Goal: Task Accomplishment & Management: Complete application form

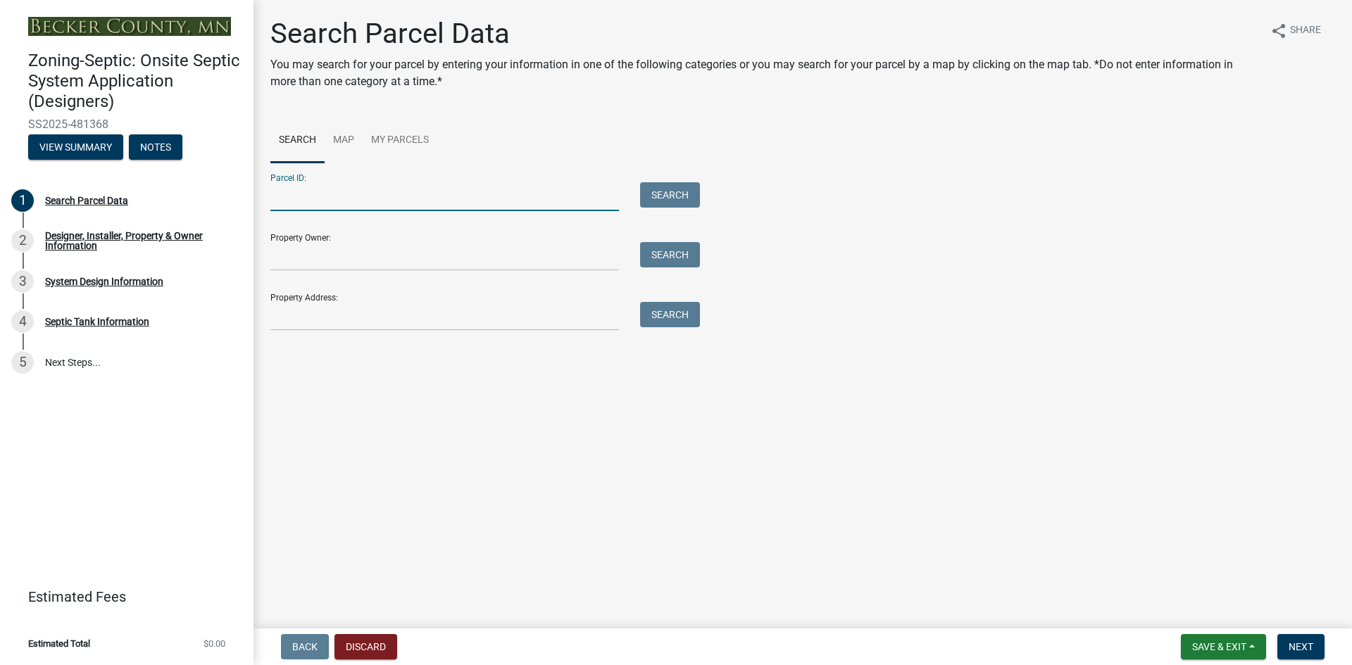
click at [390, 198] on input "Parcel ID:" at bounding box center [444, 196] width 349 height 29
paste input "030014002"
type input "030014002"
click at [661, 201] on button "Search" at bounding box center [670, 194] width 60 height 25
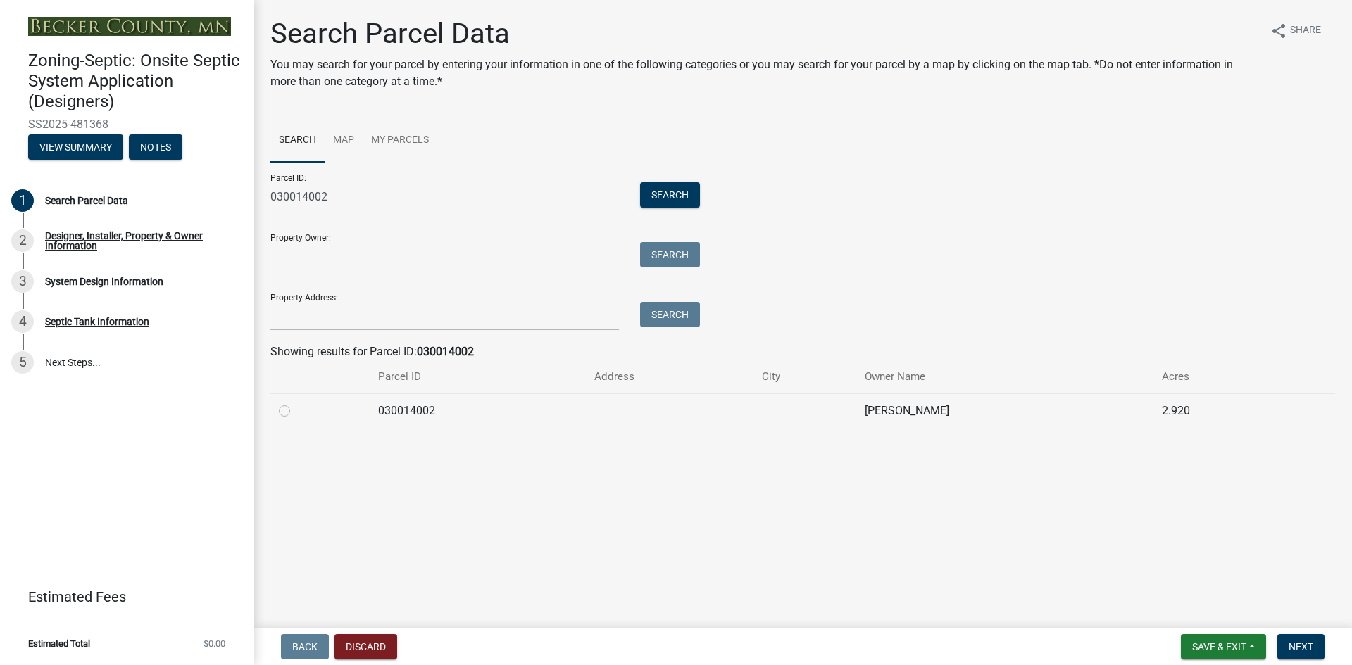
click at [296, 403] on label at bounding box center [296, 403] width 0 height 0
click at [296, 412] on input "radio" at bounding box center [300, 407] width 9 height 9
radio input "true"
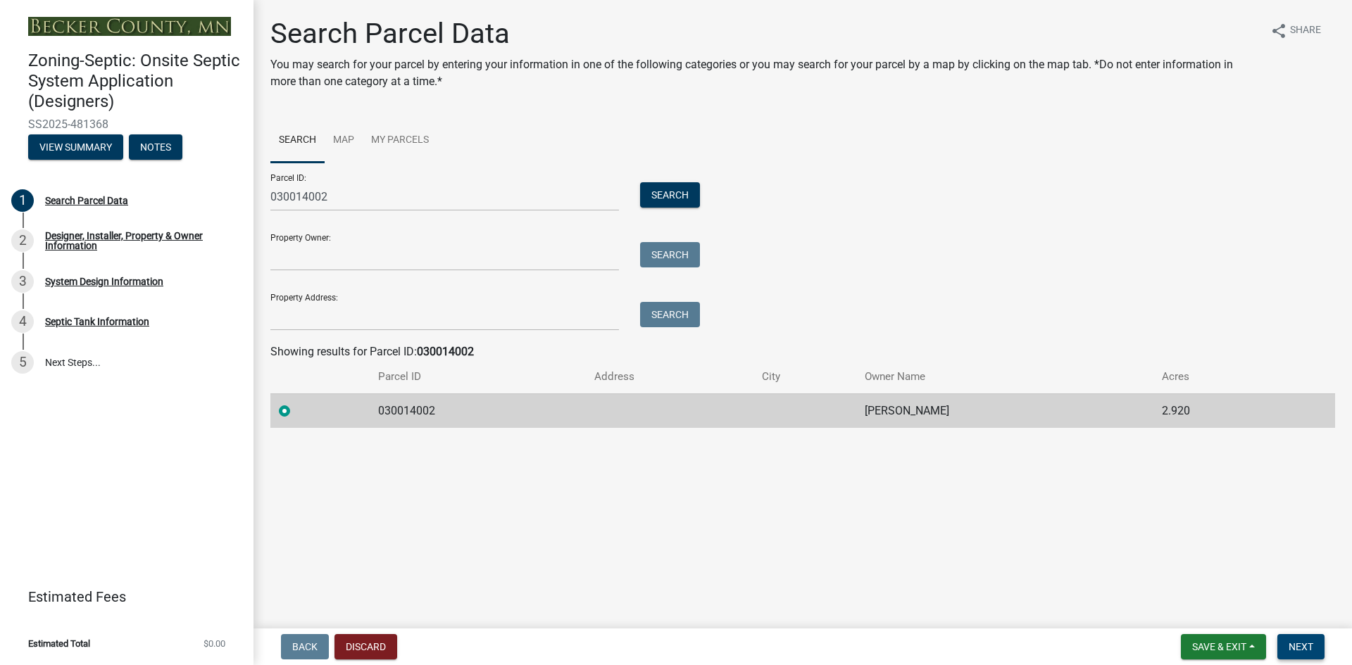
click at [1305, 646] on span "Next" at bounding box center [1301, 646] width 25 height 11
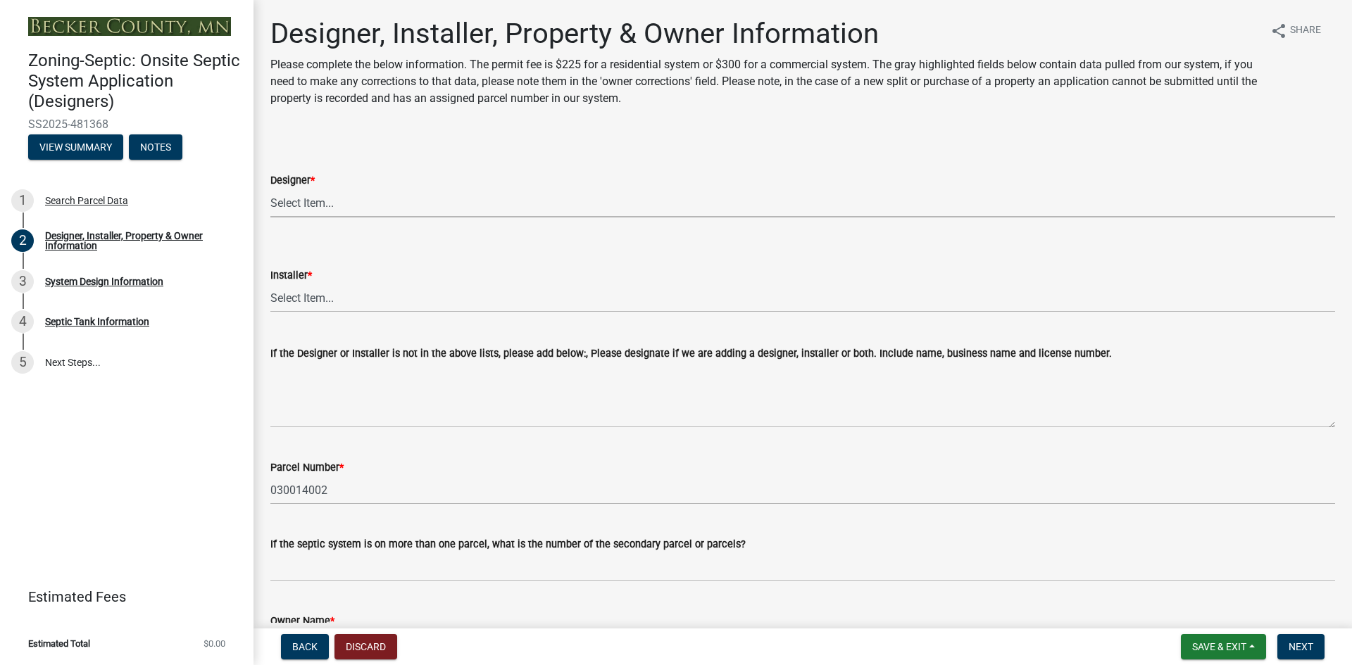
click at [338, 211] on select "Select Item... OTHER – Not listed (please add in next field and we will add to …" at bounding box center [802, 203] width 1065 height 29
click at [270, 189] on select "Select Item... OTHER – Not listed (please add in next field and we will add to …" at bounding box center [802, 203] width 1065 height 29
select select "61a610a3-0425-40fe-b1d6-1d279518c0a3"
click at [315, 303] on select "Select Item... OTHER – Not listed (please add in next field and we will add to …" at bounding box center [802, 298] width 1065 height 29
click at [270, 284] on select "Select Item... OTHER – Not listed (please add in next field and we will add to …" at bounding box center [802, 298] width 1065 height 29
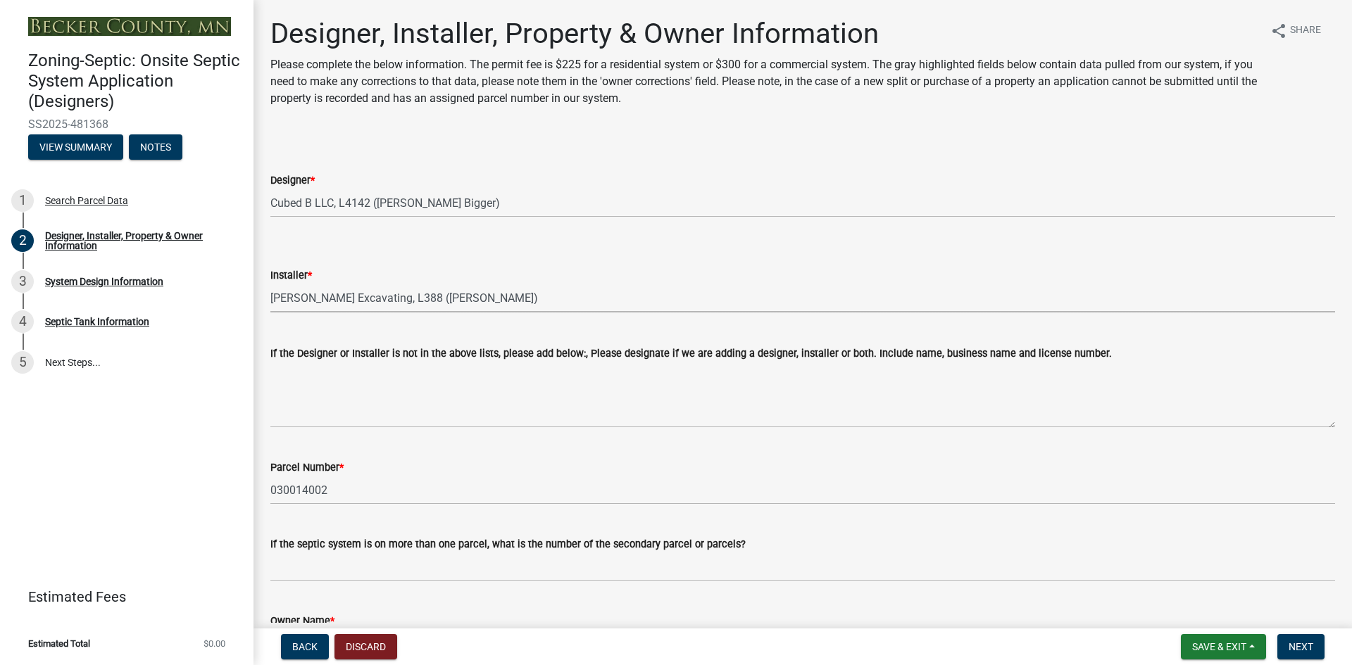
select select "9b5c0814-04d6-4df2-b8f5-879e4ab55d70"
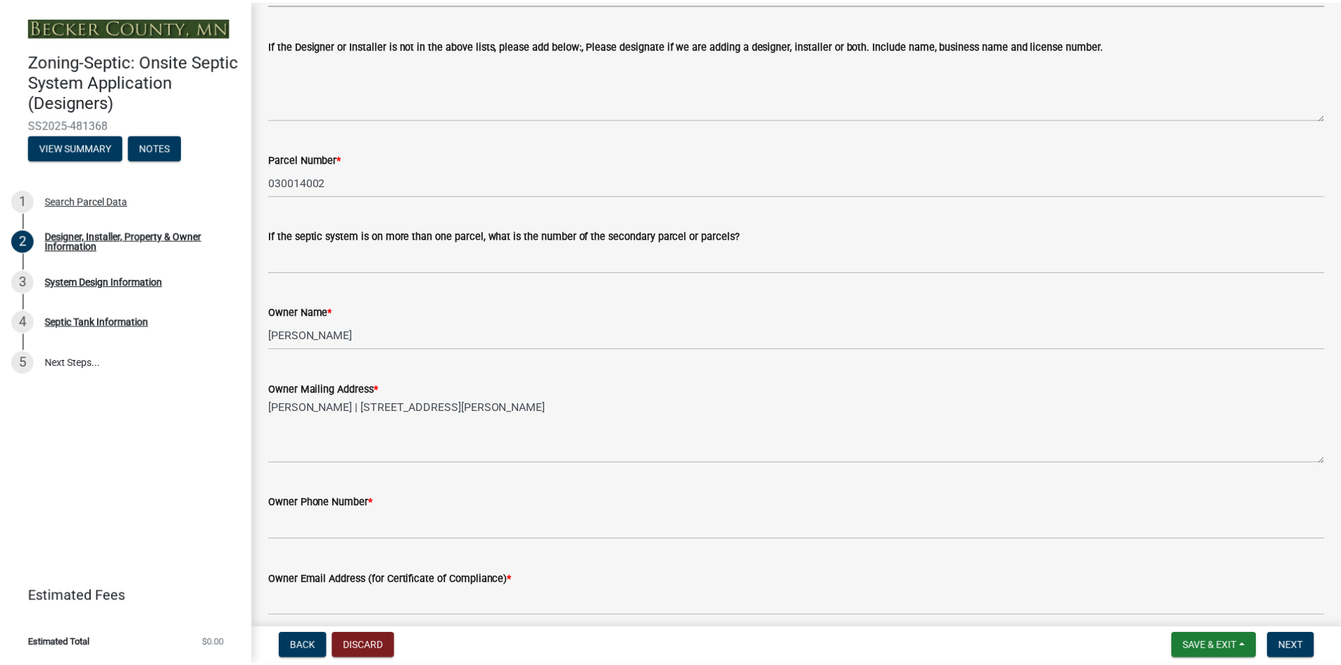
scroll to position [317, 0]
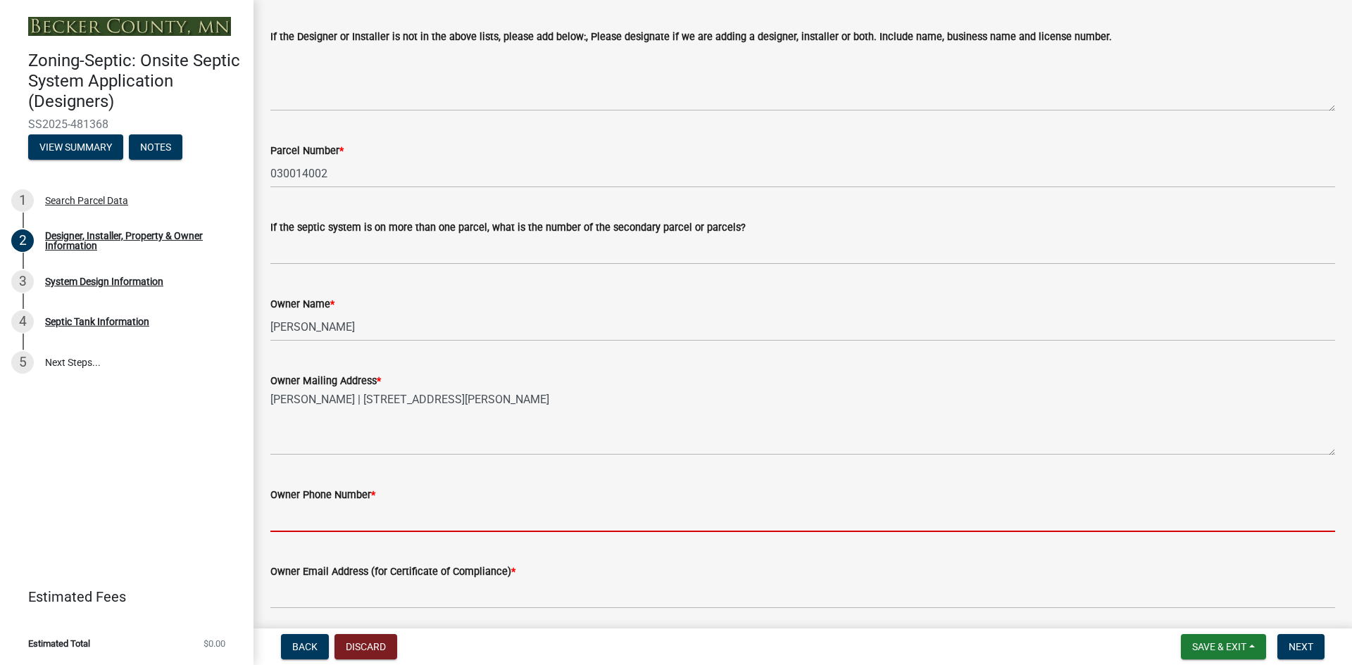
click at [406, 517] on input "Owner Phone Number *" at bounding box center [802, 517] width 1065 height 29
paste input "[PHONE_NUMBER]"
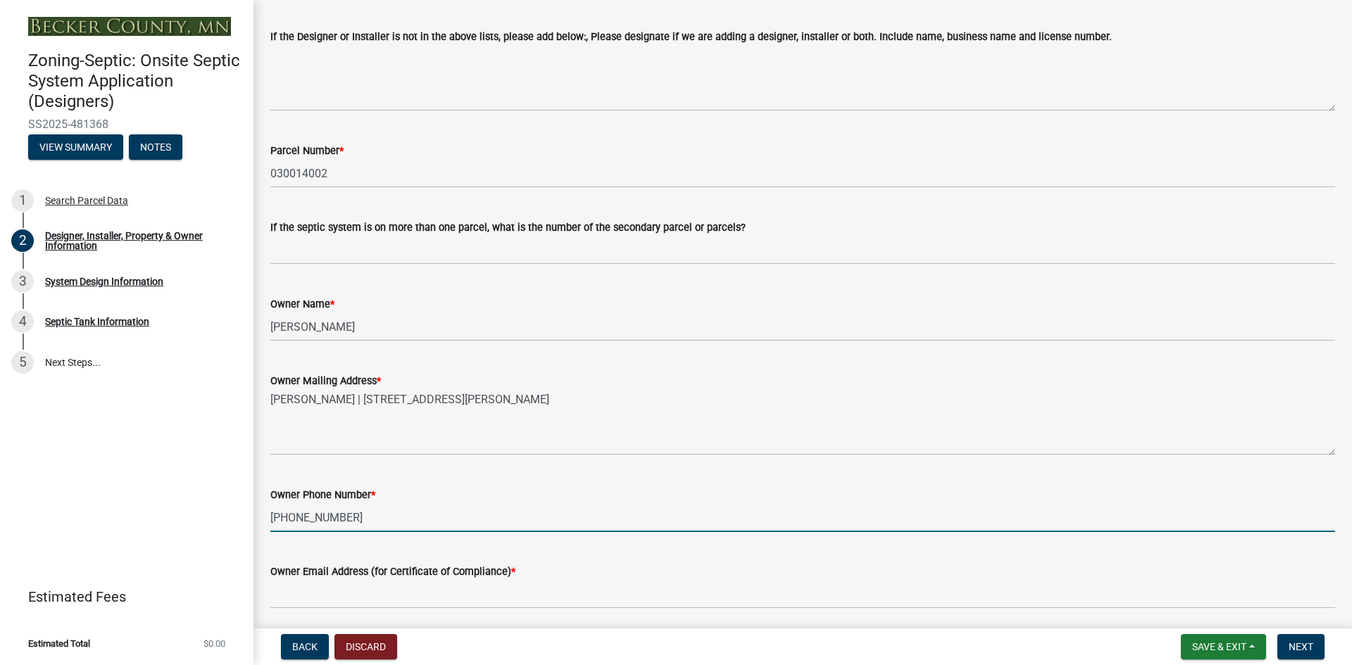
type input "[PHONE_NUMBER]"
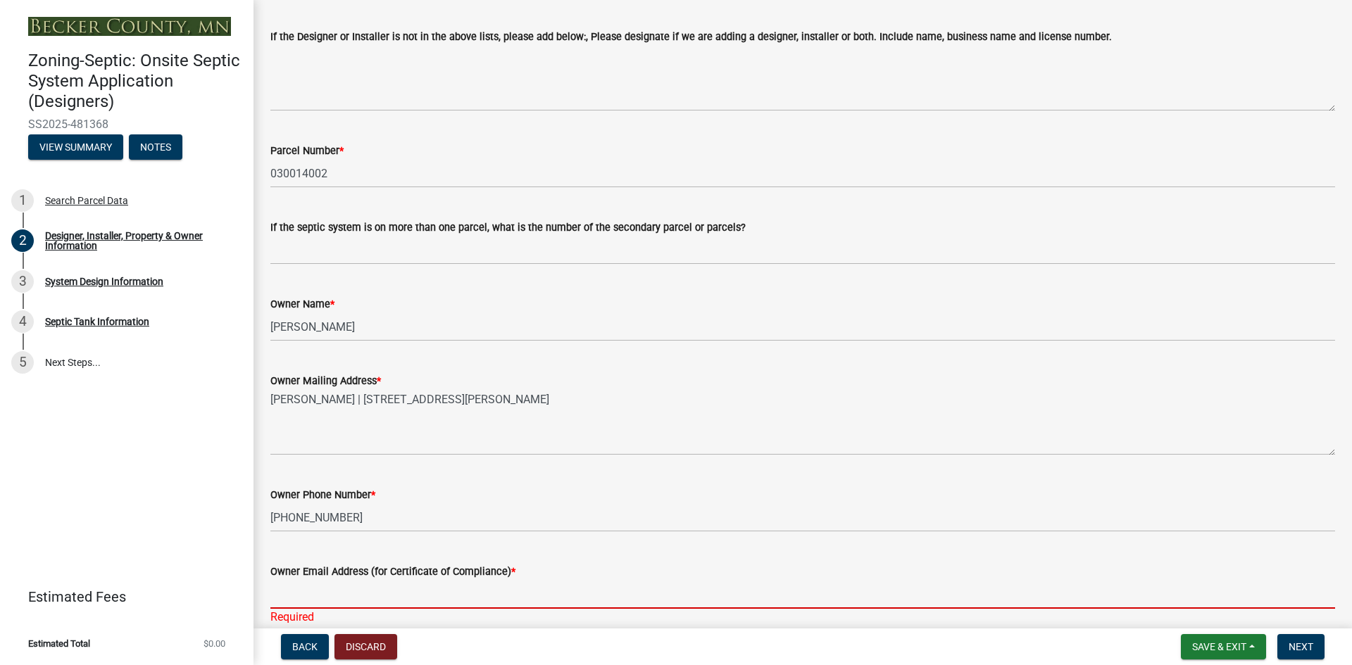
click at [482, 594] on input "Owner Email Address (for Certificate of Compliance) *" at bounding box center [802, 594] width 1065 height 29
paste input "[EMAIL_ADDRESS][DOMAIN_NAME]"
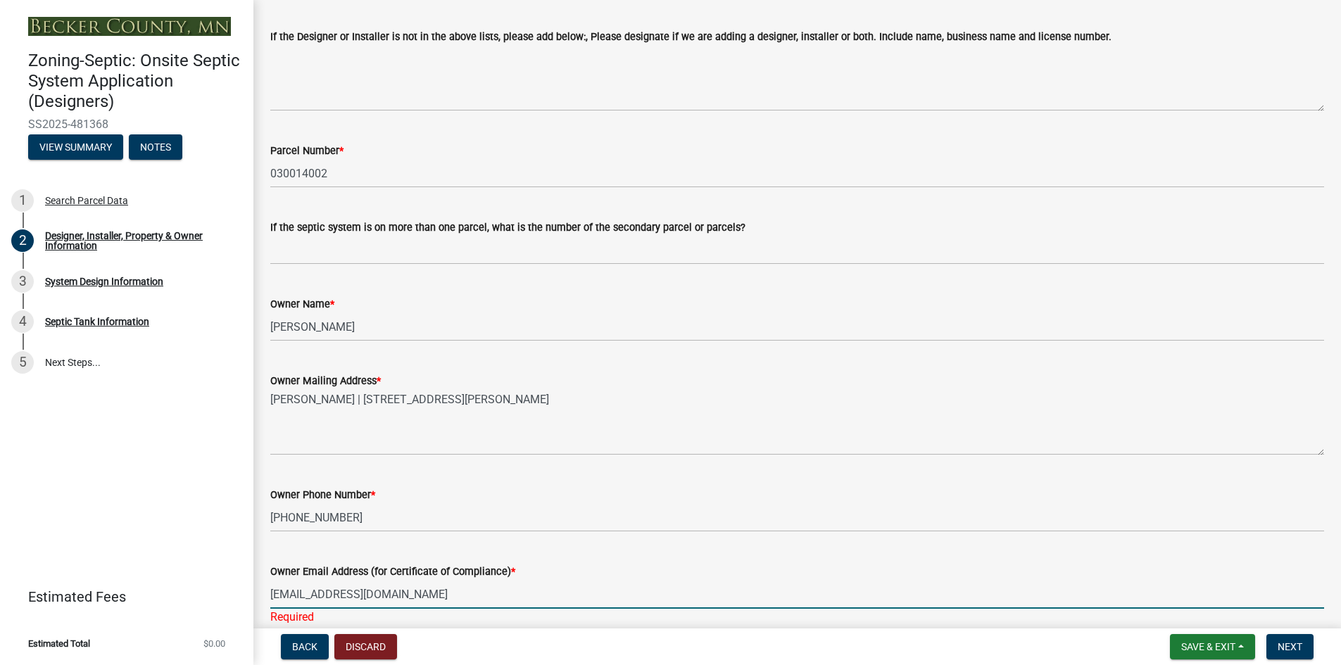
type input "[EMAIL_ADDRESS][DOMAIN_NAME]"
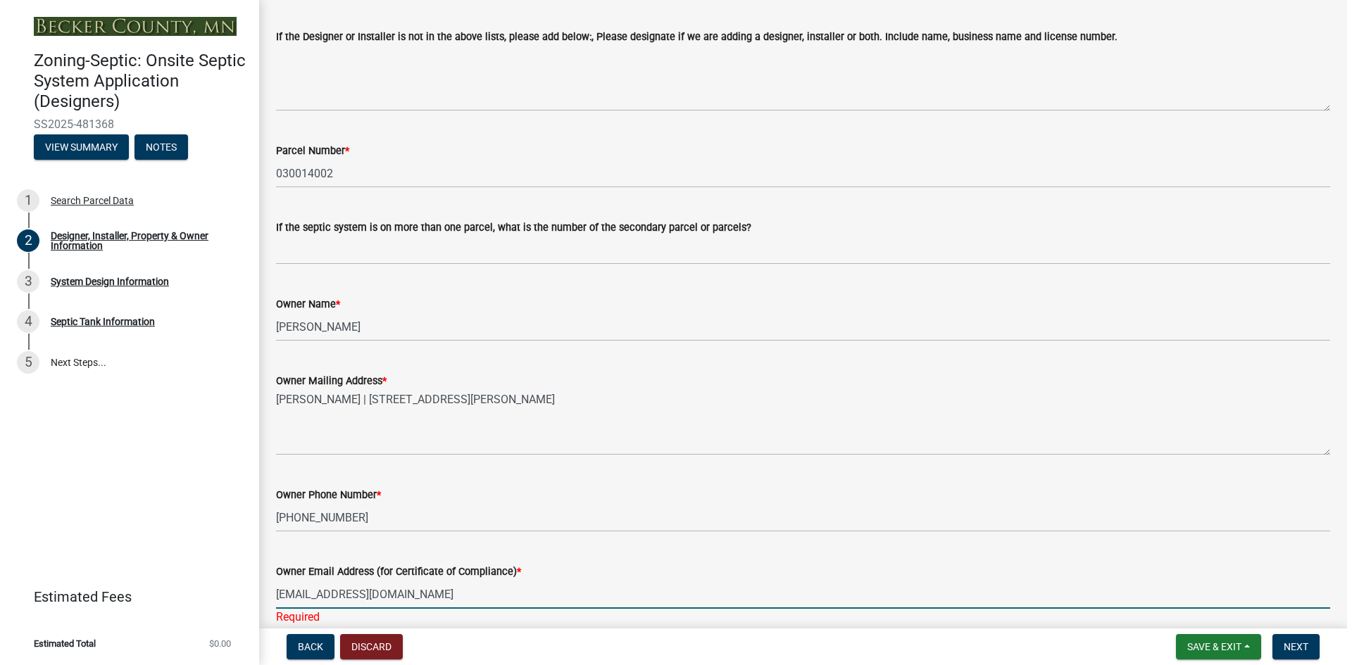
scroll to position [677, 0]
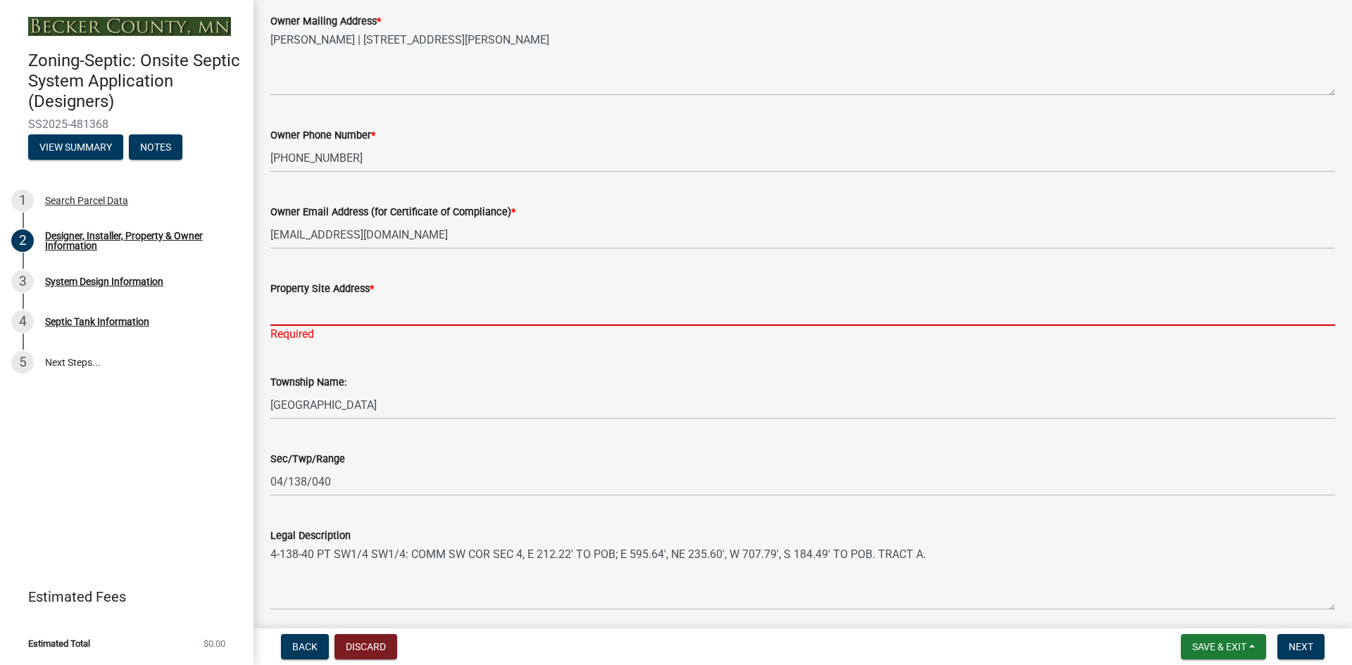
paste input "[STREET_ADDRESS][PERSON_NAME]"
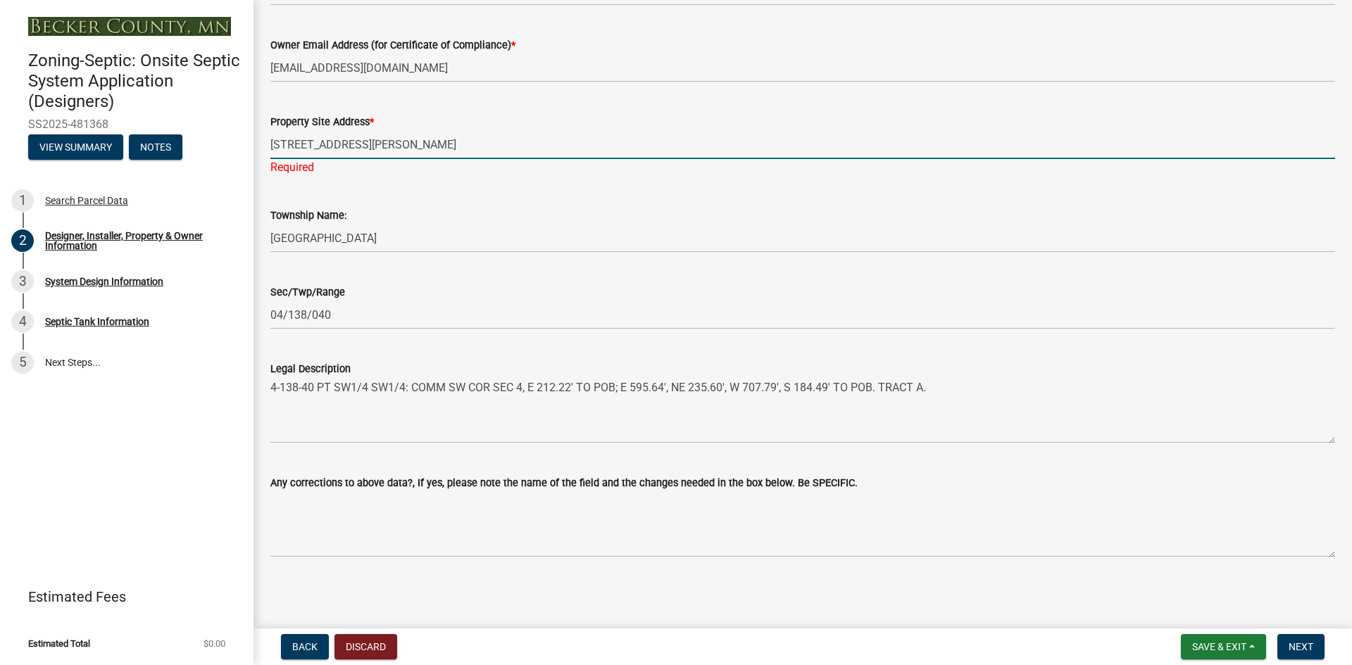
scroll to position [844, 0]
type input "[STREET_ADDRESS][PERSON_NAME]"
click at [1286, 649] on button "Next" at bounding box center [1300, 646] width 47 height 25
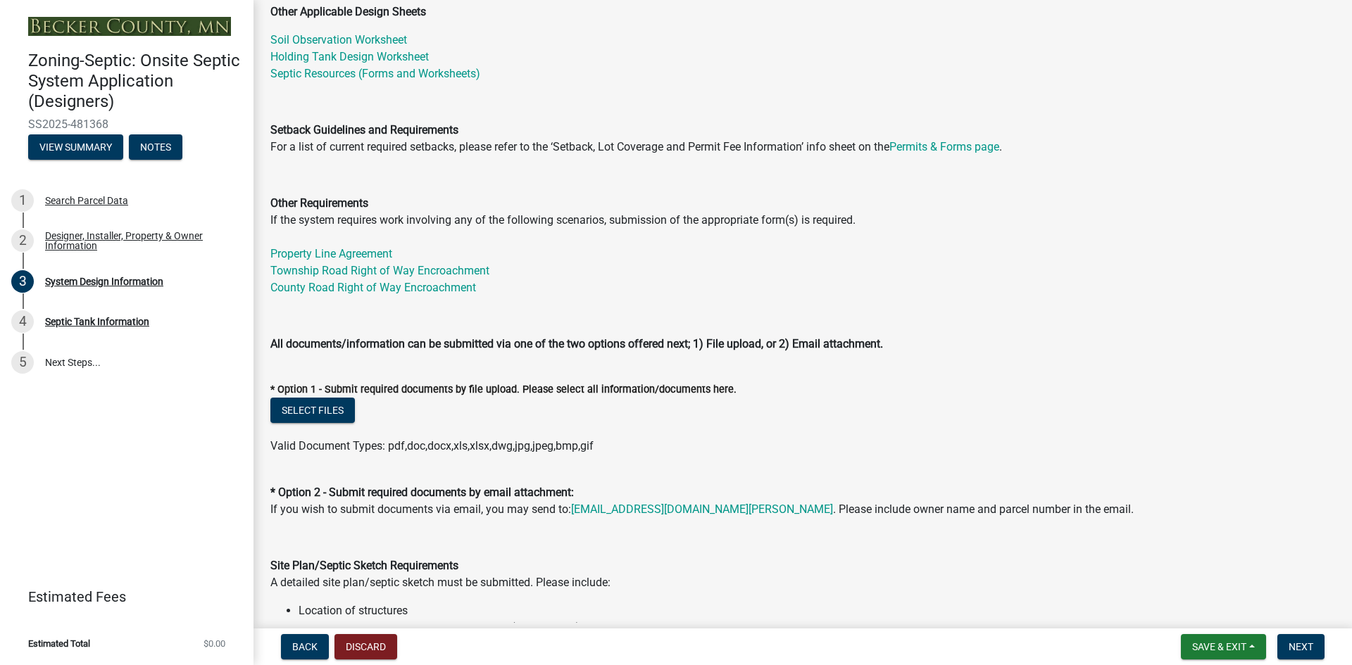
scroll to position [405, 0]
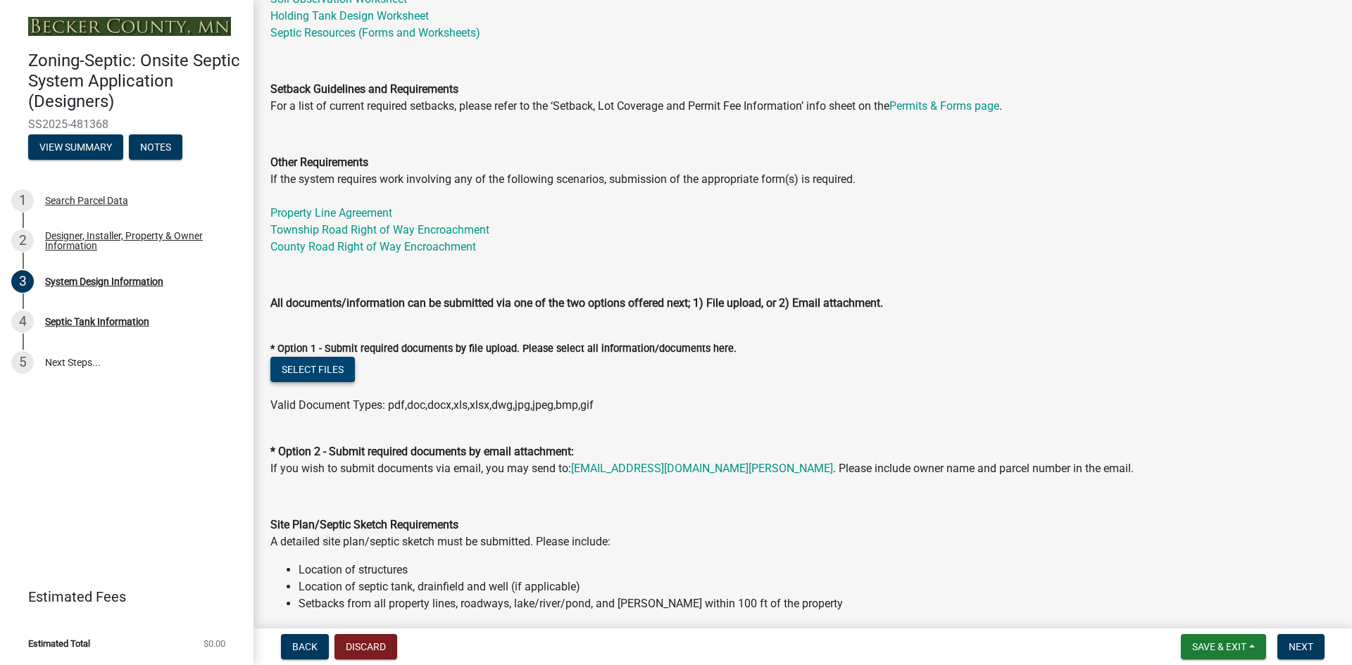
click at [325, 370] on button "Select files" at bounding box center [312, 369] width 84 height 25
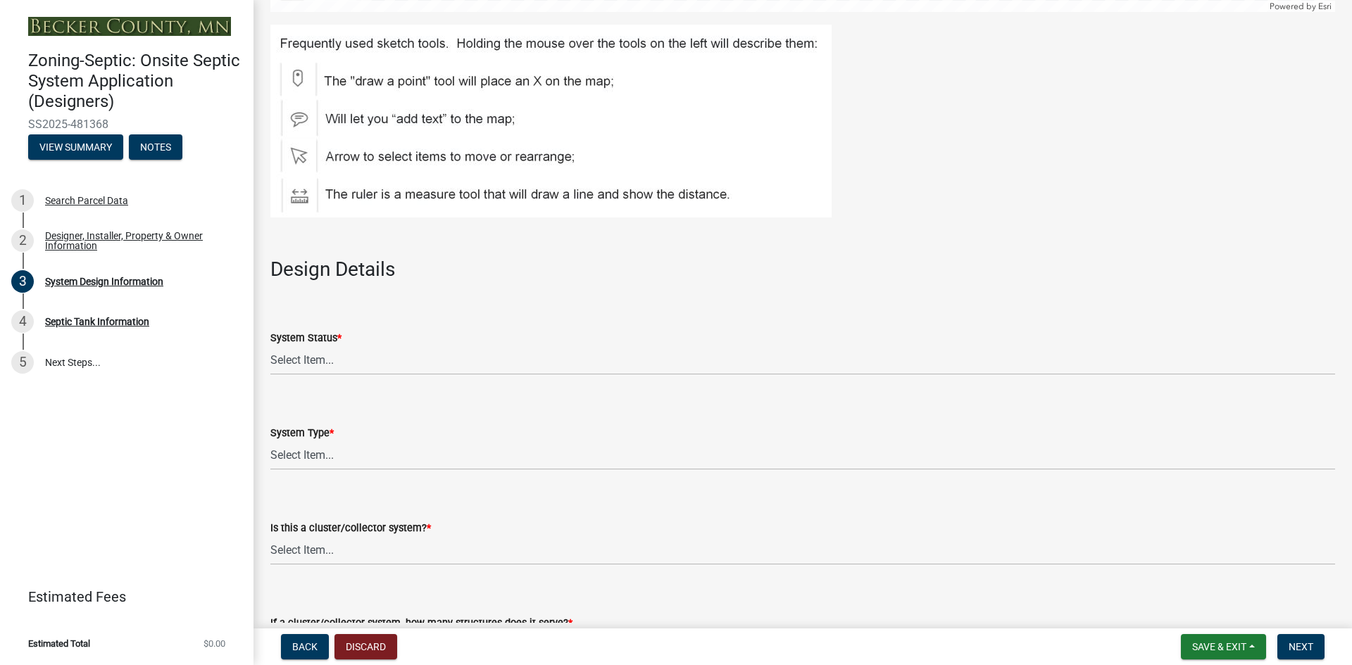
scroll to position [1637, 0]
click at [380, 365] on select "Select Item... No Existing System Replacement System Failing System (Cesspool, …" at bounding box center [802, 360] width 1065 height 29
click at [270, 346] on select "Select Item... No Existing System Replacement System Failing System (Cesspool, …" at bounding box center [802, 360] width 1065 height 29
select select "8ba21533-2acf-4cc6-95e5-280e4aabd5a3"
click at [294, 458] on select "Select Item... Type I Type II Type III Type IV Type V" at bounding box center [802, 455] width 1065 height 29
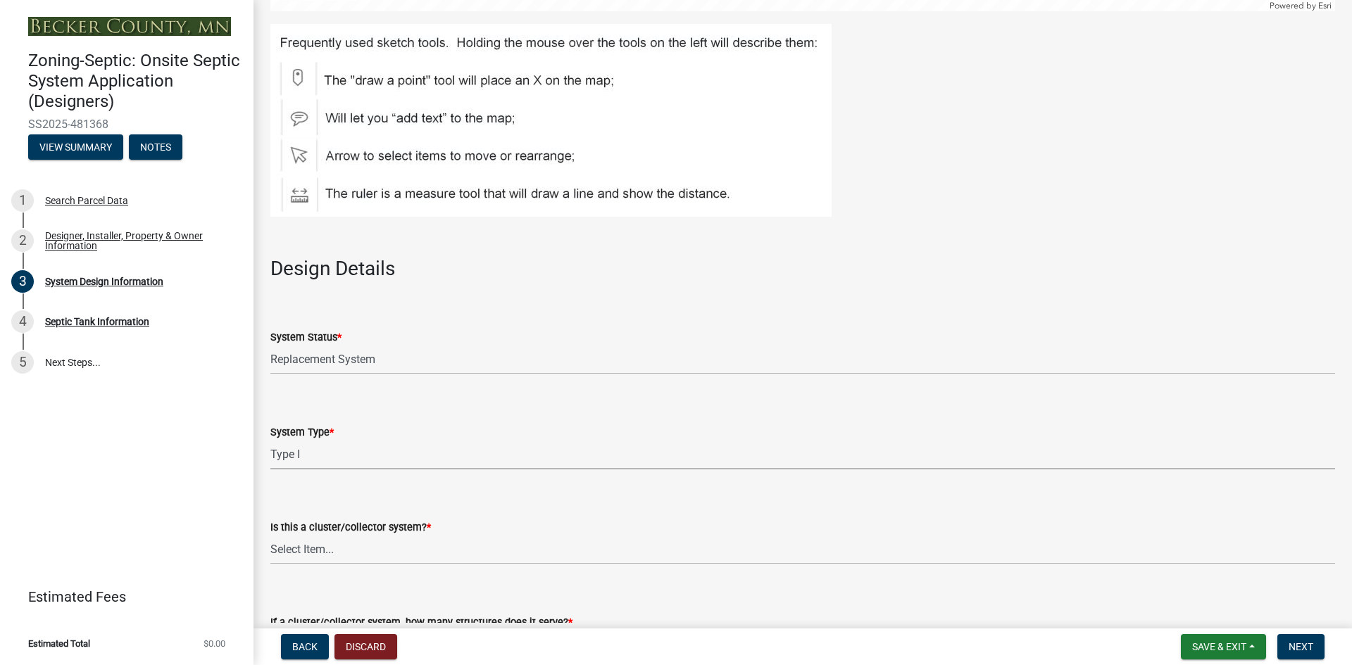
click at [270, 441] on select "Select Item... Type I Type II Type III Type IV Type V" at bounding box center [802, 455] width 1065 height 29
select select "25258e87-3ef9-4f1c-a5f1-75a1d463abfb"
click at [363, 559] on select "Select Item... Yes No" at bounding box center [802, 550] width 1065 height 29
click at [270, 536] on select "Select Item... Yes No" at bounding box center [802, 550] width 1065 height 29
select select "011fbff4-a41d-4a75-9bd8-71c7e6c69e0d"
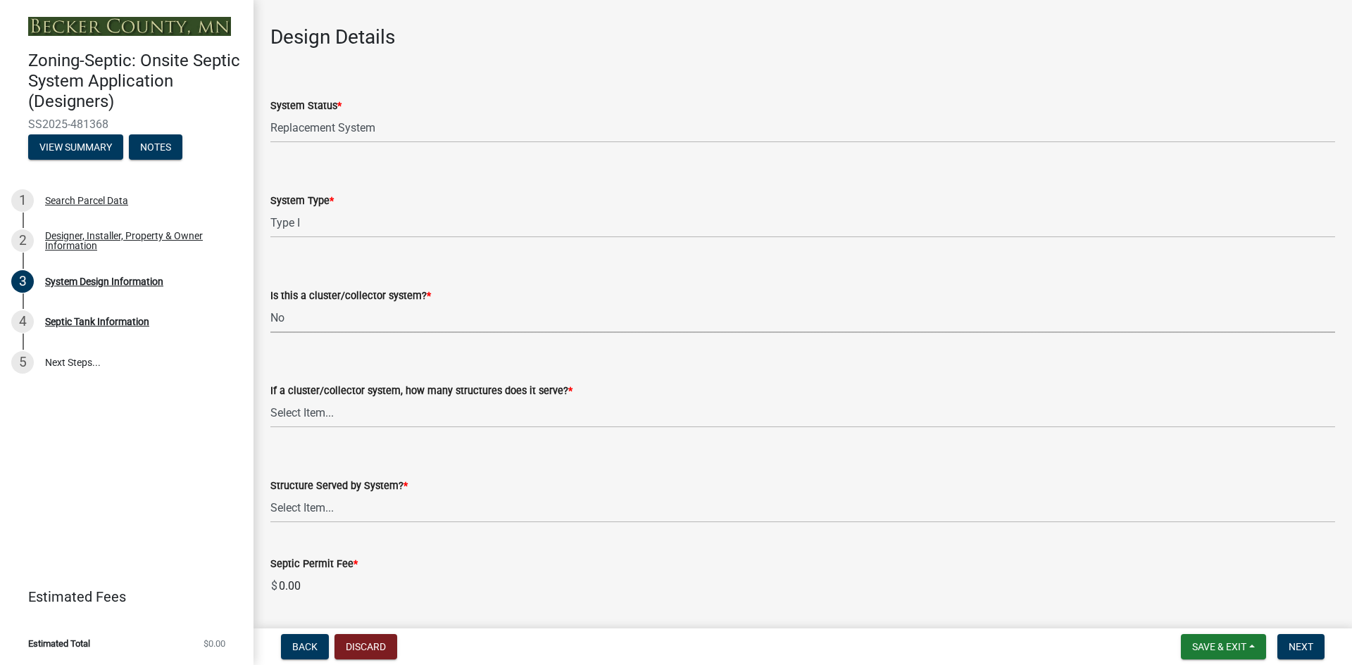
scroll to position [1884, 0]
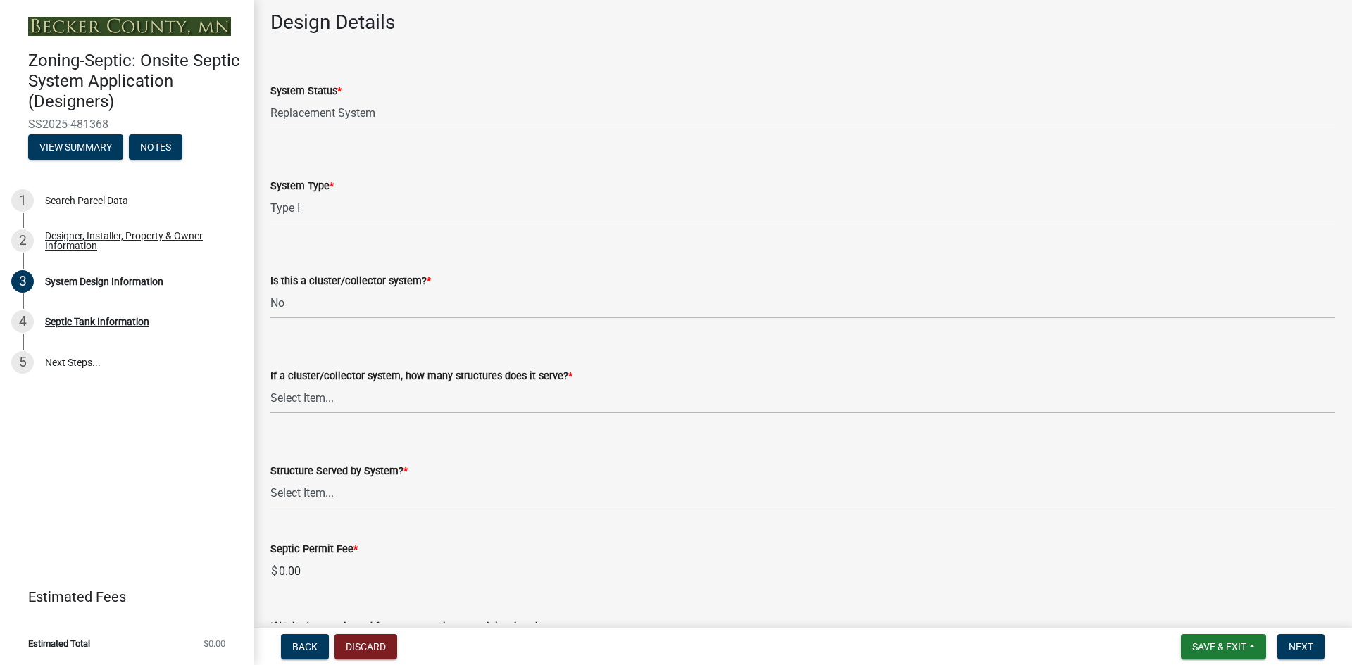
click at [357, 398] on select "Select Item... Not a cluster/collector system 1 2 3 4 5 6 7 8 9 10" at bounding box center [802, 398] width 1065 height 29
click at [270, 384] on select "Select Item... Not a cluster/collector system 1 2 3 4 5 6 7 8 9 10" at bounding box center [802, 398] width 1065 height 29
select select "85fdfef2-2683-4311-b5d5-5505f6411127"
click at [334, 500] on select "Select Item... Commercial Resort Commercial - Non Resort Other Full-Time Dwelli…" at bounding box center [802, 494] width 1065 height 29
click at [270, 480] on select "Select Item... Commercial Resort Commercial - Non Resort Other Full-Time Dwelli…" at bounding box center [802, 494] width 1065 height 29
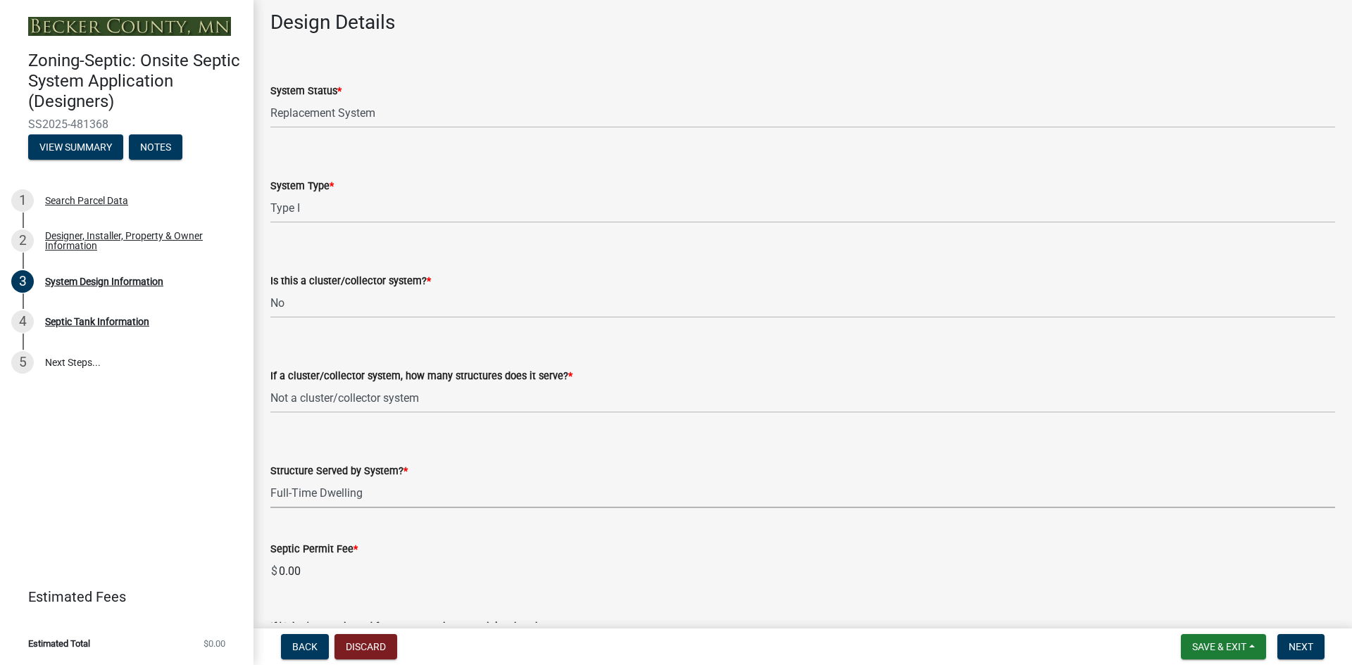
select select "d95a9312-c8a1-4ec7-8581-25dbcf440a1f"
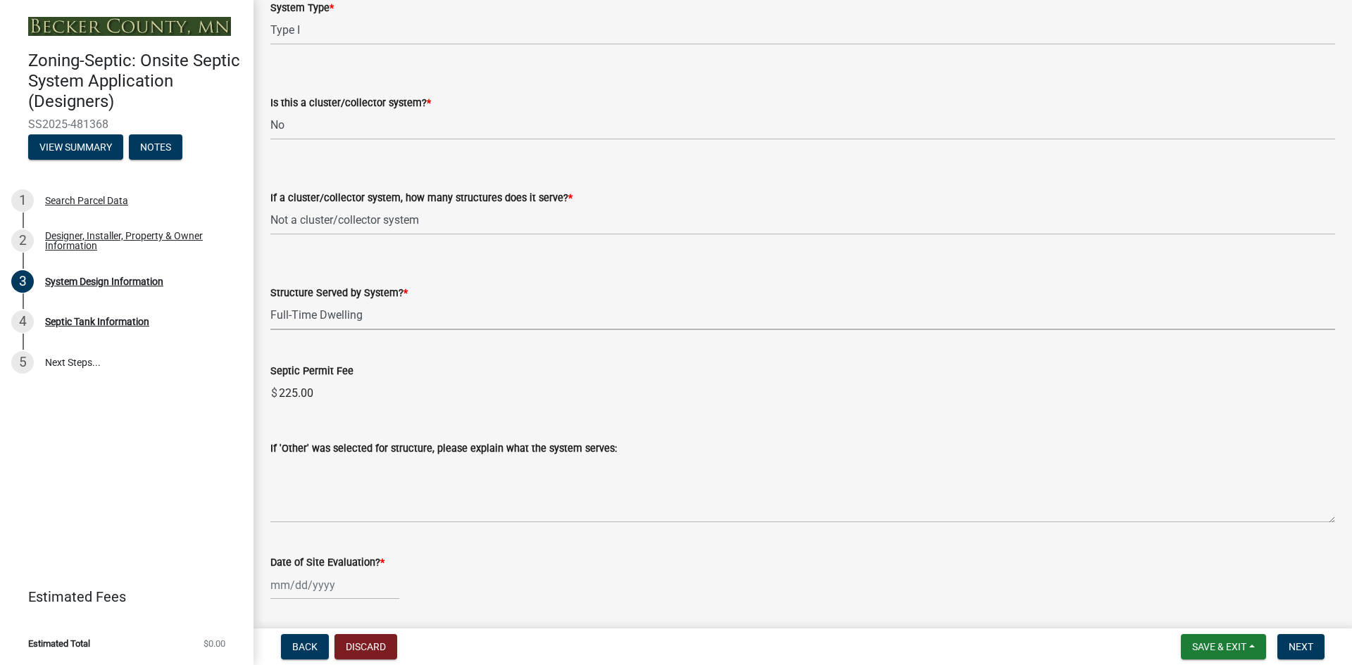
scroll to position [2200, 0]
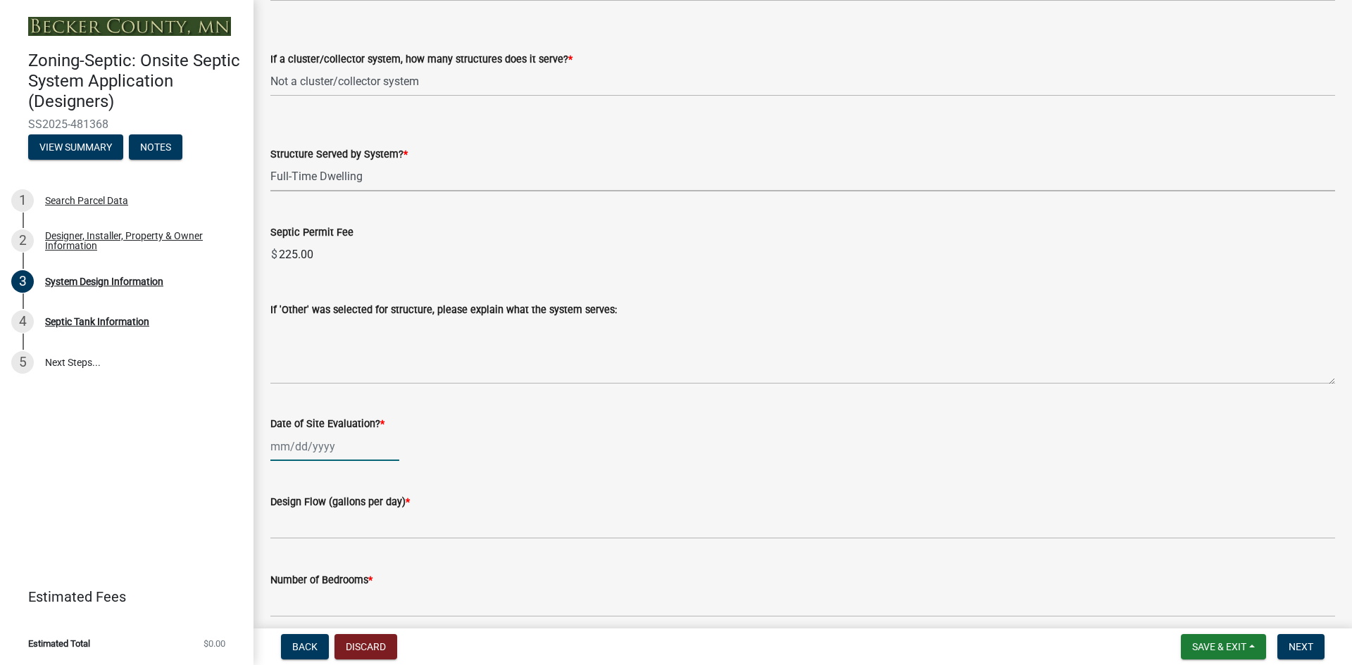
click at [284, 449] on div at bounding box center [334, 446] width 129 height 29
select select "9"
select select "2025"
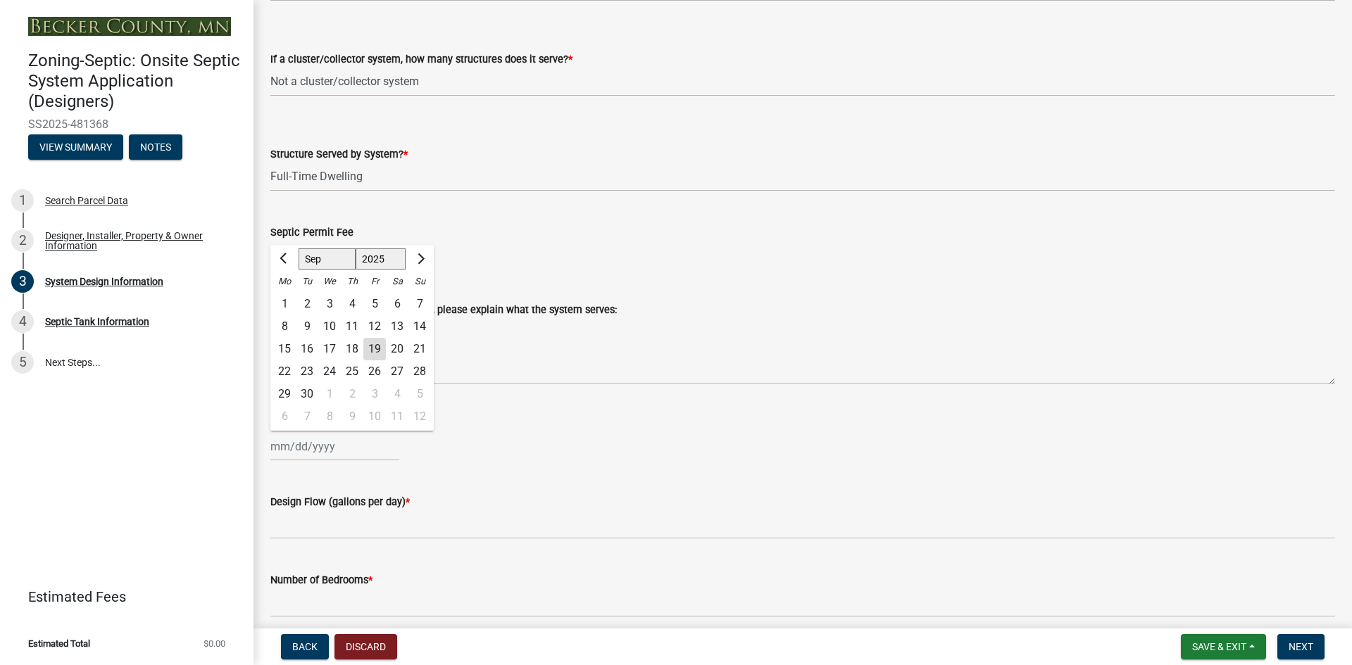
click at [351, 346] on div "18" at bounding box center [352, 349] width 23 height 23
type input "[DATE]"
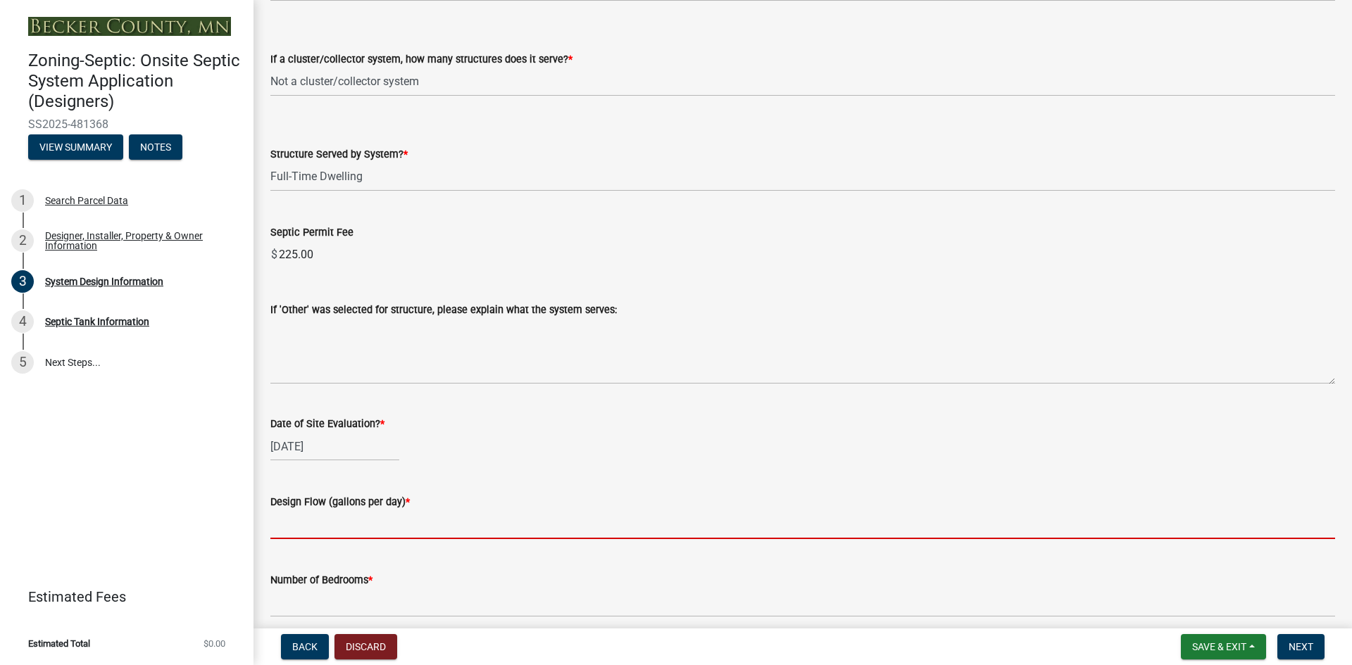
click at [318, 527] on input "text" at bounding box center [802, 525] width 1065 height 29
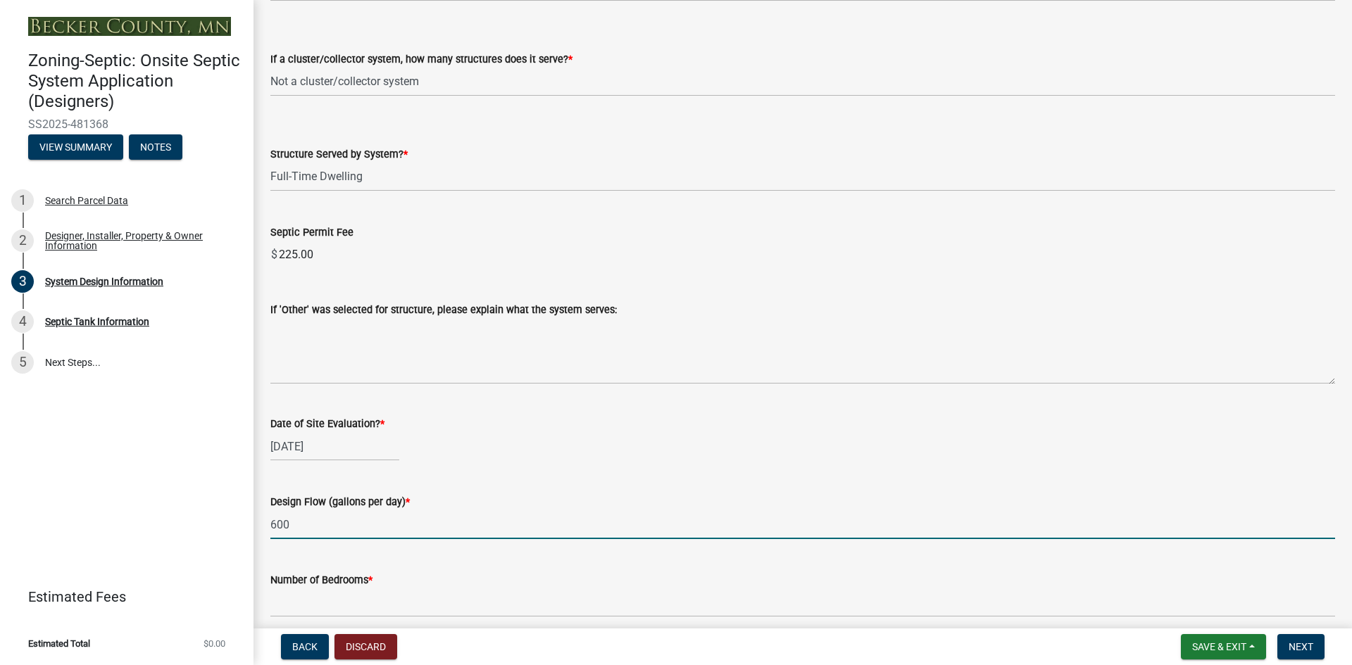
type input "600"
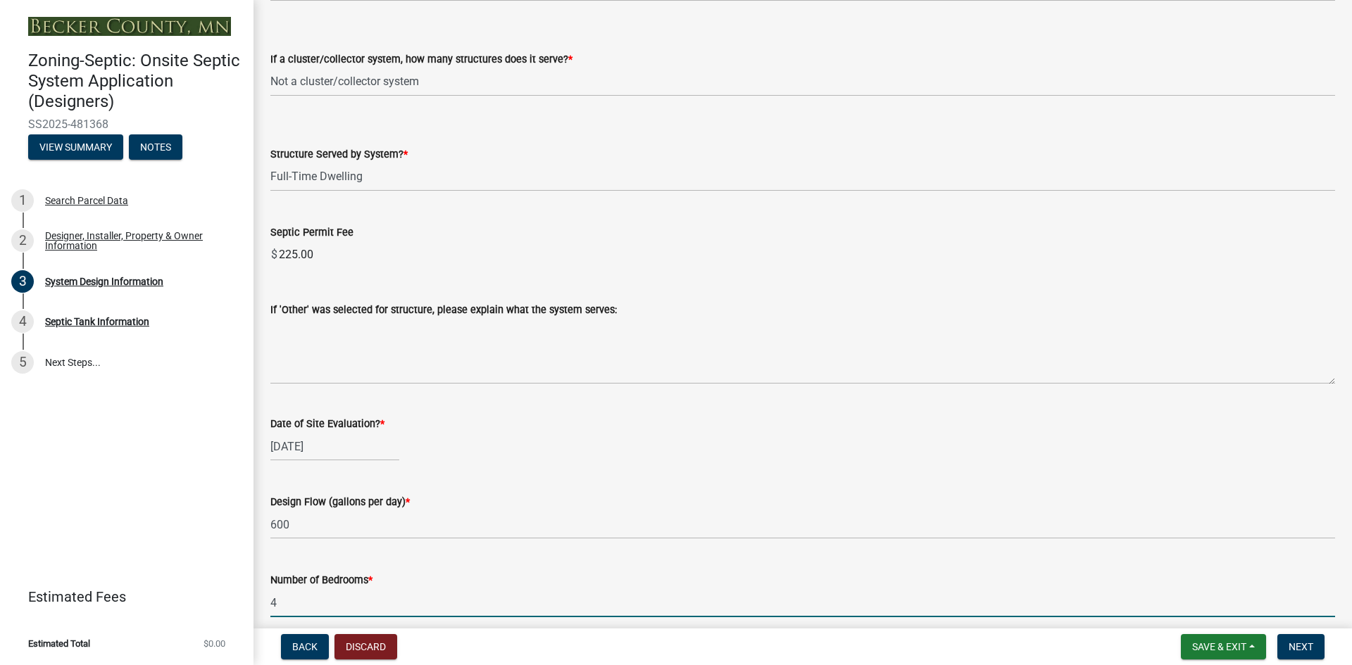
type input "4"
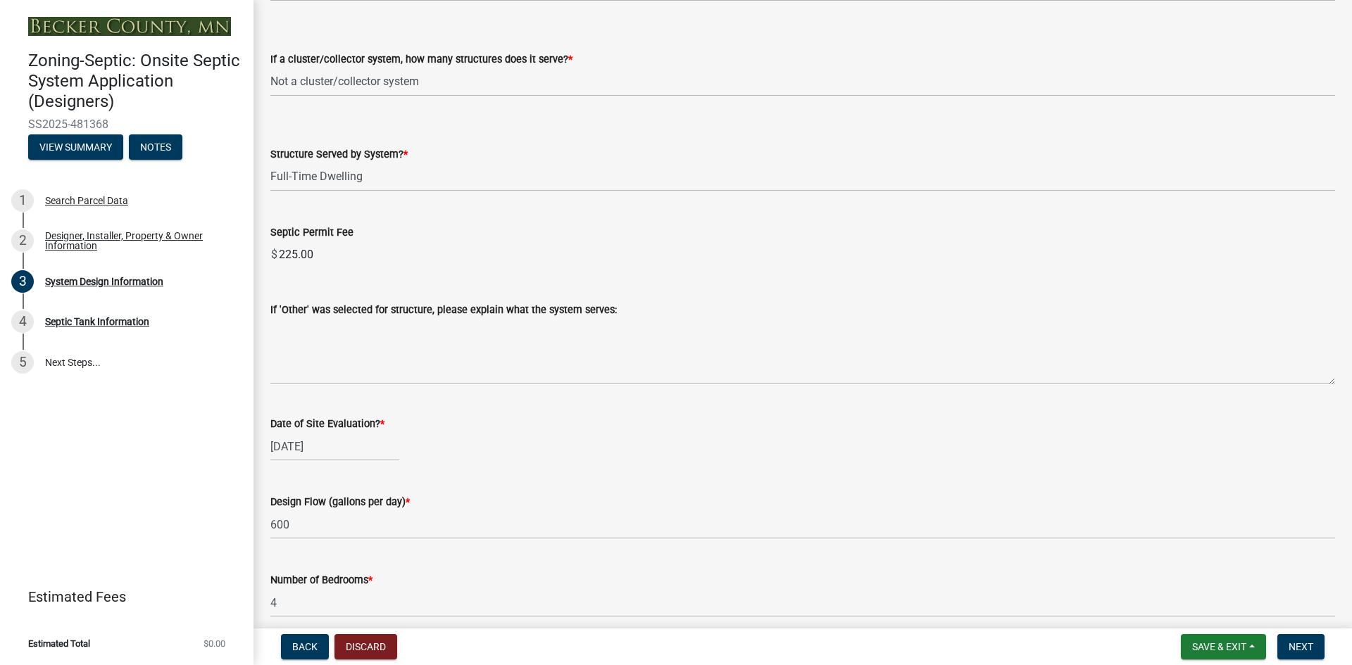
scroll to position [2586, 0]
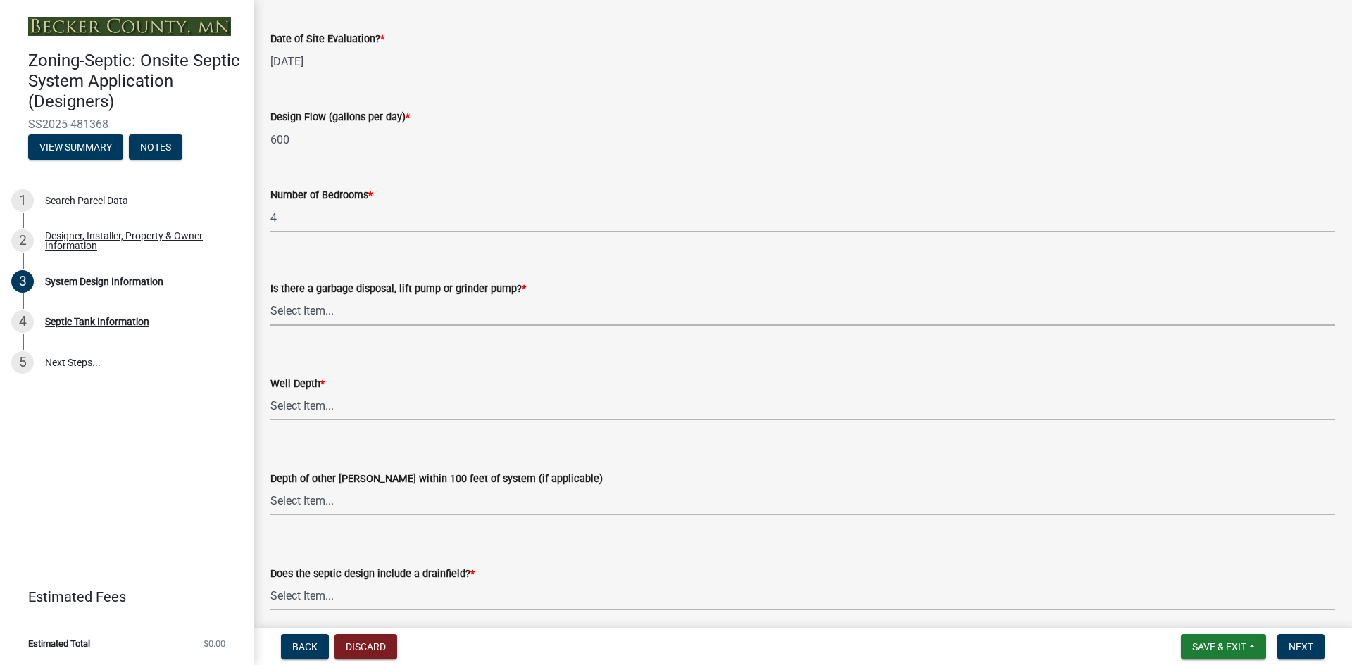
click at [315, 313] on select "Select Item... Yes No" at bounding box center [802, 311] width 1065 height 29
click at [270, 297] on select "Select Item... Yes No" at bounding box center [802, 311] width 1065 height 29
select select "1002d2f5-04ee-41f0-9277-2fadb170a736"
click at [305, 408] on select "Select Item... Deep Well Shallow Well Well not yet installed - To be drilled No…" at bounding box center [802, 406] width 1065 height 29
click at [270, 392] on select "Select Item... Deep Well Shallow Well Well not yet installed - To be drilled No…" at bounding box center [802, 406] width 1065 height 29
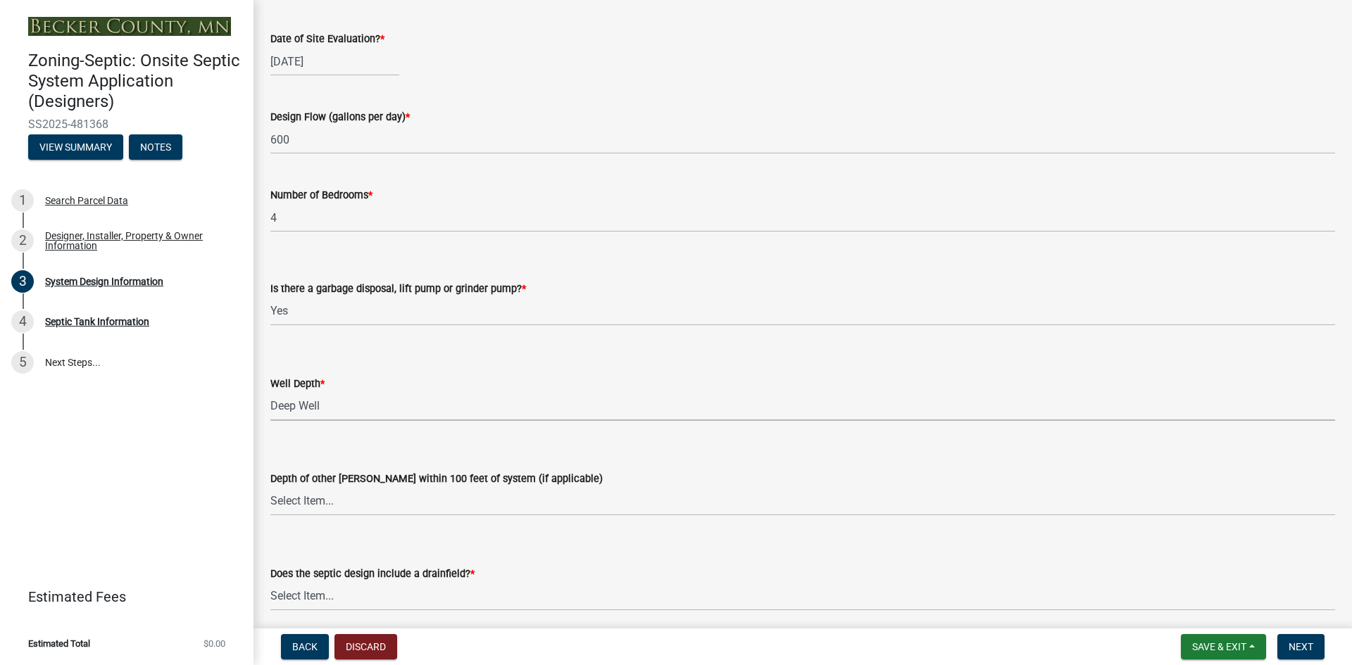
select select "ef698bf5-6172-44c1-9ffb-522c07469aed"
click at [326, 504] on select "Select Item... Deep Well Shallow Well No other [PERSON_NAME]" at bounding box center [802, 501] width 1065 height 29
click at [270, 487] on select "Select Item... Deep Well Shallow Well No other [PERSON_NAME]" at bounding box center [802, 501] width 1065 height 29
select select "384fc250-a67e-4e5e-a6e0-19116deb63e7"
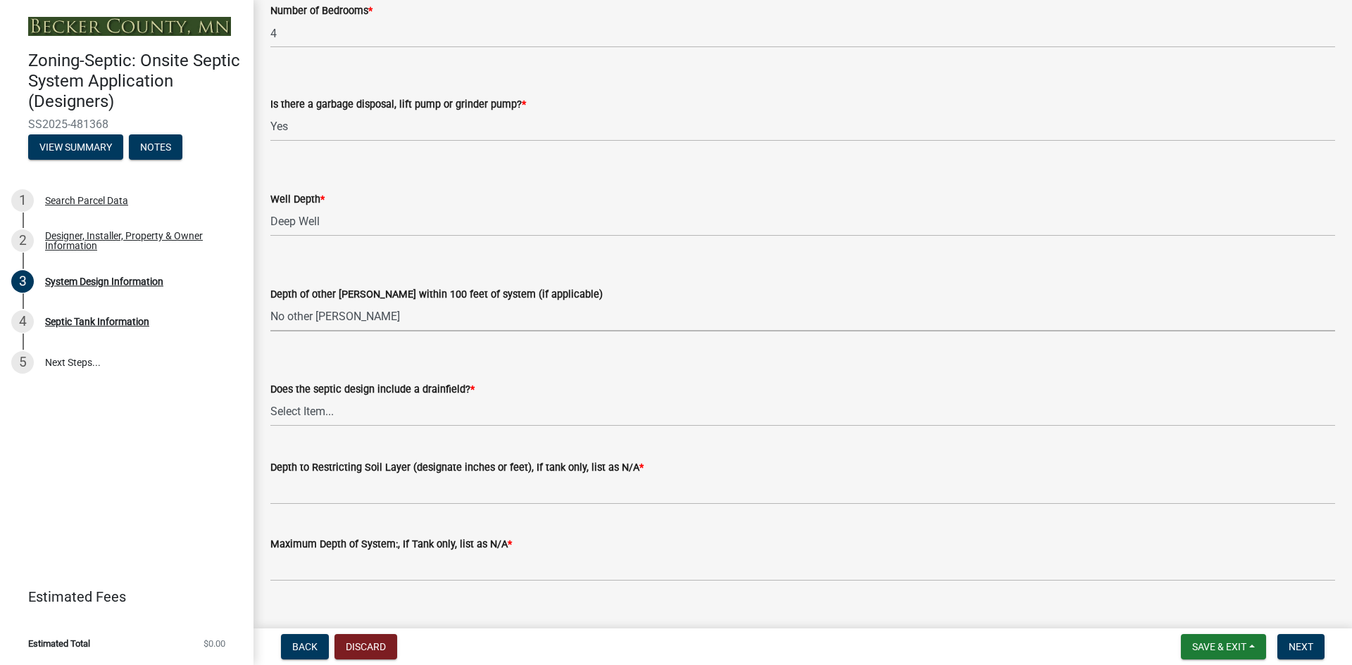
scroll to position [2795, 0]
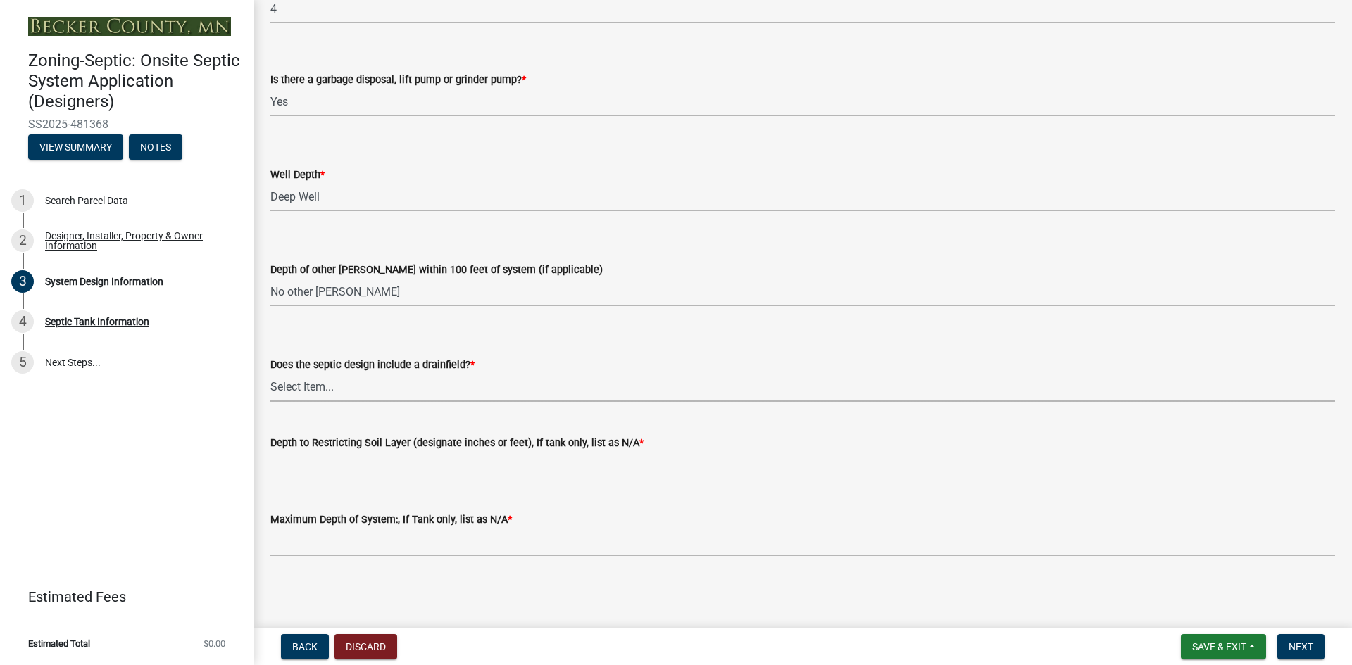
click at [356, 393] on select "Select Item... Yes No Existing - COC must by submitted" at bounding box center [802, 387] width 1065 height 29
click at [270, 373] on select "Select Item... Yes No Existing - COC must by submitted" at bounding box center [802, 387] width 1065 height 29
select select "a0c59fcd-b61c-4c3a-90a8-e70849750c47"
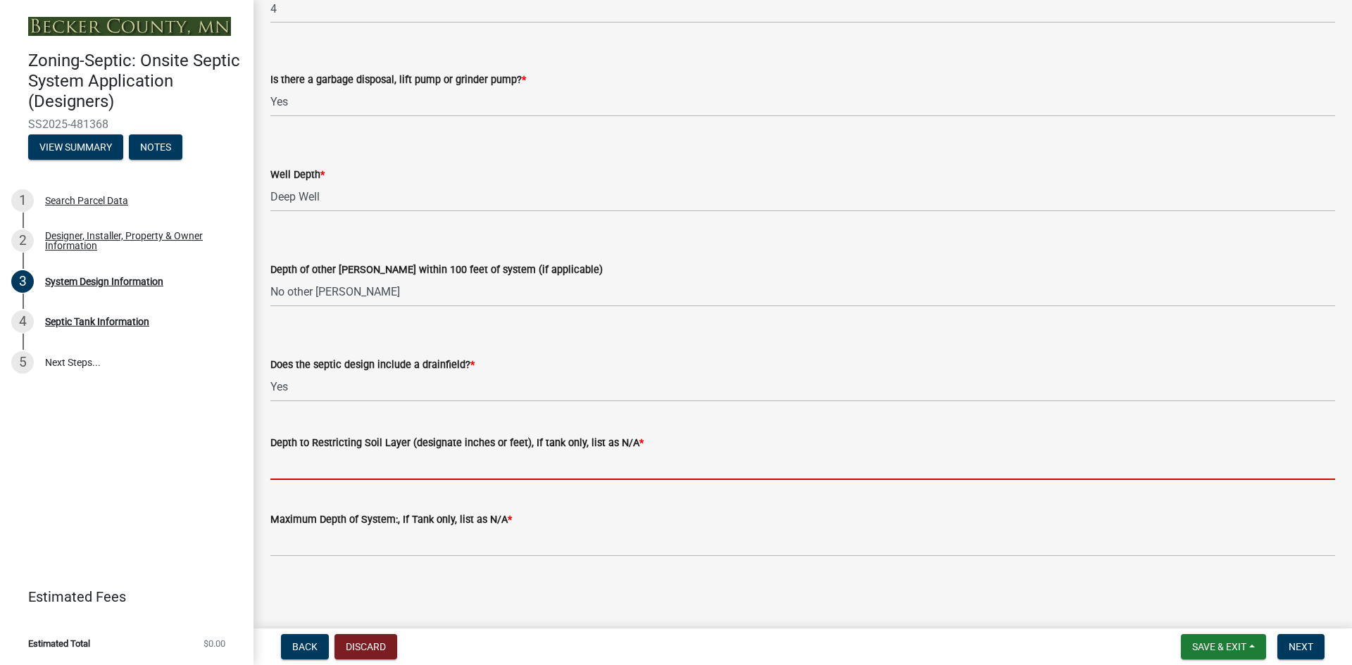
click at [369, 470] on input "Depth to Restricting Soil Layer (designate inches or feet), If tank only, list …" at bounding box center [802, 465] width 1065 height 29
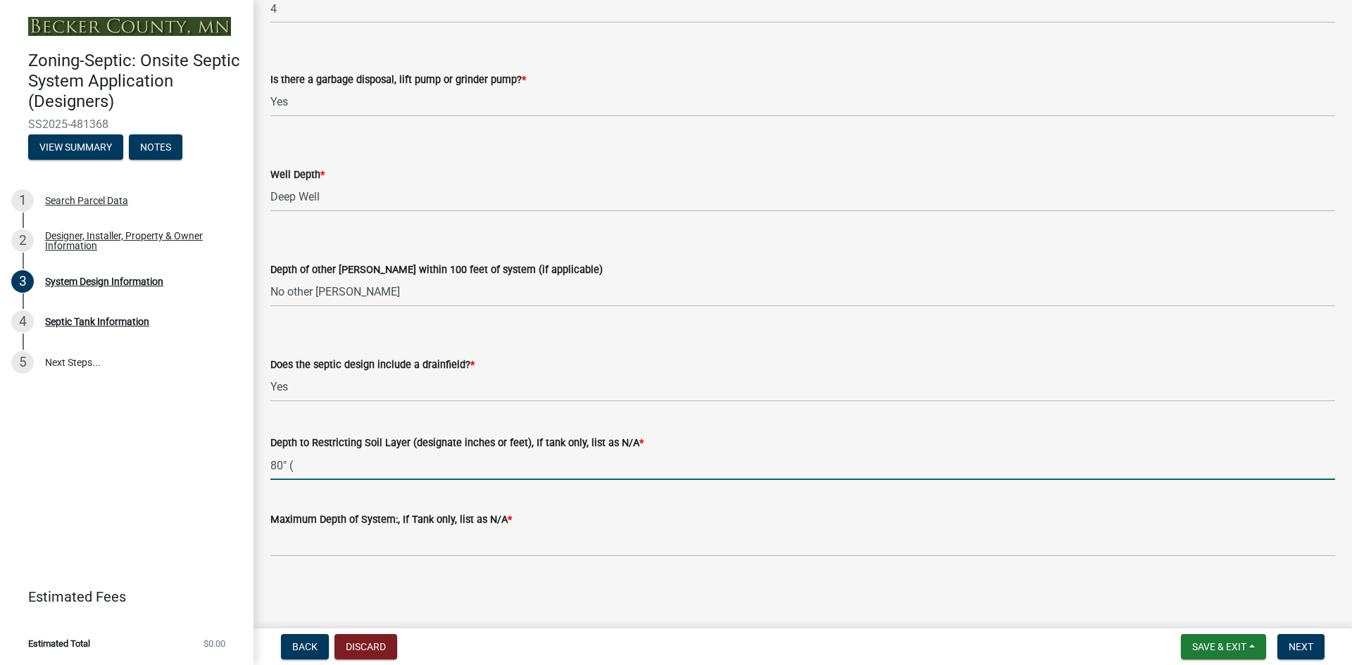
click at [327, 468] on input "80" (" at bounding box center [802, 465] width 1065 height 29
type input "80" (91')"
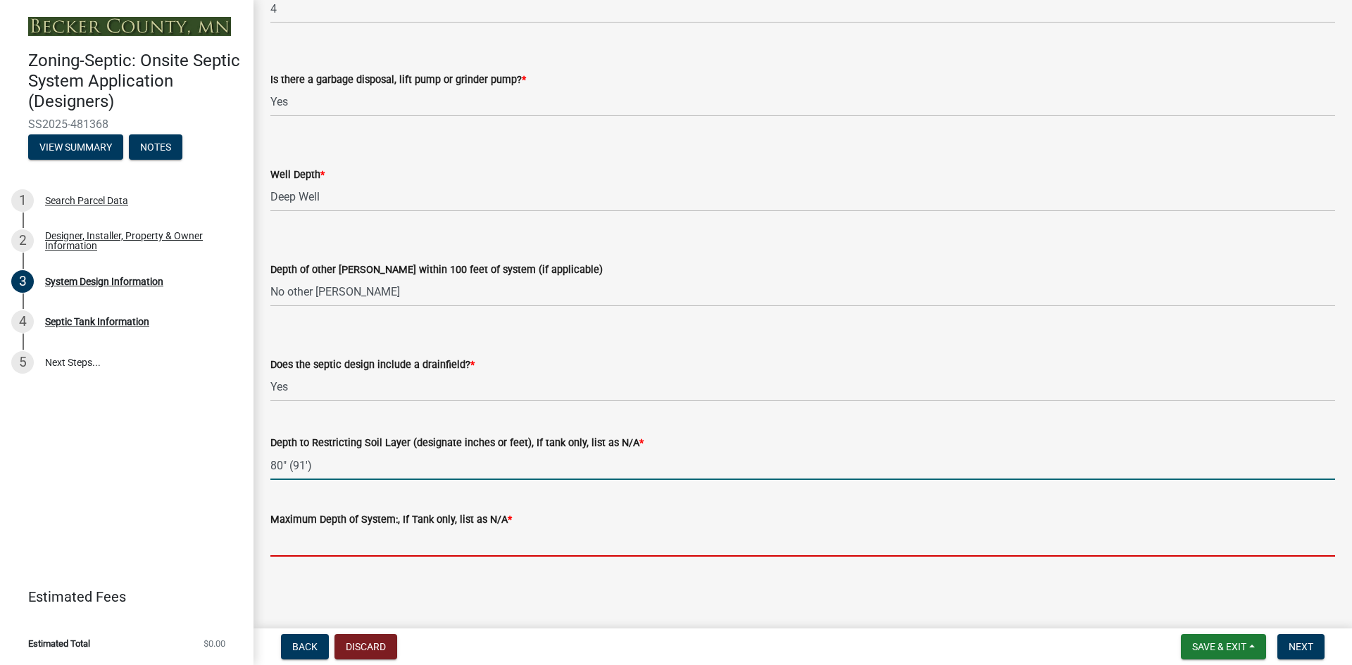
click at [324, 542] on input "Maximum Depth of System:, If Tank only, list as N/A *" at bounding box center [802, 542] width 1065 height 29
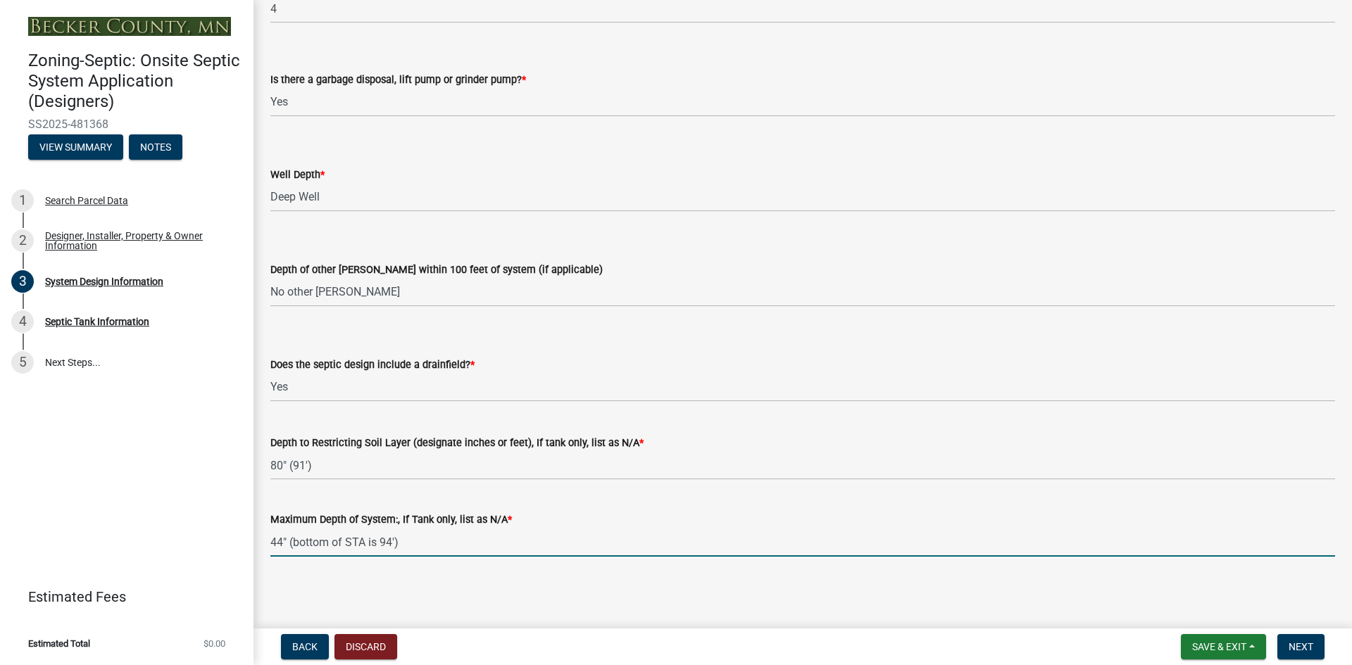
drag, startPoint x: 328, startPoint y: 542, endPoint x: 293, endPoint y: 544, distance: 35.2
click at [293, 544] on input "44" (bottom of STA is 94')" at bounding box center [802, 542] width 1065 height 29
type input "44" (max depth of STA is 94')"
click at [1293, 646] on span "Next" at bounding box center [1301, 646] width 25 height 11
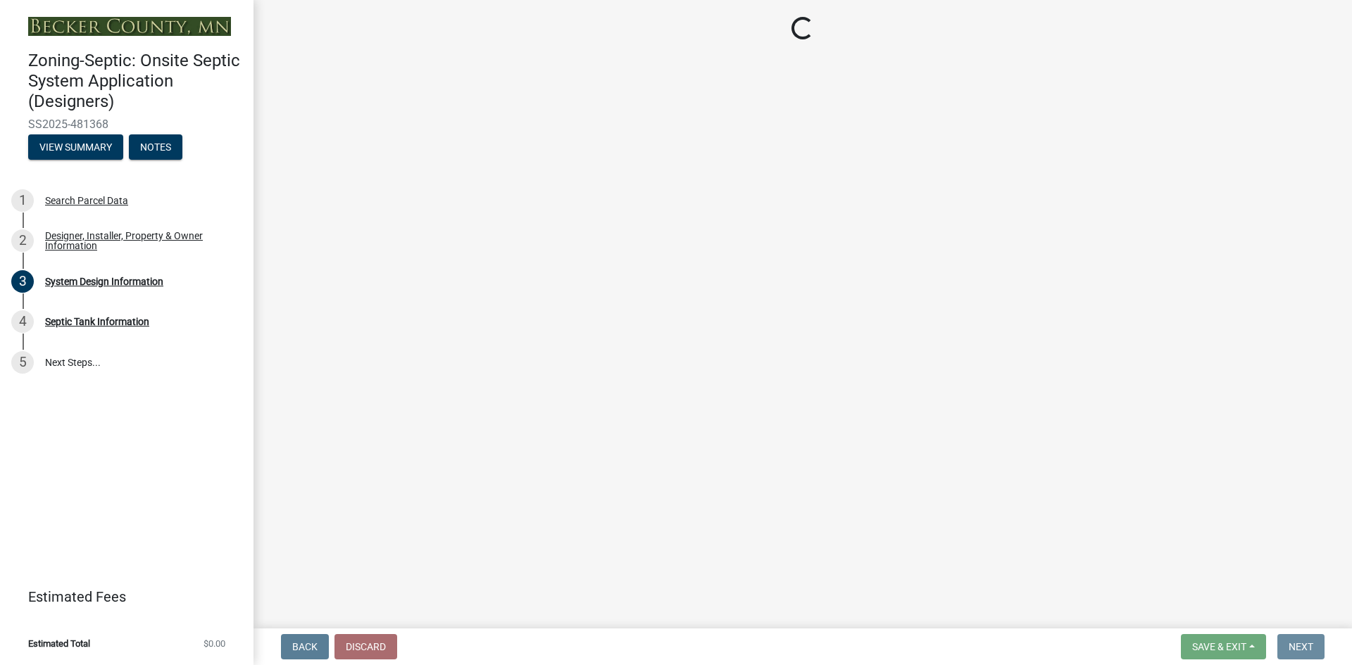
scroll to position [0, 0]
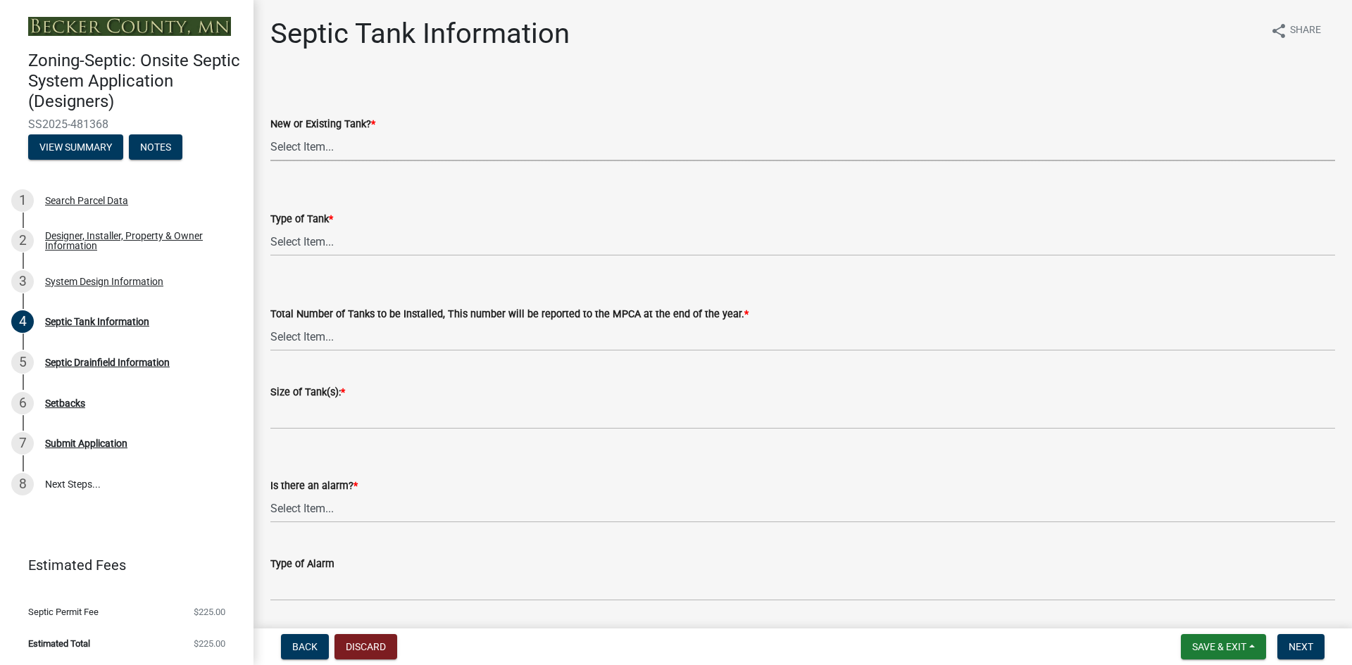
click at [345, 151] on select "Select Item... New Existing Both -New and Existing Tank" at bounding box center [802, 146] width 1065 height 29
click at [270, 132] on select "Select Item... New Existing Both -New and Existing Tank" at bounding box center [802, 146] width 1065 height 29
select select "b6276d4c-1088-425f-af8c-5b40f8c7306e"
click at [330, 244] on select "Select Item... Single Septic Tank Compartmented Tank Single Tank plus Compartme…" at bounding box center [802, 241] width 1065 height 29
click at [270, 227] on select "Select Item... Single Septic Tank Compartmented Tank Single Tank plus Compartme…" at bounding box center [802, 241] width 1065 height 29
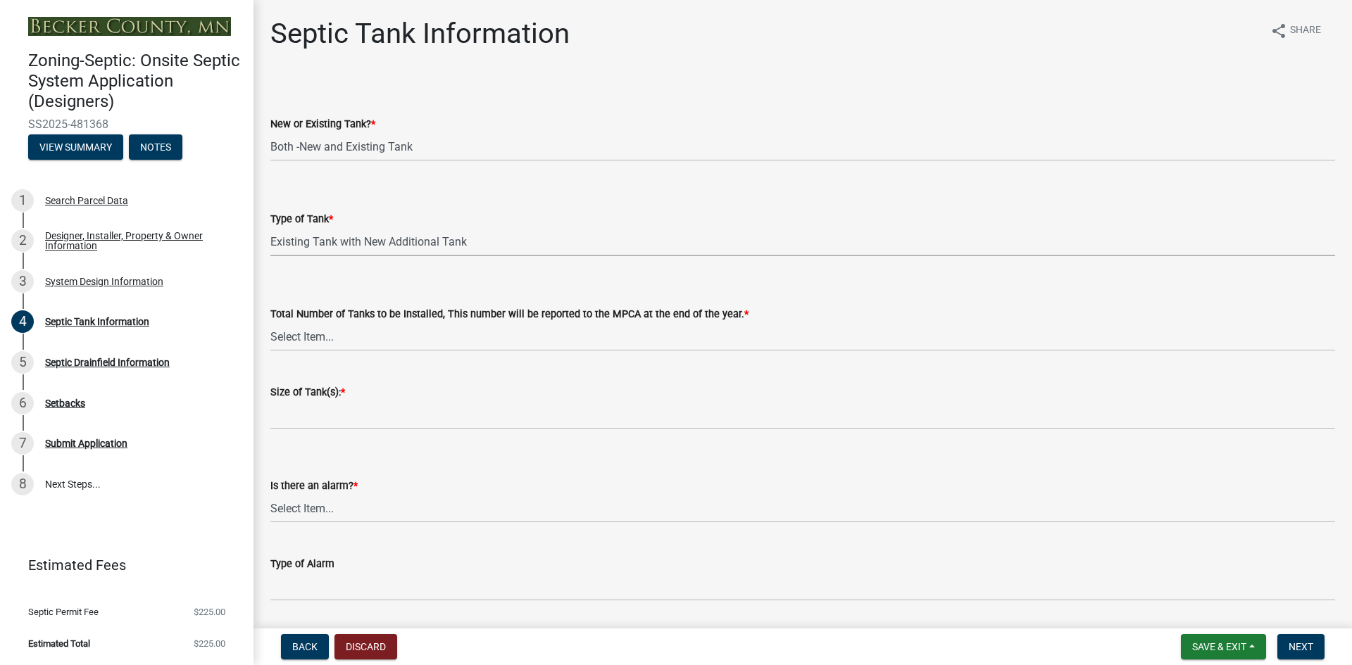
select select "ea4ff307-7056-4975-a086-ae8811e9d04d"
click at [311, 338] on select "Select Item... 0 1 2 3 4" at bounding box center [802, 337] width 1065 height 29
click at [270, 323] on select "Select Item... 0 1 2 3 4" at bounding box center [802, 337] width 1065 height 29
select select "52556460-45fa-4026-a6c2-c70bb0823cb5"
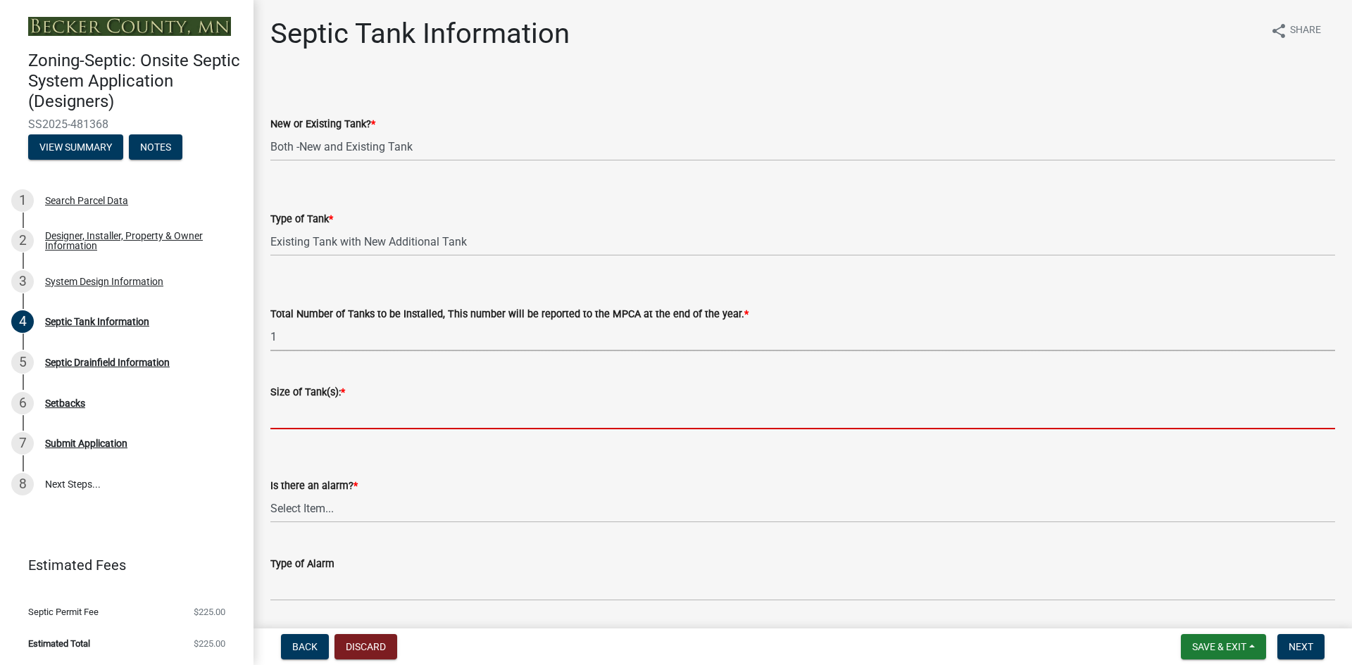
click at [322, 419] on input "Size of Tank(s): *" at bounding box center [802, 415] width 1065 height 29
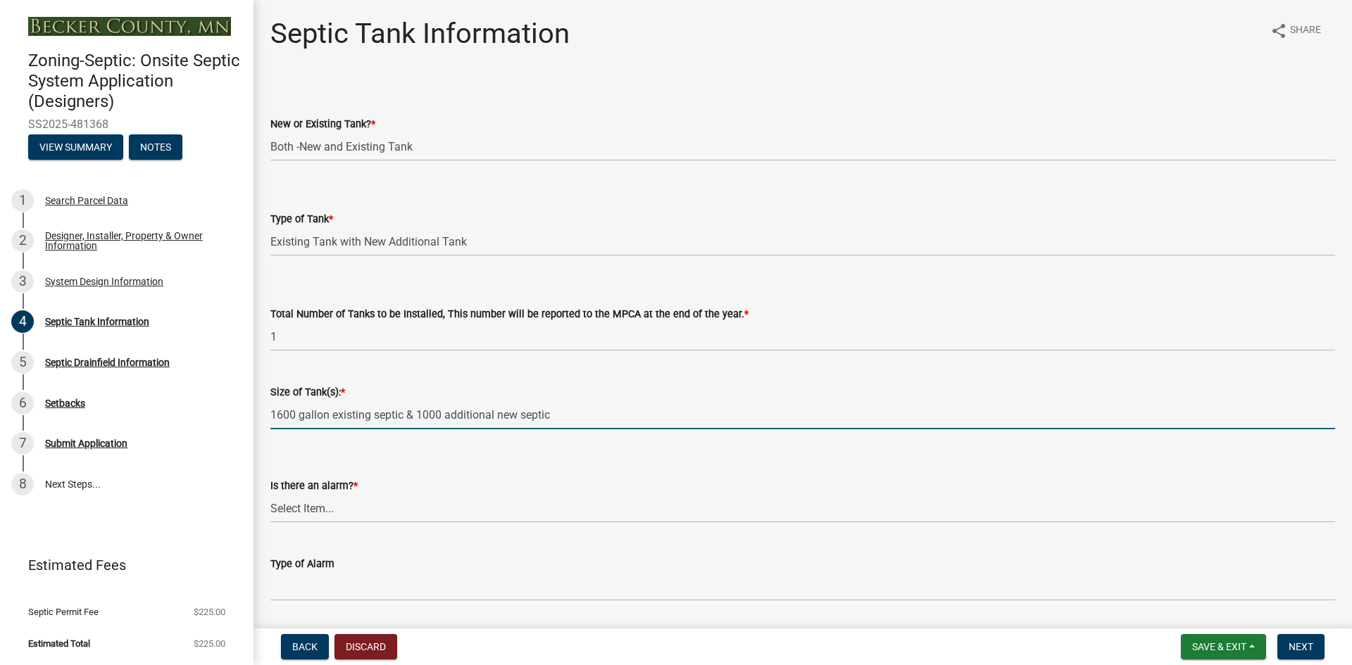
type input "1600 gallon existing septic & 1000 additional new septic"
click at [307, 515] on select "Select Item... Yes No" at bounding box center [802, 508] width 1065 height 29
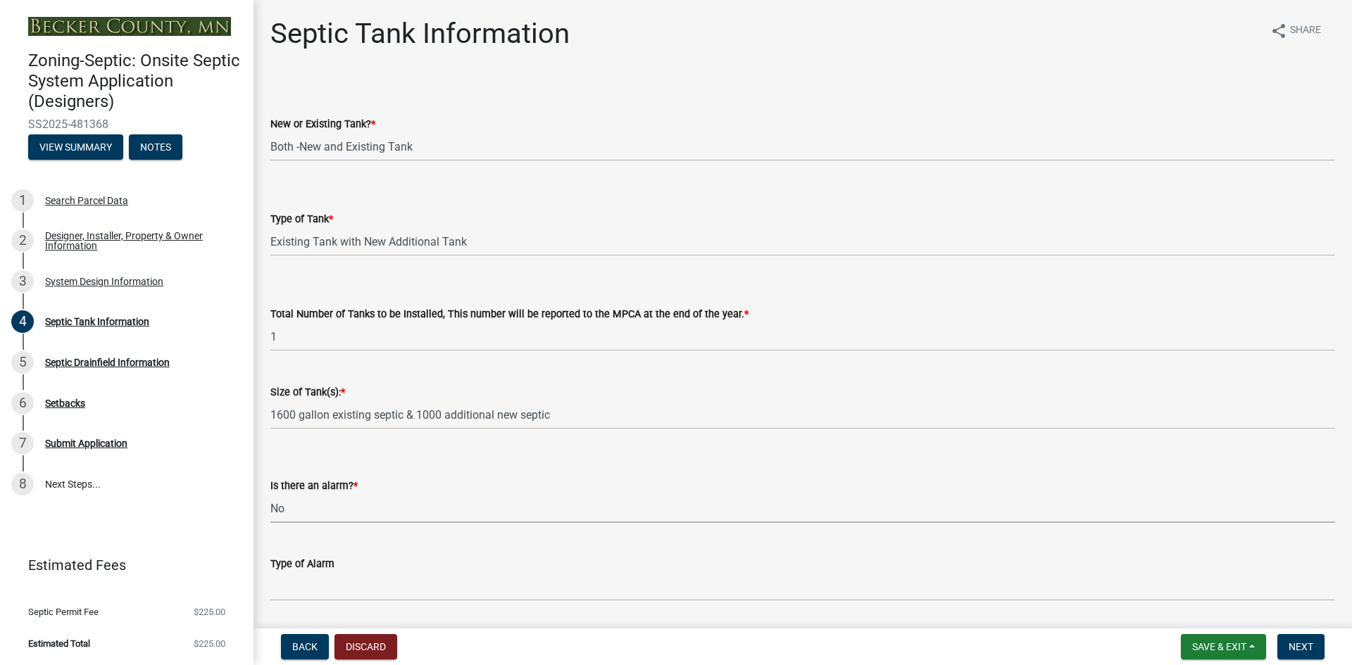
click at [270, 494] on select "Select Item... Yes No" at bounding box center [802, 508] width 1065 height 29
select select "16f08e72-e833-4cd6-9035-d5a26ecbf3c9"
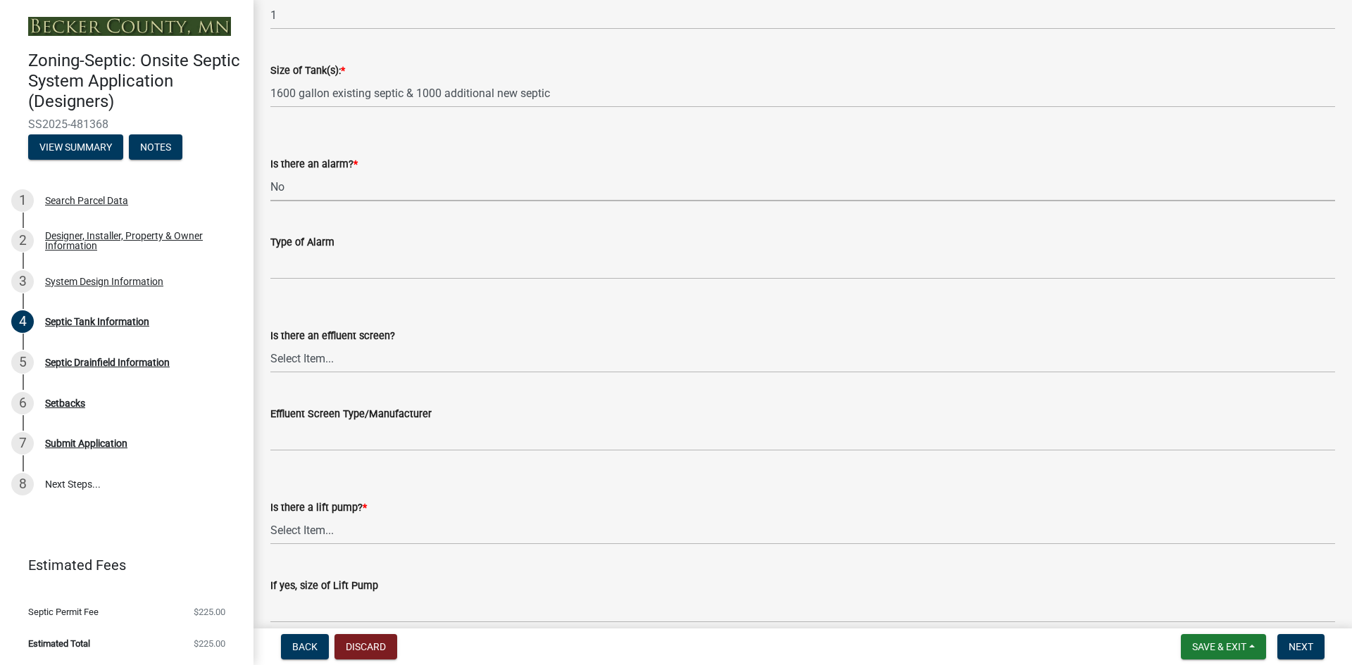
scroll to position [334, 0]
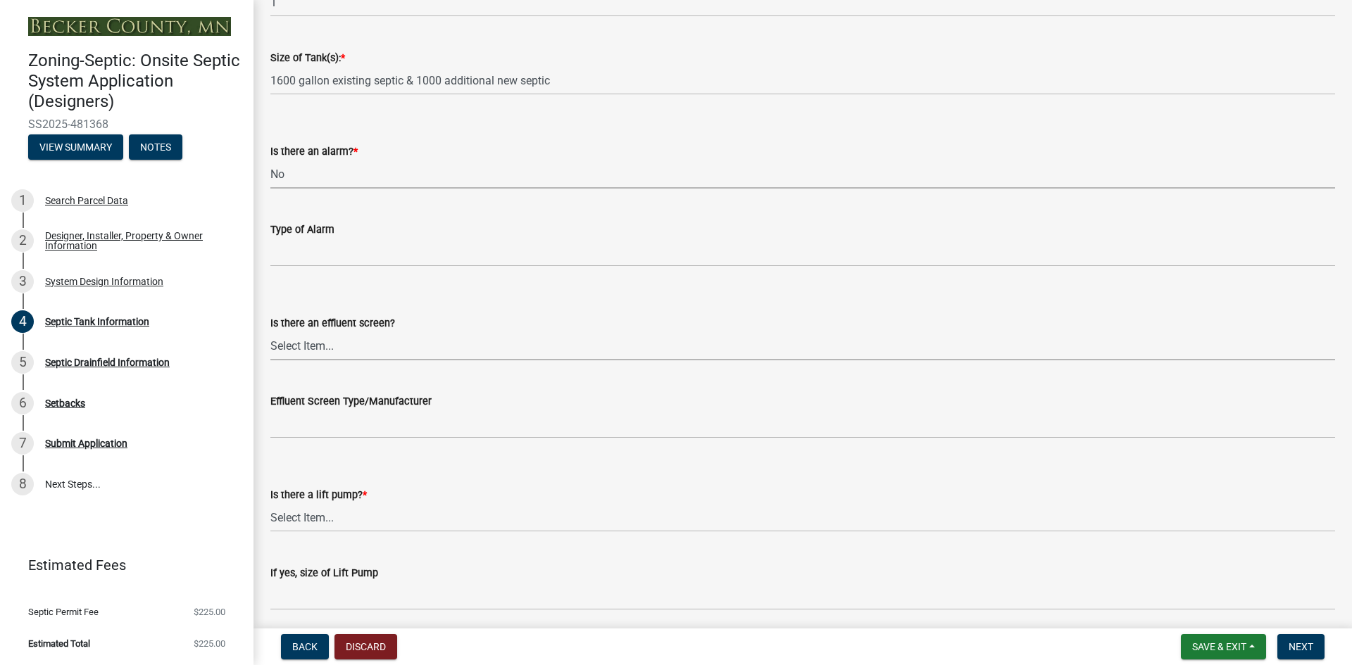
click at [321, 348] on select "Select Item... Yes No" at bounding box center [802, 346] width 1065 height 29
click at [270, 332] on select "Select Item... Yes No" at bounding box center [802, 346] width 1065 height 29
select select "a956bcdf-8f12-4f61-bfc1-a6e229dc0595"
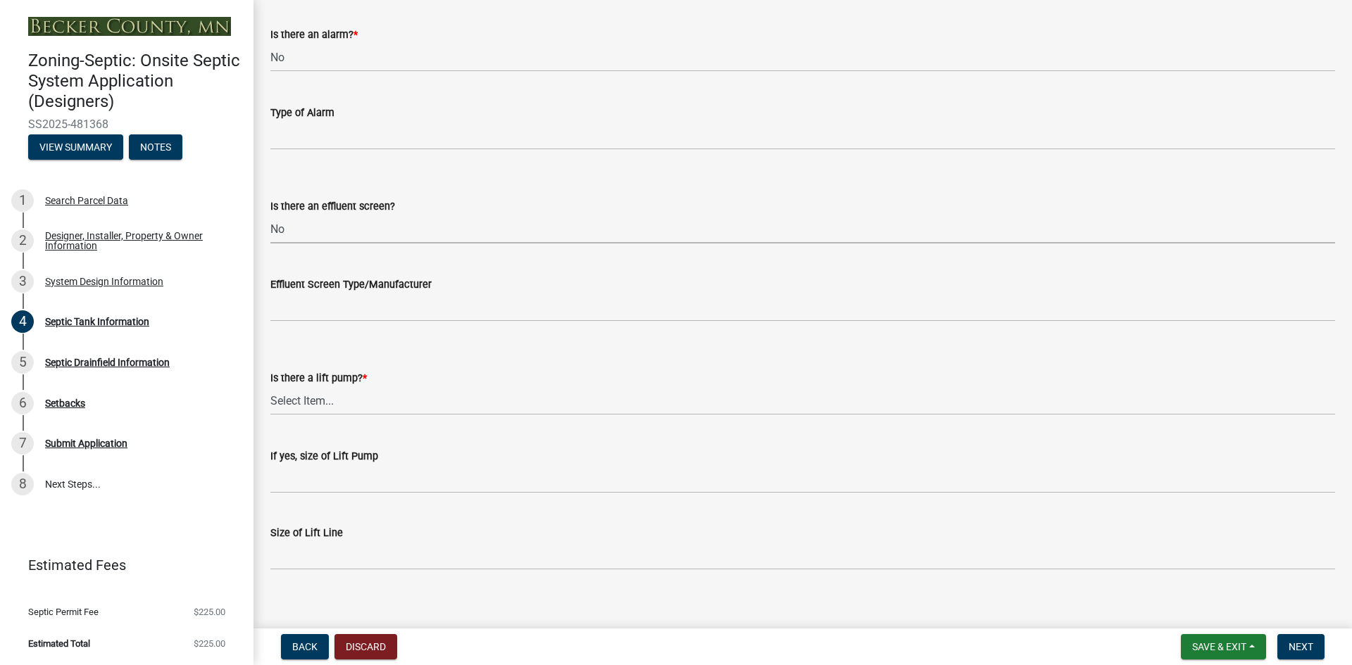
scroll to position [458, 0]
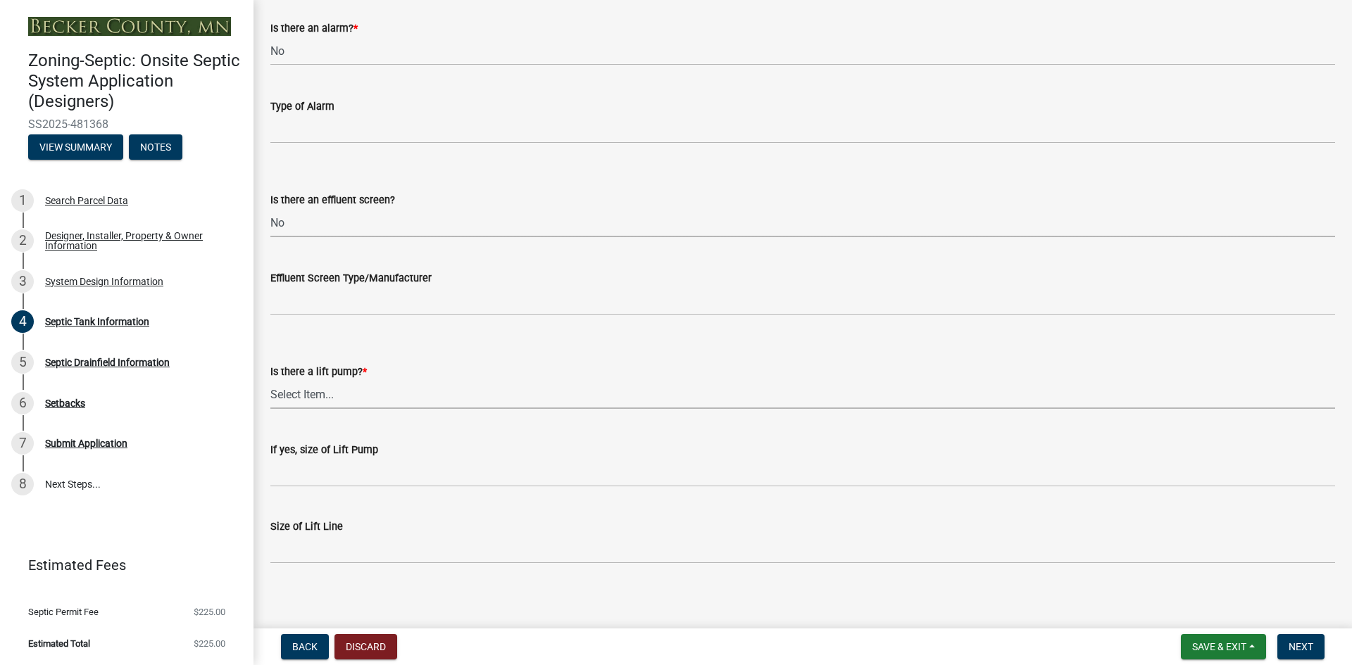
click at [316, 399] on select "Select Item... Yes No" at bounding box center [802, 394] width 1065 height 29
click at [270, 380] on select "Select Item... Yes No" at bounding box center [802, 394] width 1065 height 29
select select "ba43cfd8-3223-4e93-a41d-8bc71aa45820"
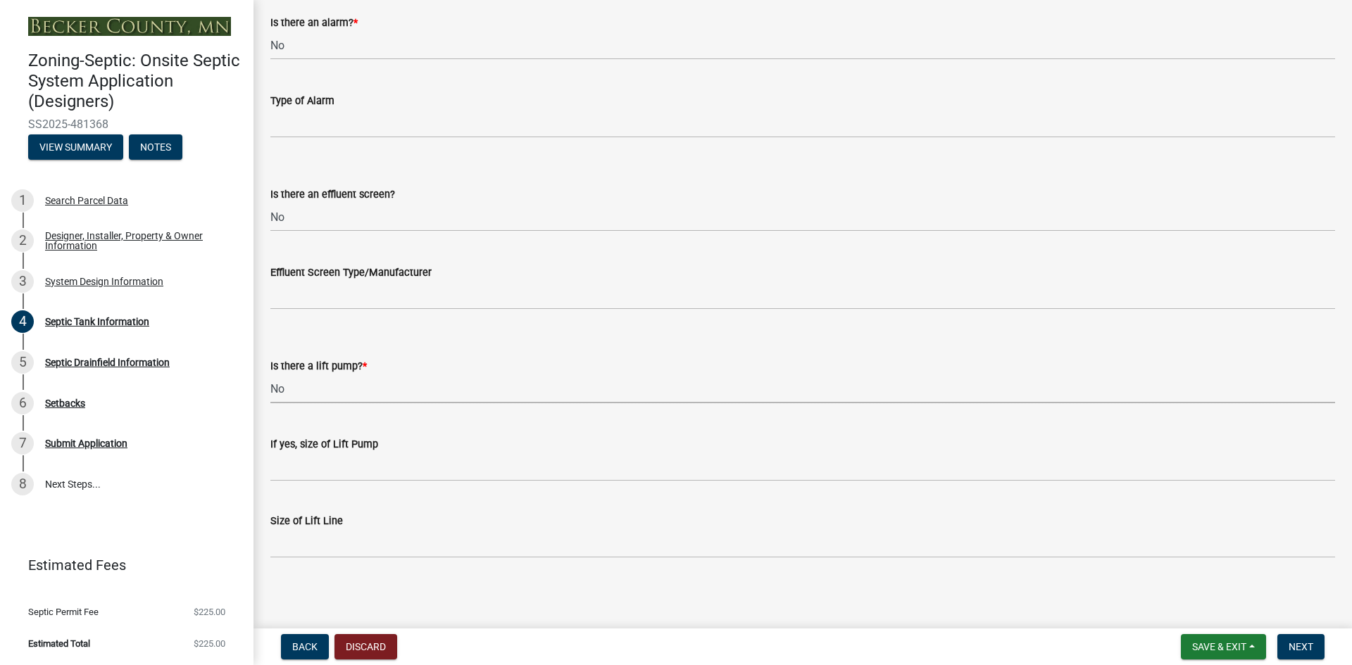
scroll to position [465, 0]
click at [1294, 648] on span "Next" at bounding box center [1301, 646] width 25 height 11
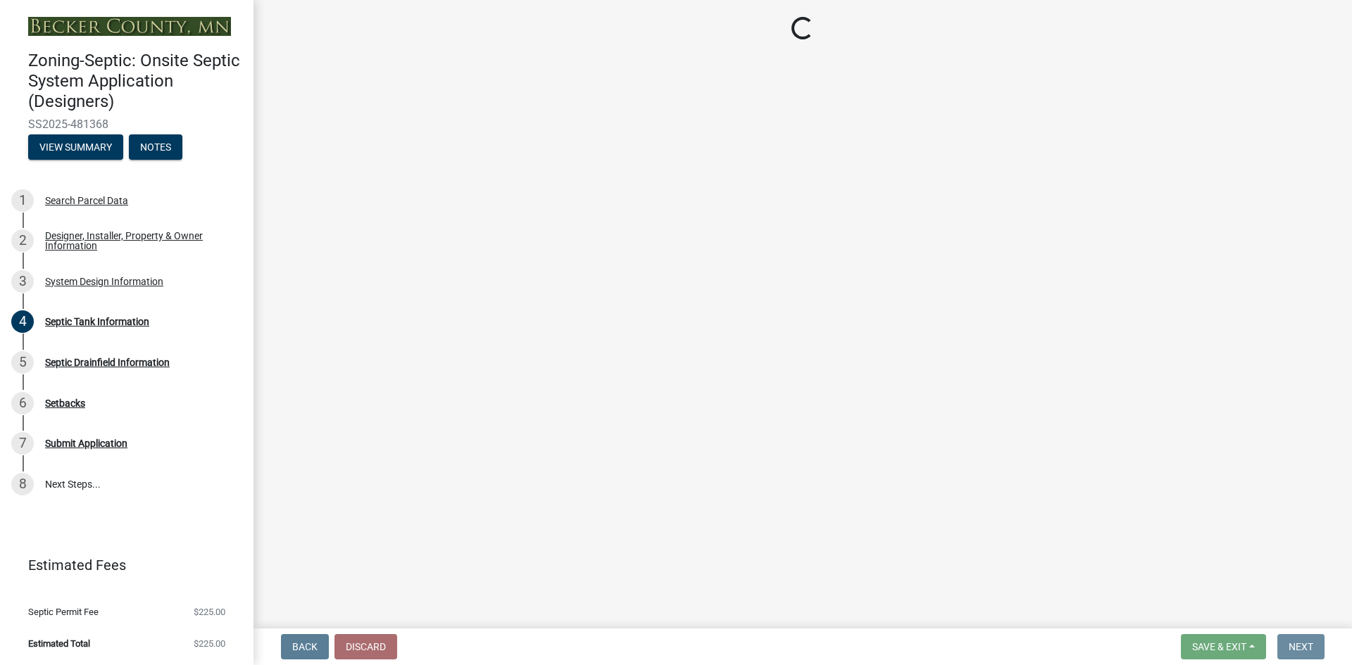
scroll to position [0, 0]
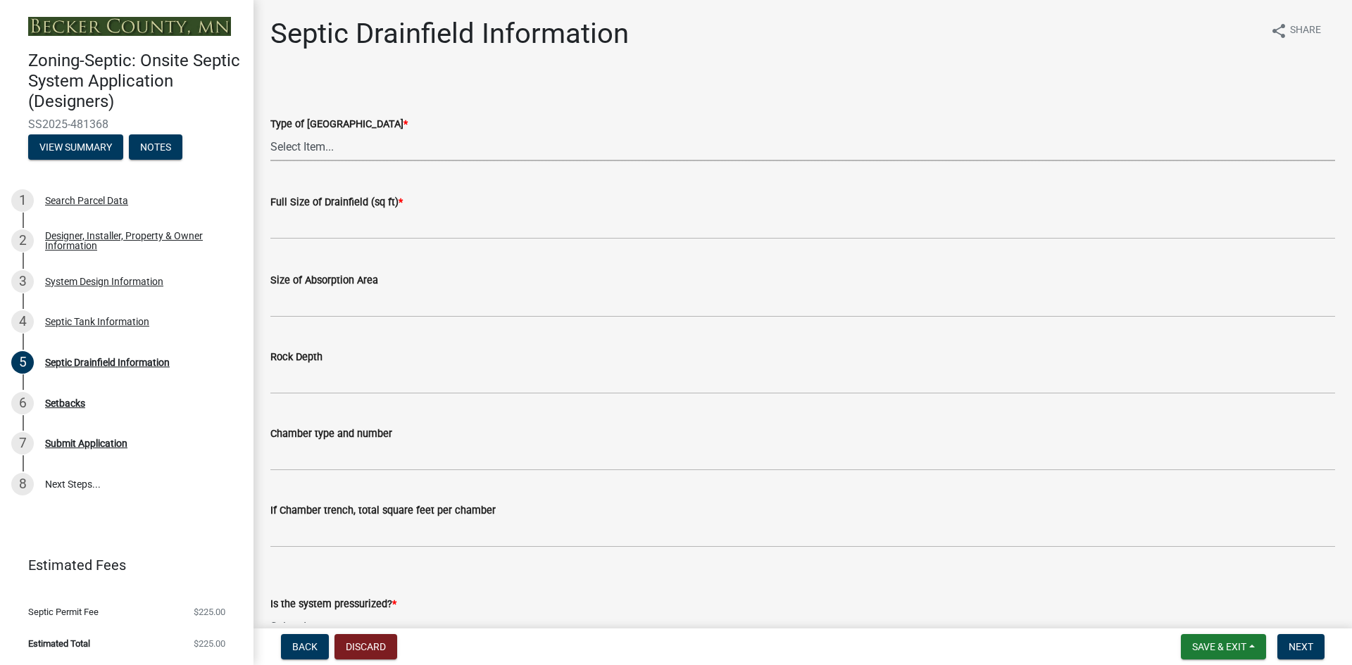
click at [289, 146] on select "Select Item... Chamber Trench Rock Trench Gravelless Mound Pressure Bed Seepage…" at bounding box center [802, 146] width 1065 height 29
click at [270, 132] on select "Select Item... Chamber Trench Rock Trench Gravelless Mound Pressure Bed Seepage…" at bounding box center [802, 146] width 1065 height 29
select select "aff5a67c-96fc-4cda-a582-7f2b3a4cd22a"
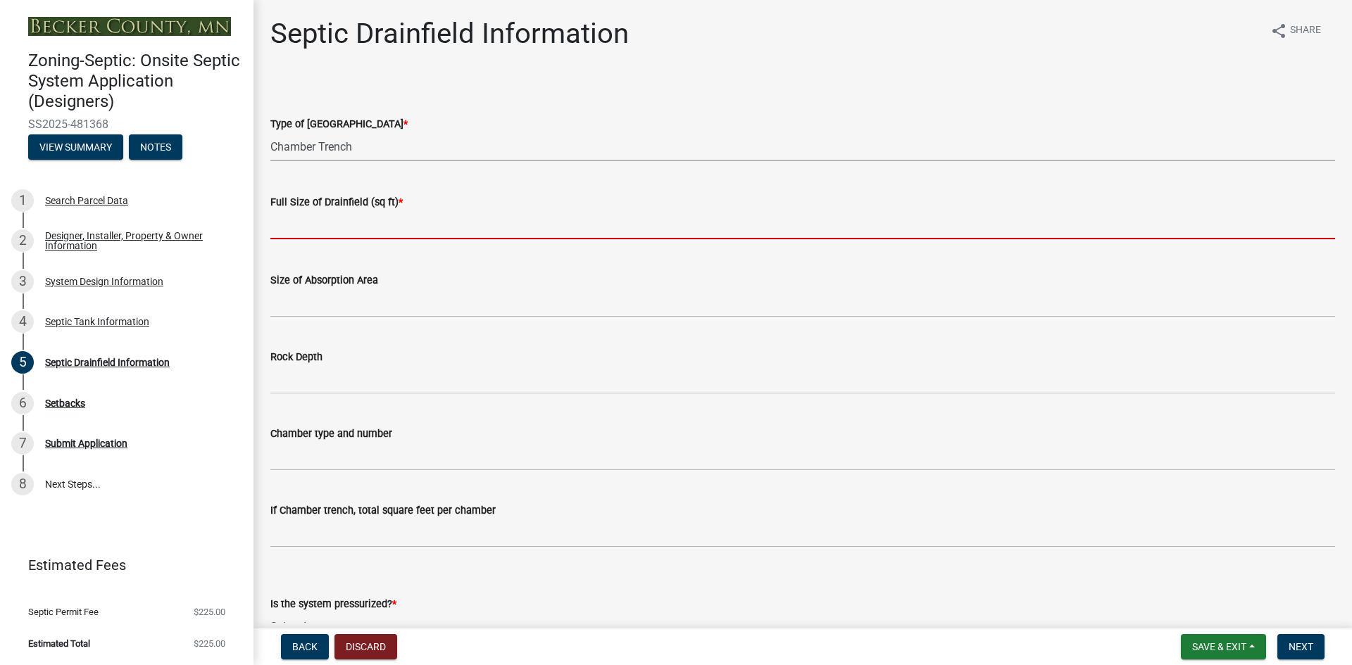
click at [332, 225] on input "text" at bounding box center [802, 225] width 1065 height 29
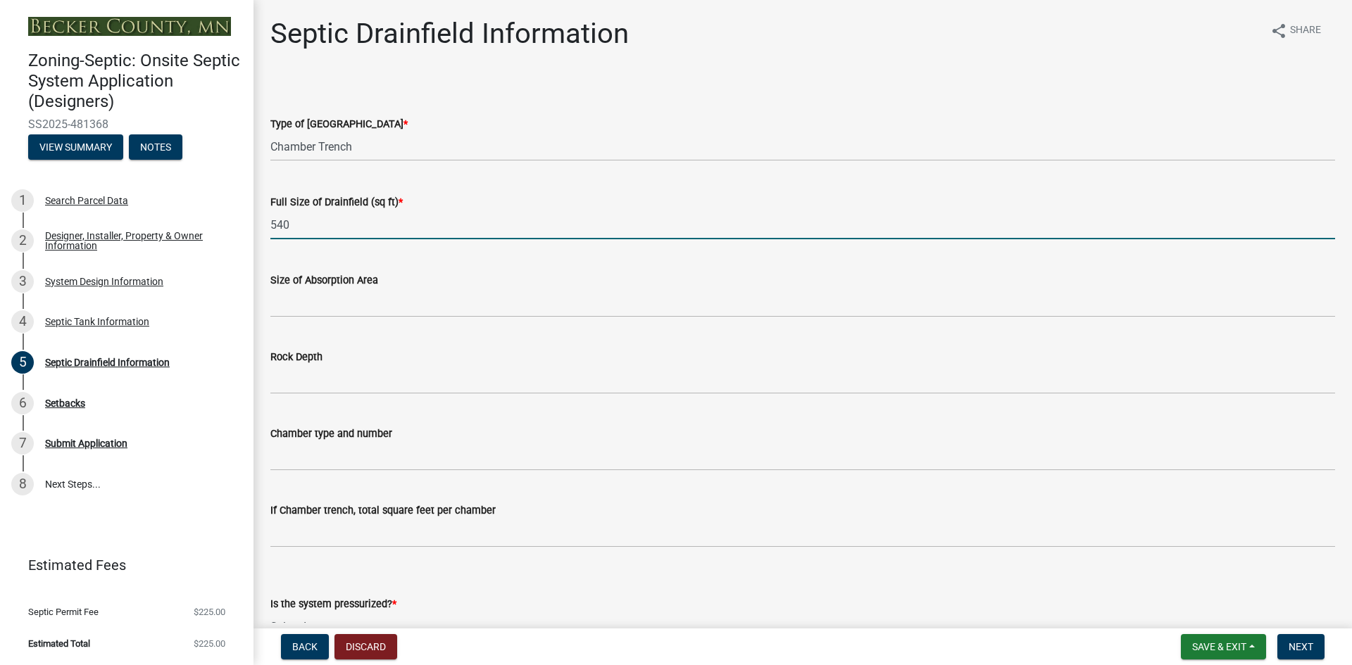
type input "540"
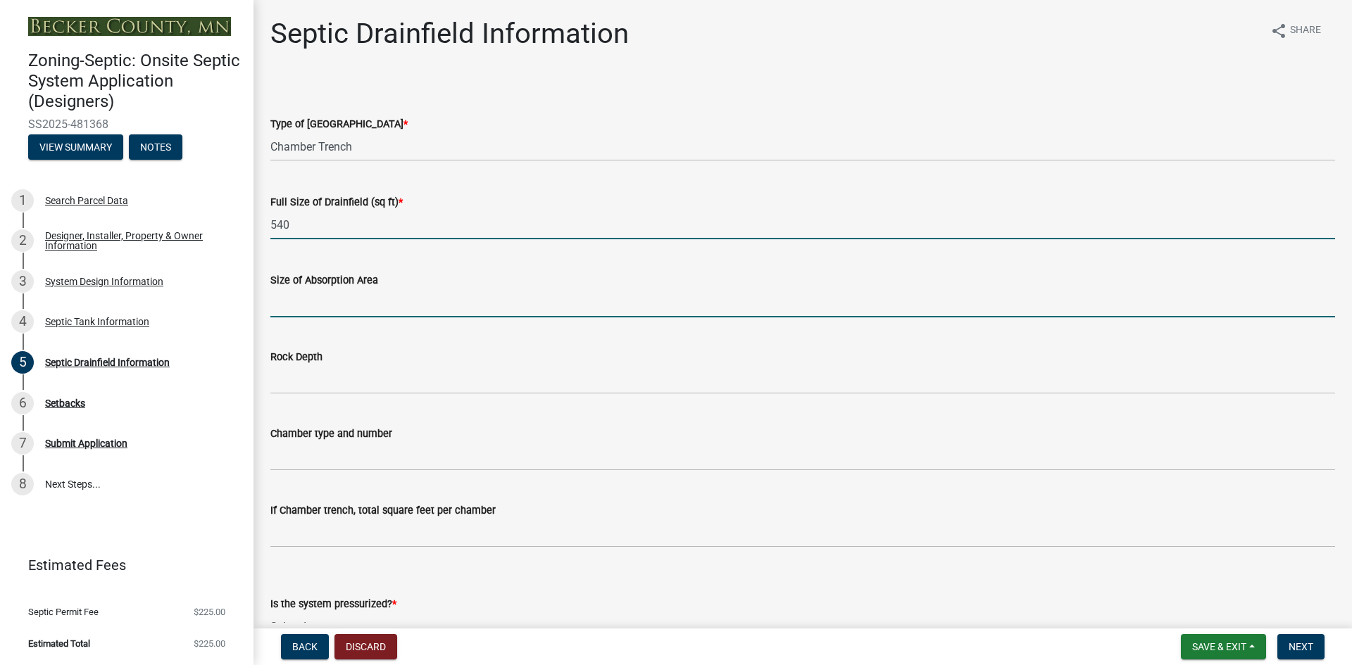
click at [327, 304] on input "Size of Absorption Area" at bounding box center [802, 303] width 1065 height 29
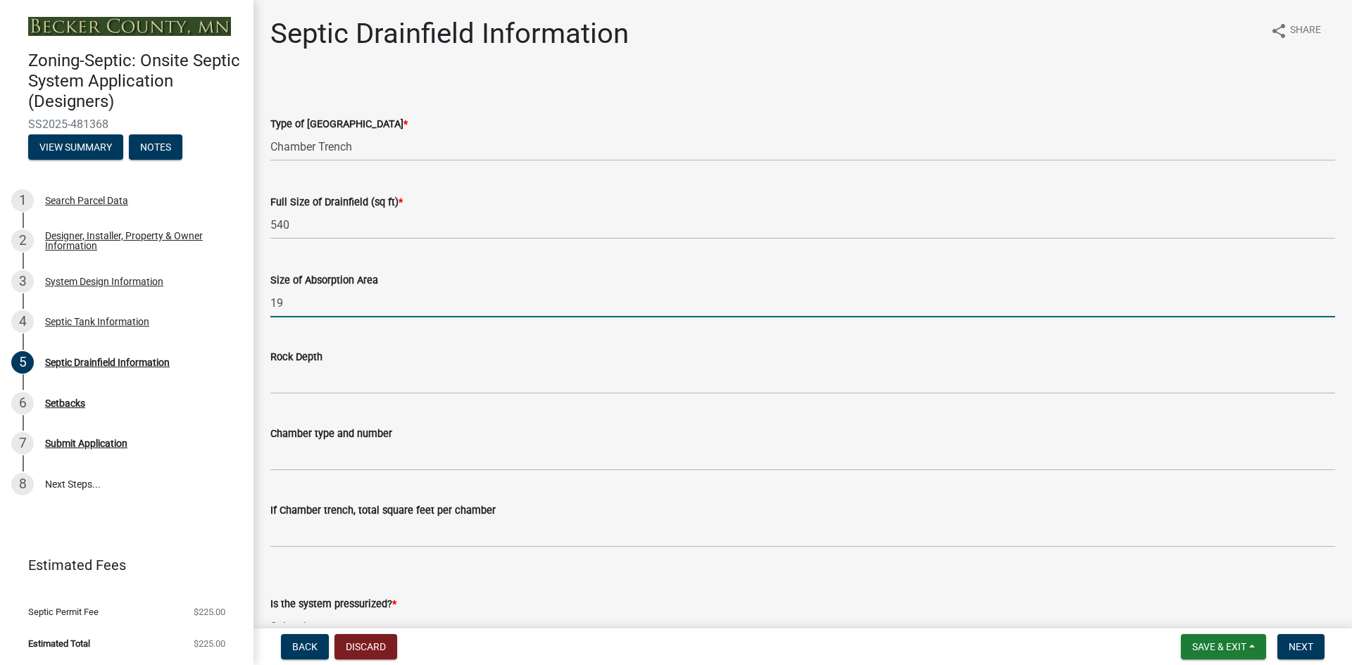
type input "1"
type input "48' x 19'"
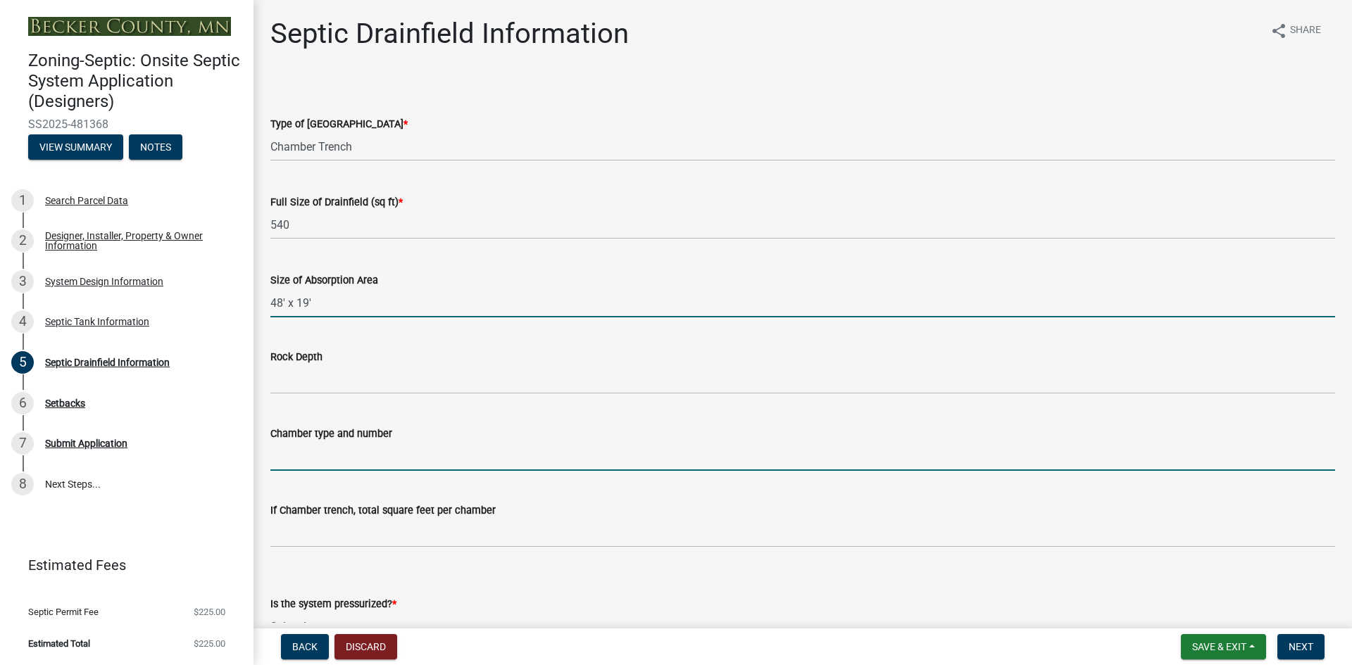
click at [330, 461] on input "Chamber type and number" at bounding box center [802, 456] width 1065 height 29
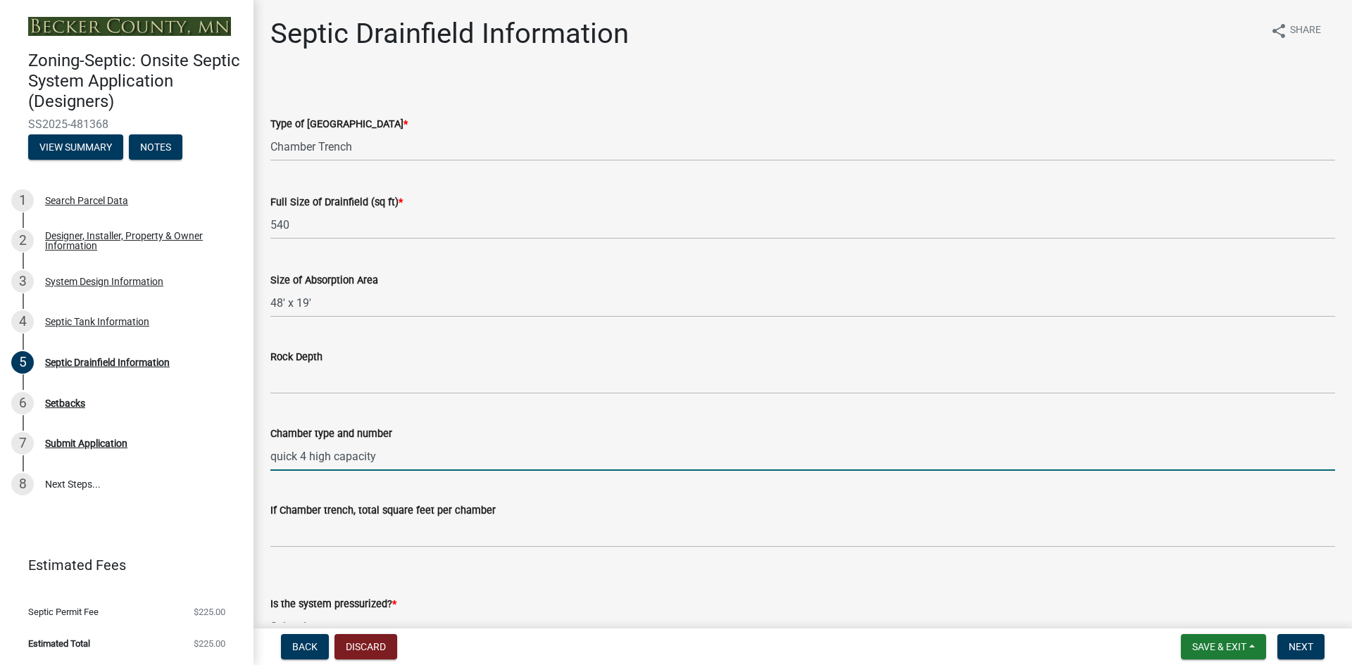
click at [270, 458] on input "quick 4 high capacity" at bounding box center [802, 456] width 1065 height 29
type input "36 quick 4 high capacity"
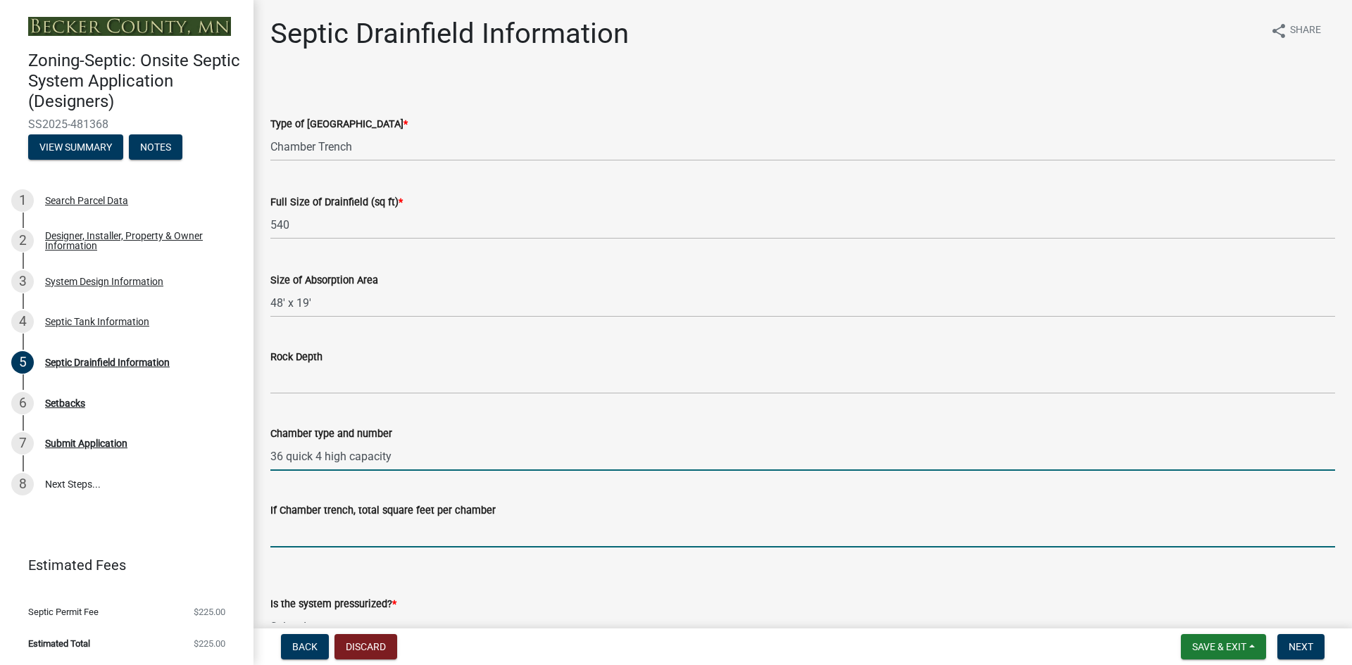
click at [317, 528] on input "If Chamber trench, total square feet per chamber" at bounding box center [802, 533] width 1065 height 29
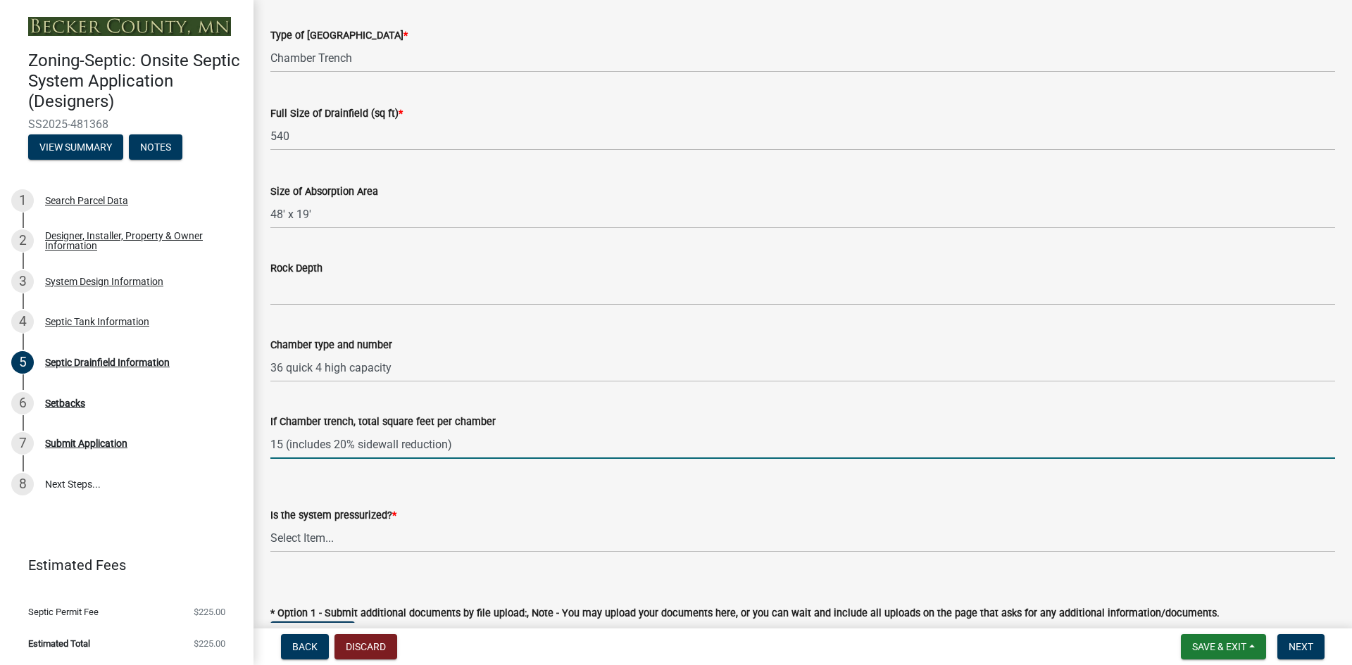
scroll to position [264, 0]
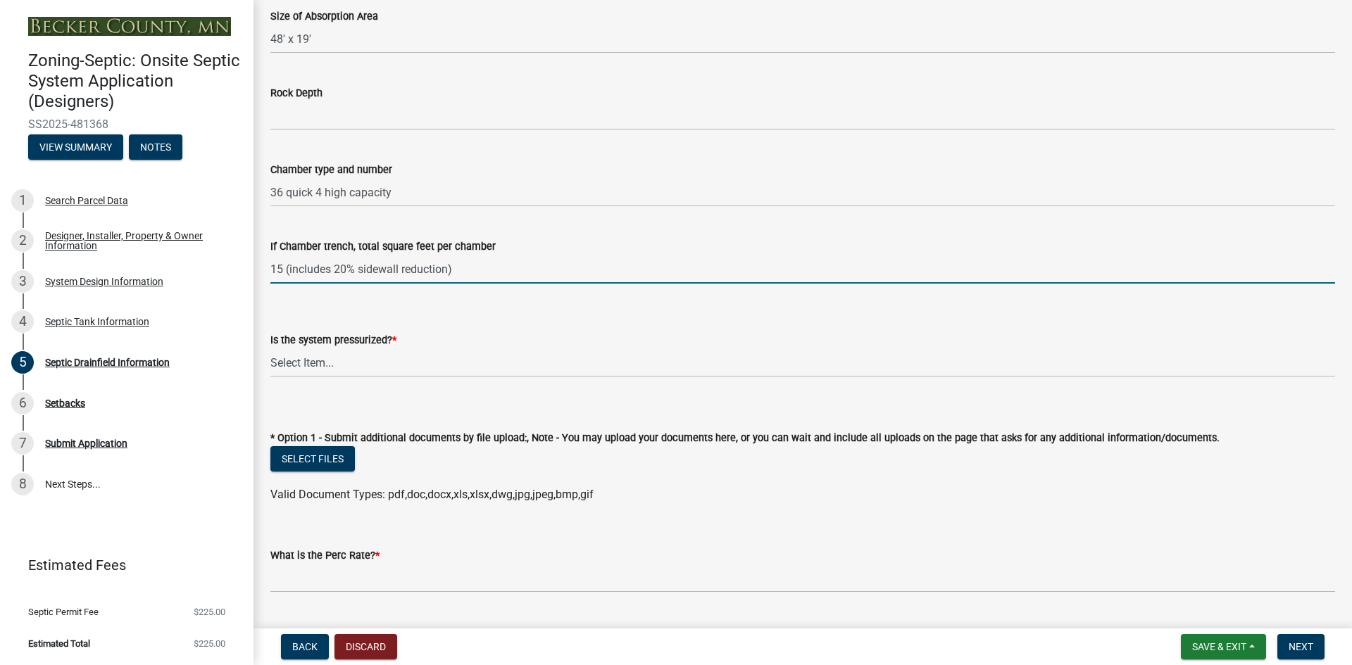
type input "15 (includes 20% sidewall reduction)"
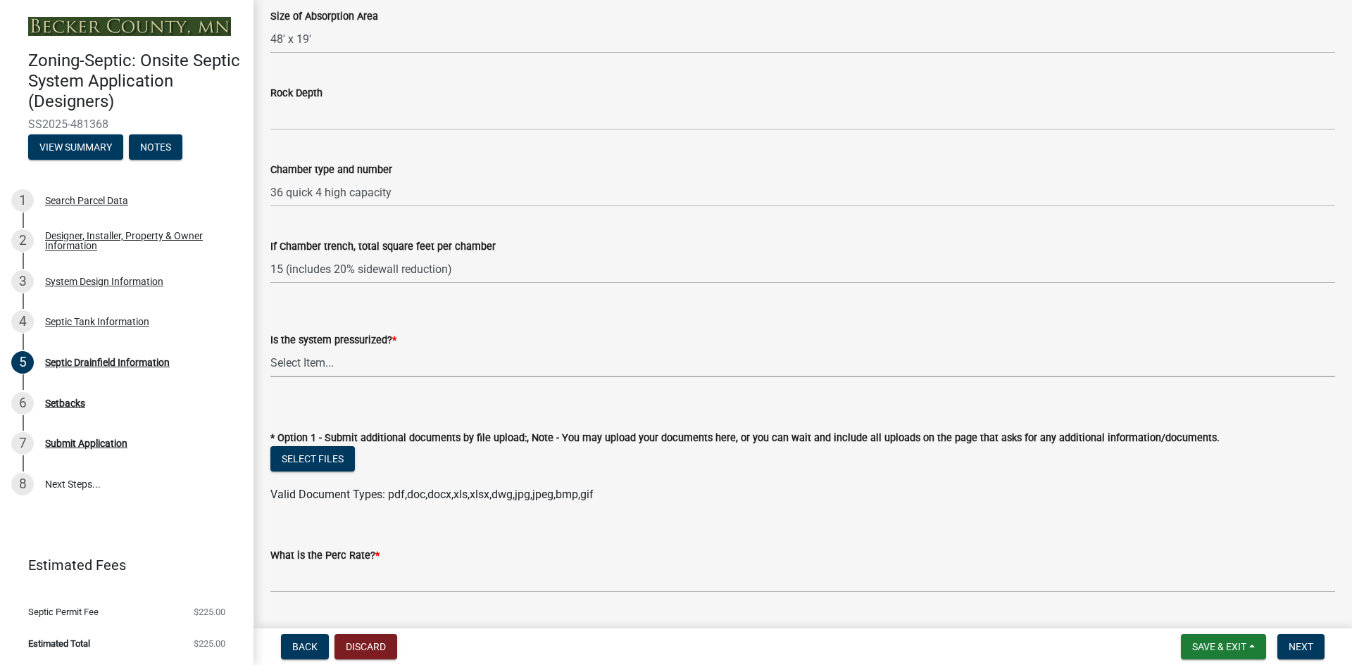
click at [321, 367] on select "Select Item... Yes No" at bounding box center [802, 363] width 1065 height 29
click at [270, 349] on select "Select Item... Yes No" at bounding box center [802, 363] width 1065 height 29
select select "366d546d-8bc3-42fb-bca7-8a9455861f61"
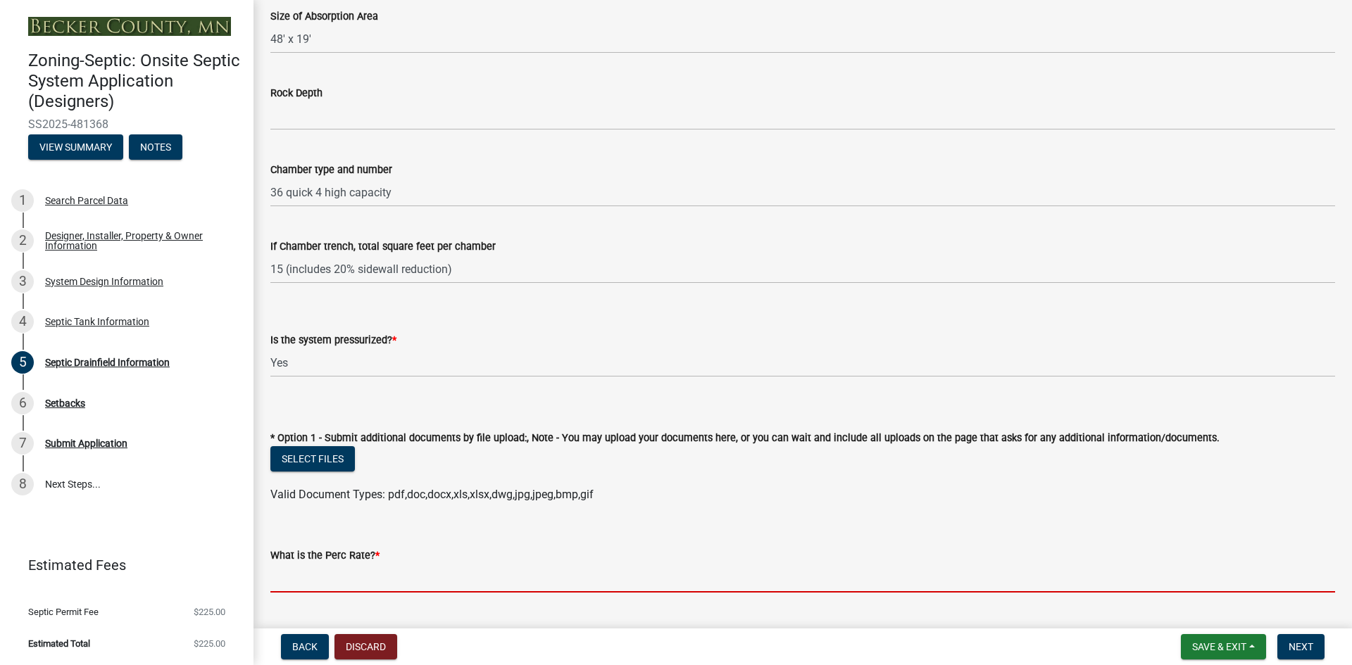
click at [353, 581] on input "What is the Perc Rate? *" at bounding box center [802, 578] width 1065 height 29
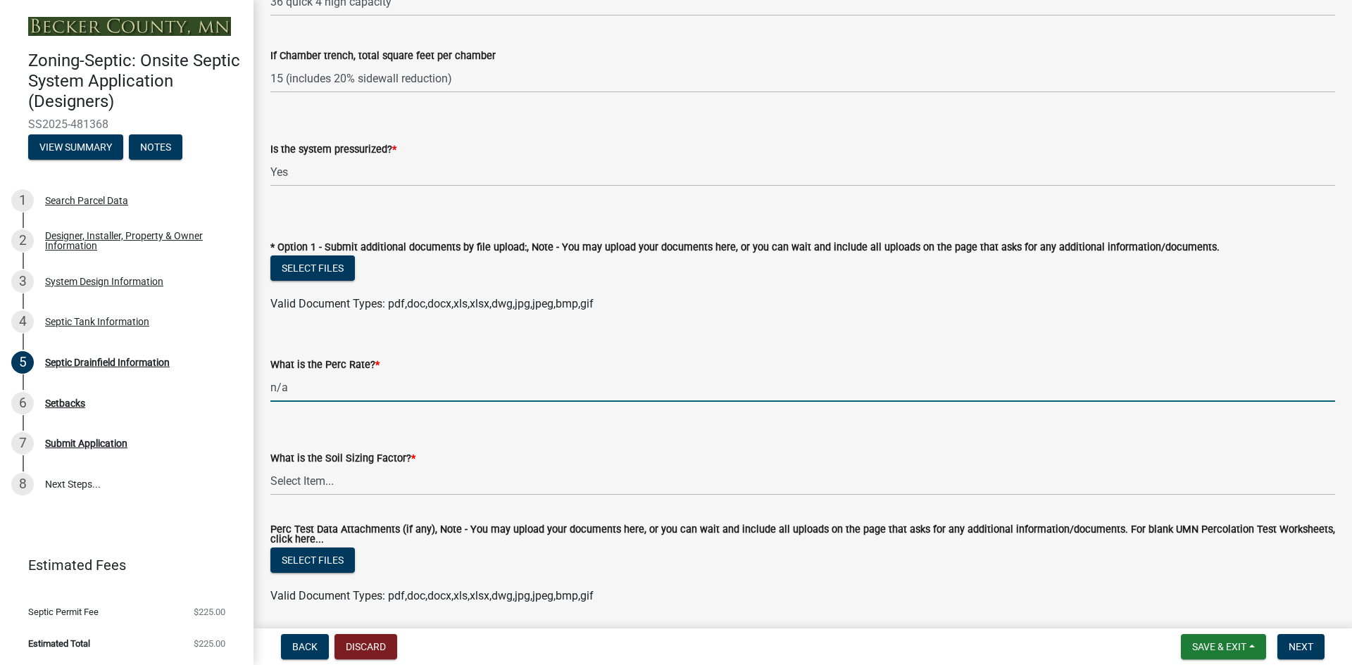
scroll to position [458, 0]
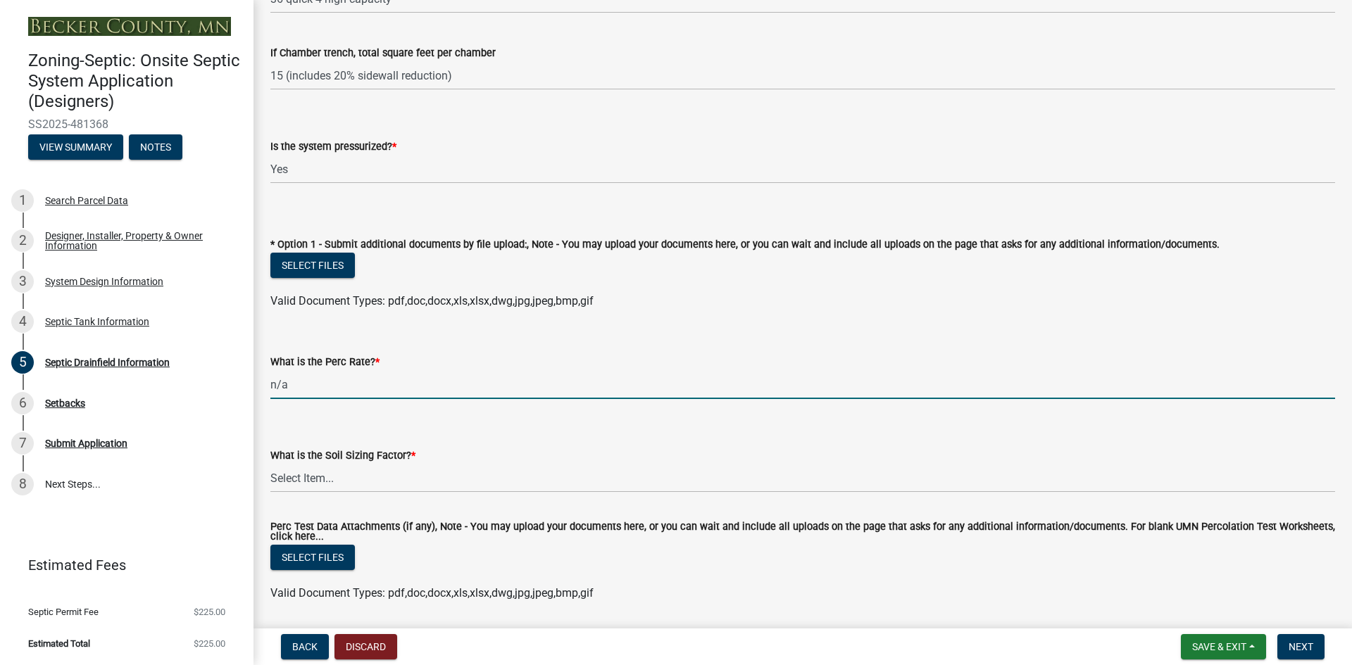
type input "n/a"
click at [339, 484] on select "Select Item... 0.00 0.24 0.45 0.50 0.60 0.78 .83 1.27 1.67" at bounding box center [802, 478] width 1065 height 29
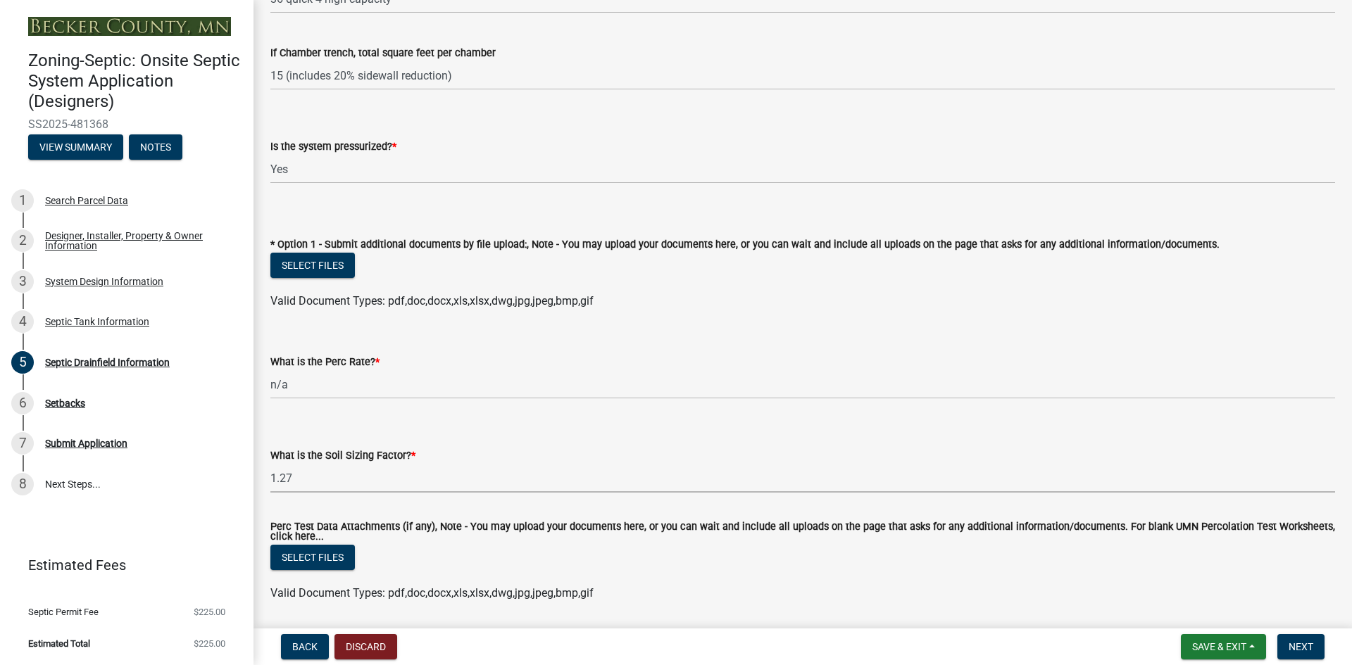
click at [270, 464] on select "Select Item... 0.00 0.24 0.45 0.50 0.60 0.78 .83 1.27 1.67" at bounding box center [802, 478] width 1065 height 29
select select "52684610-3c7f-46a6-906a-038873286f5a"
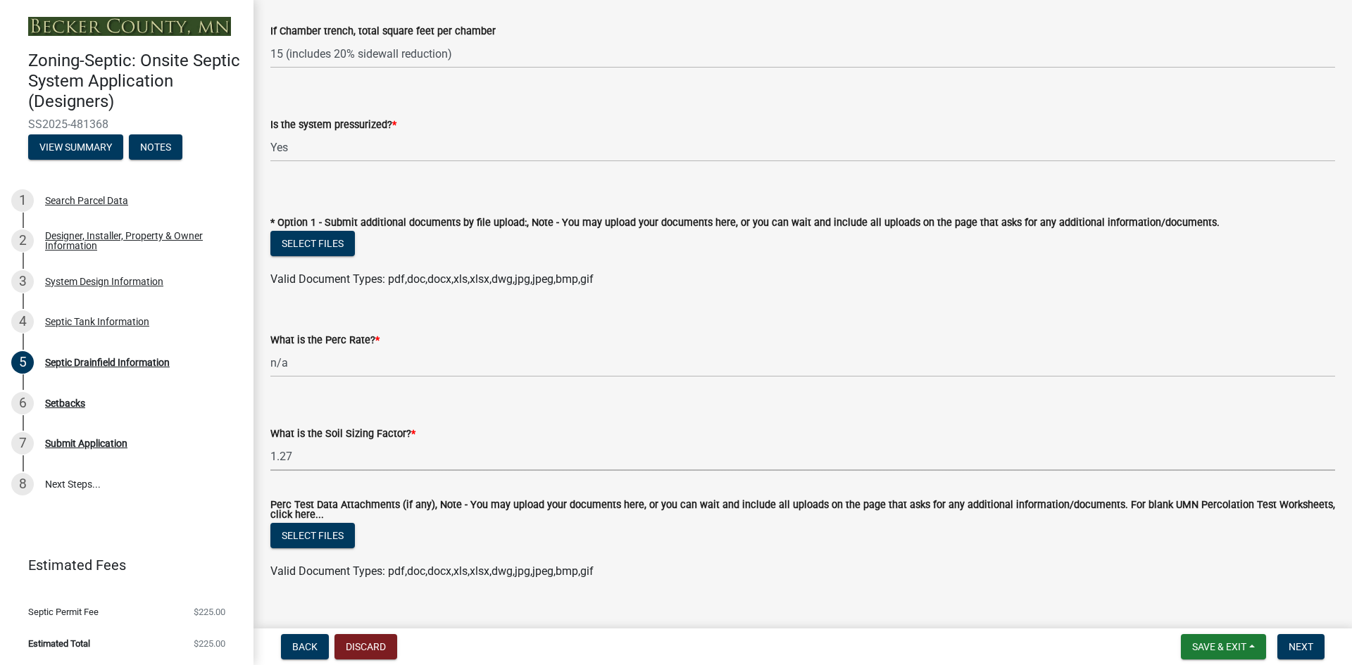
scroll to position [505, 0]
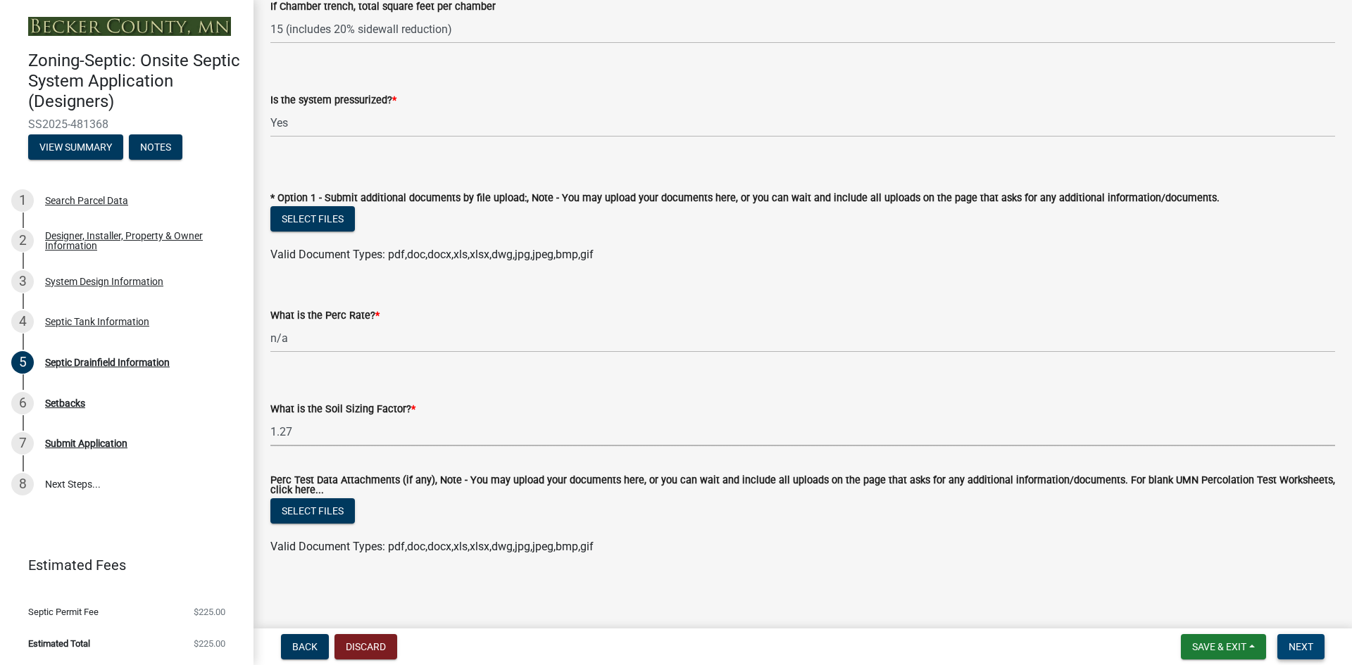
click at [1296, 643] on span "Next" at bounding box center [1301, 646] width 25 height 11
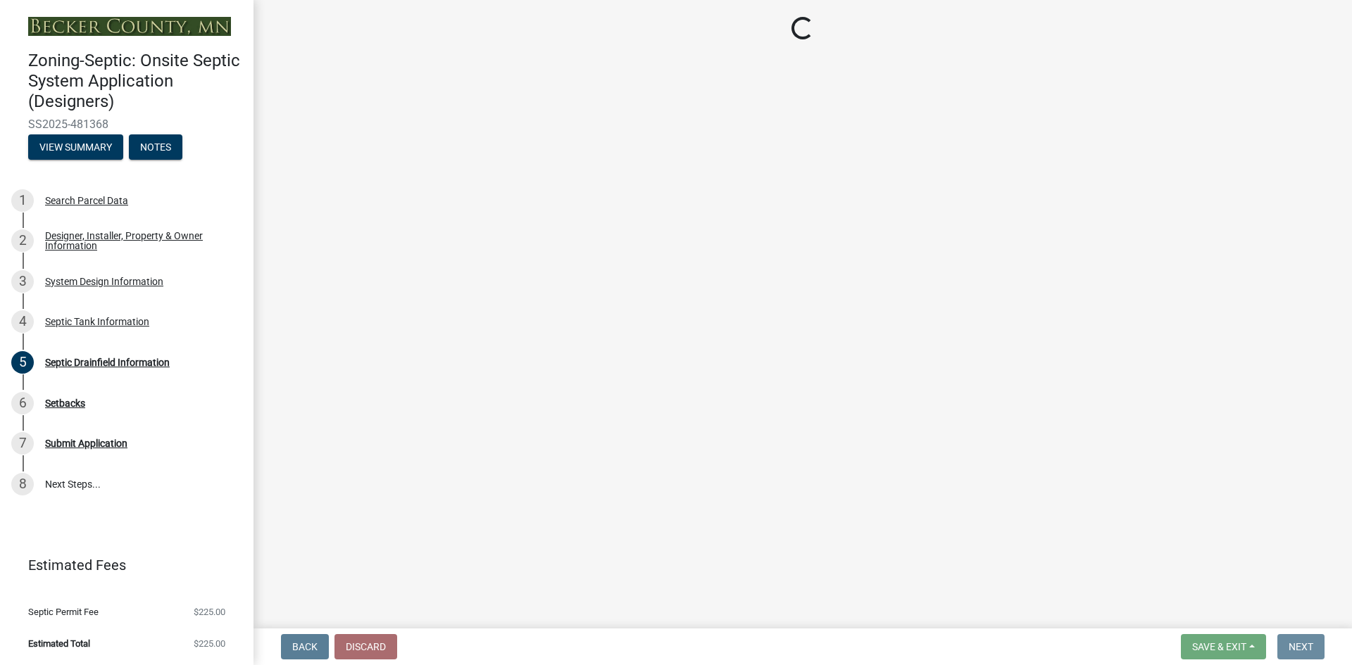
scroll to position [0, 0]
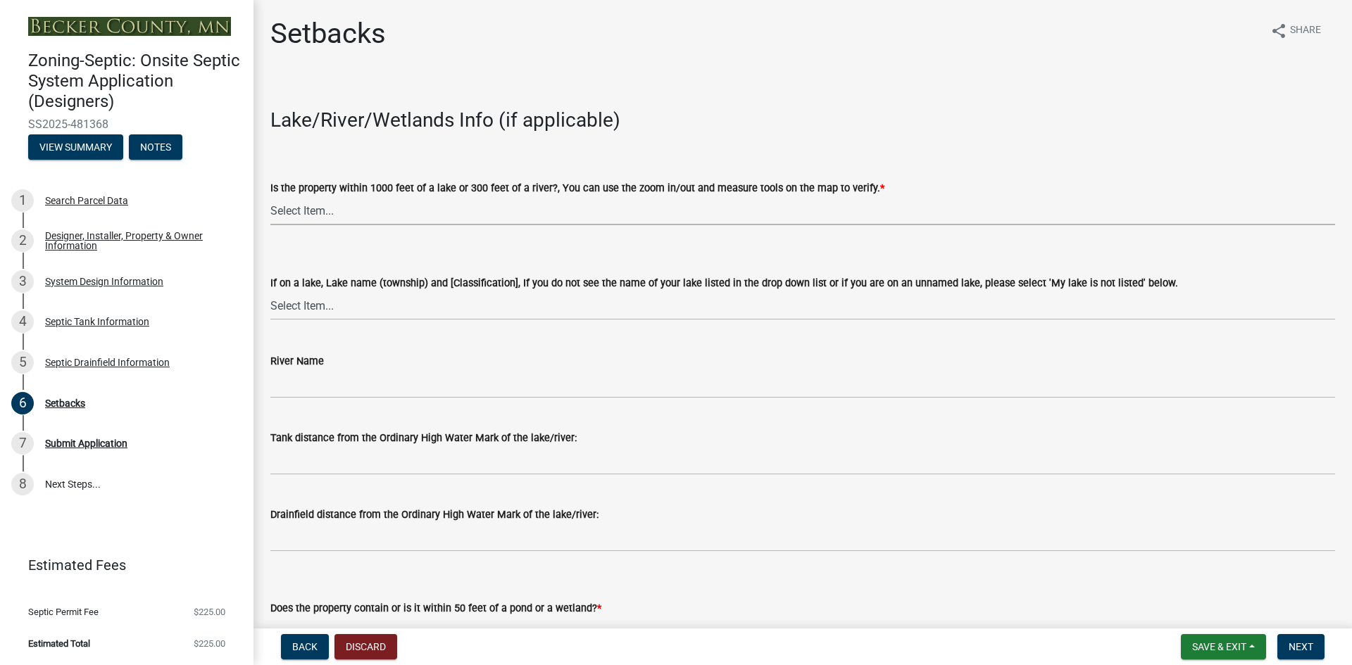
click at [382, 216] on select "Select Item... Yes No" at bounding box center [802, 210] width 1065 height 29
click at [270, 196] on select "Select Item... Yes No" at bounding box center [802, 210] width 1065 height 29
select select "479aafb6-b6e6-4f54-9b3a-e9d3c09fb6b0"
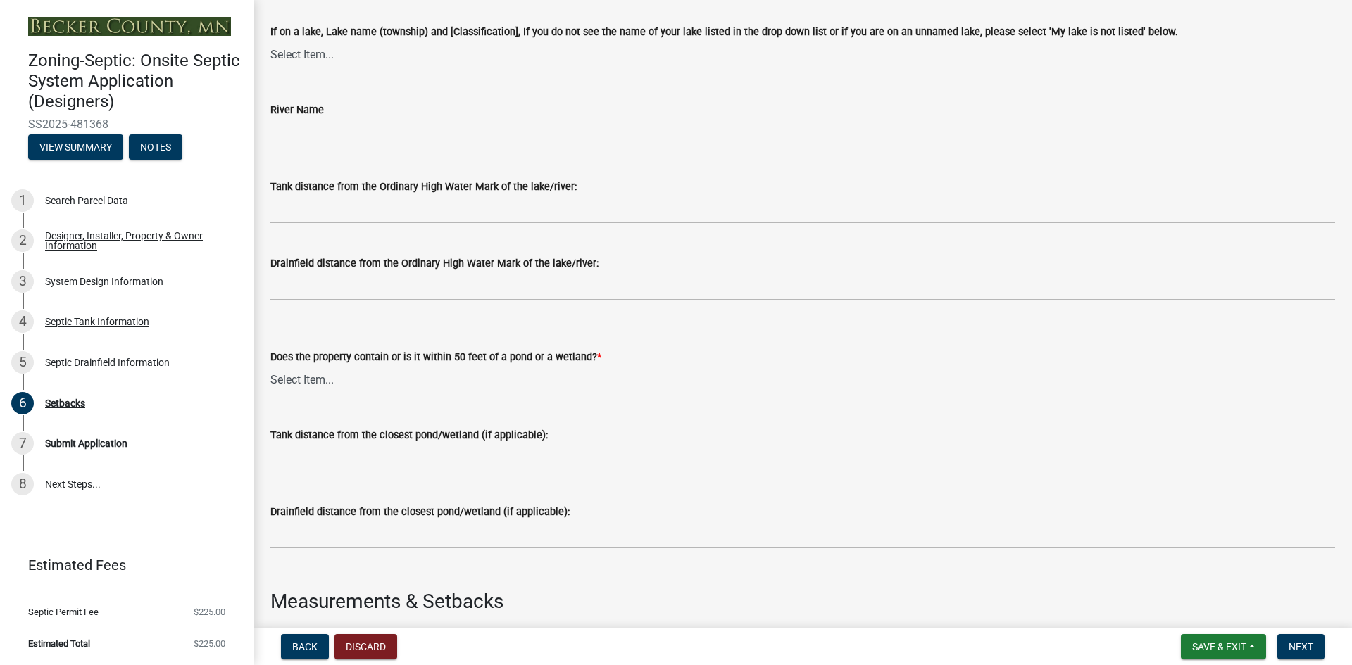
scroll to position [264, 0]
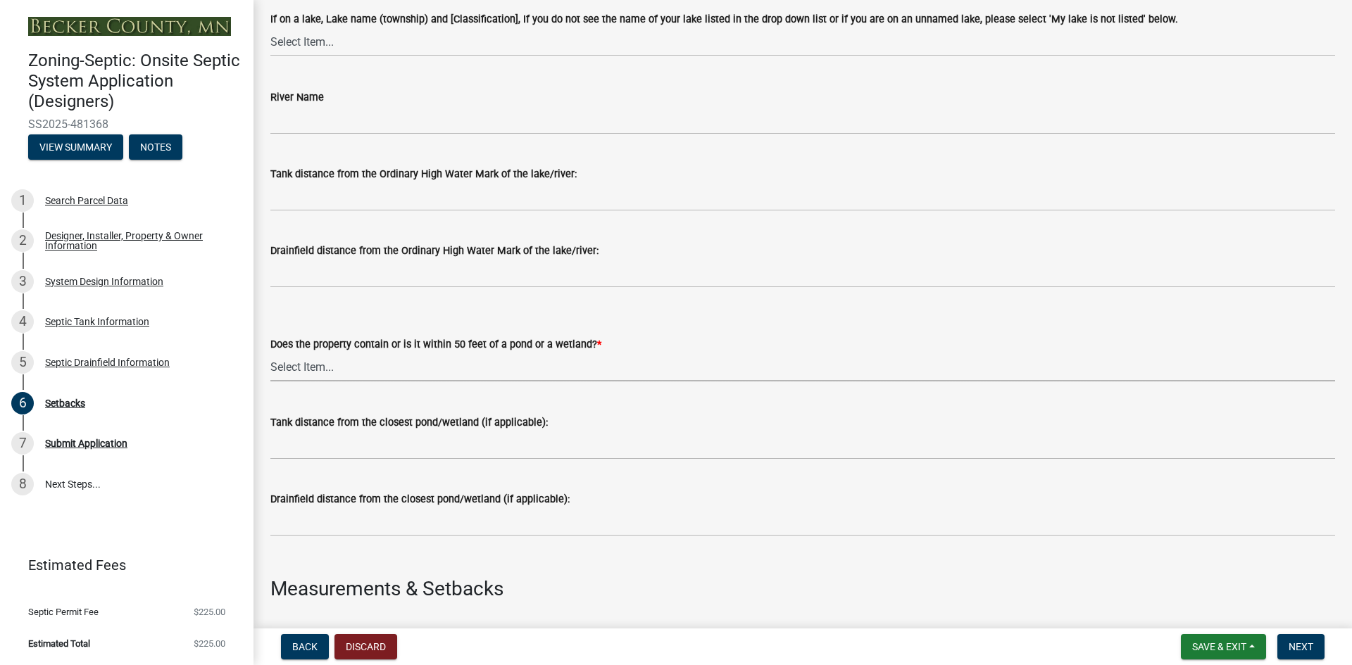
click at [415, 370] on select "Select Item... Yes No" at bounding box center [802, 367] width 1065 height 29
click at [270, 353] on select "Select Item... Yes No" at bounding box center [802, 367] width 1065 height 29
select select "23044af5-43bb-4cf5-8aef-2716db2ce5fc"
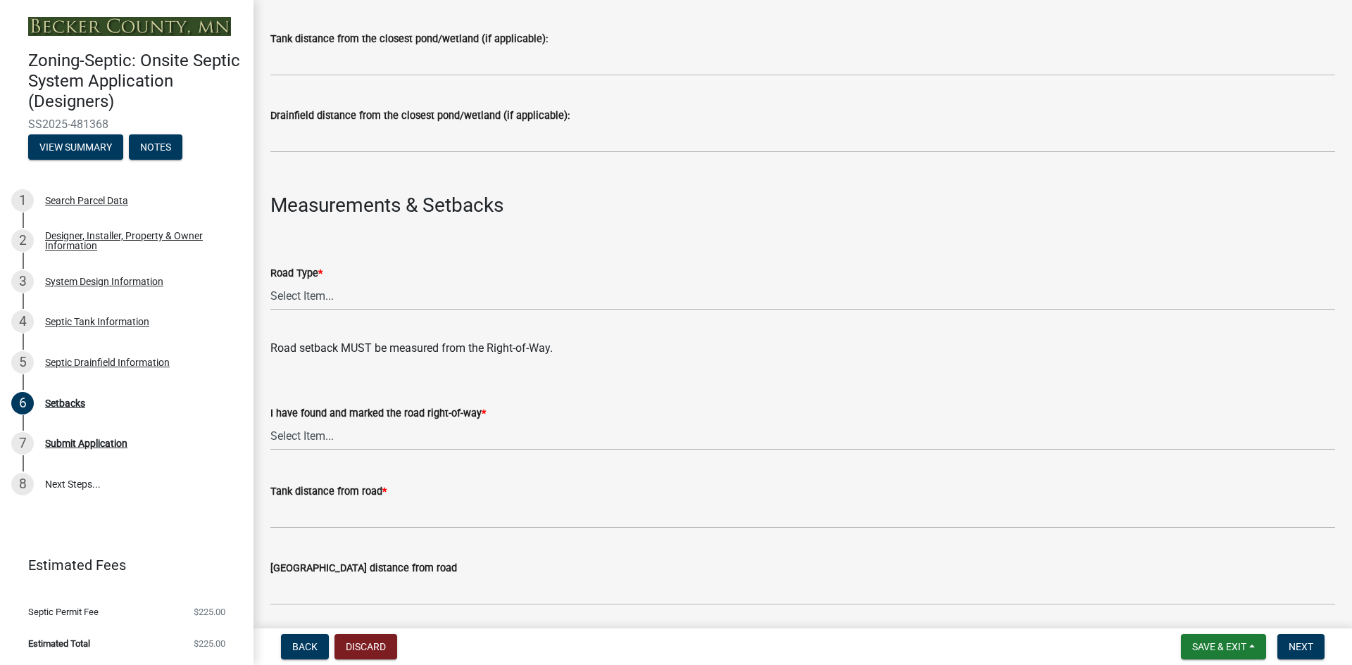
scroll to position [651, 0]
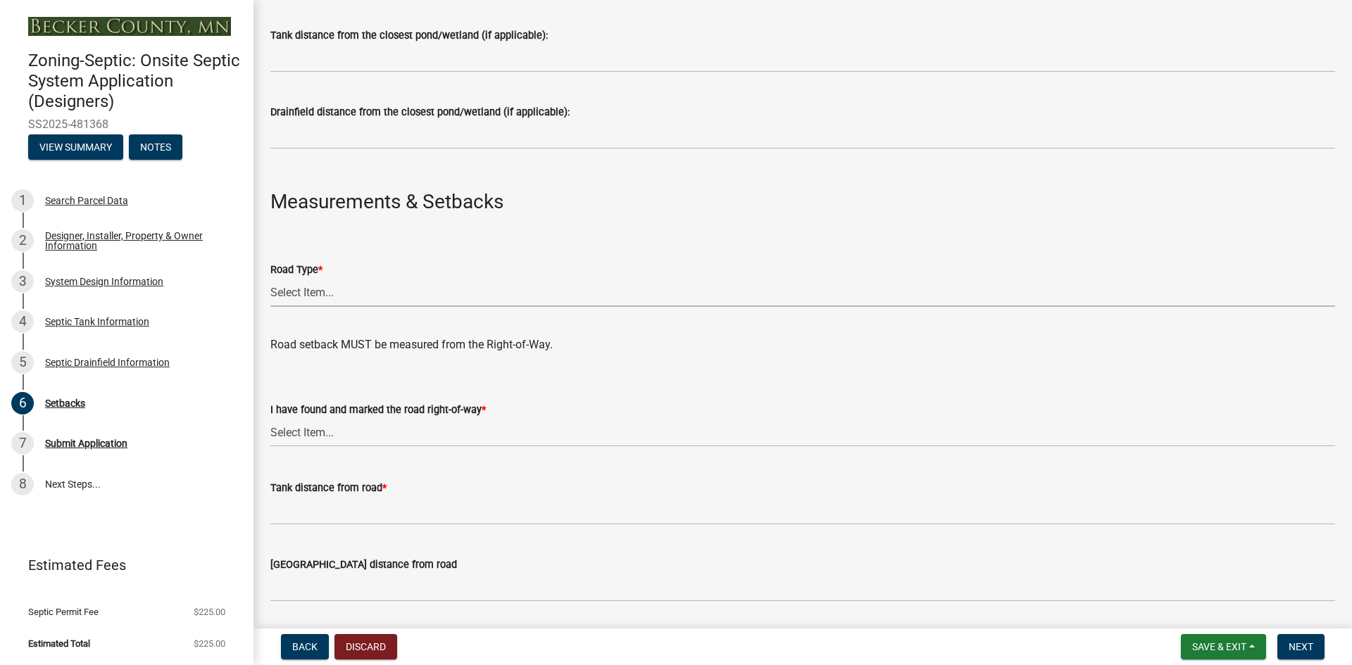
click at [348, 296] on select "Select Item... State County Public / Township Private Easement [GEOGRAPHIC_DATA]" at bounding box center [802, 292] width 1065 height 29
click at [270, 278] on select "Select Item... State County Public / Township Private Easement [GEOGRAPHIC_DATA]" at bounding box center [802, 292] width 1065 height 29
select select "21af9b93-f494-48c6-91ae-235d36c6c939"
click at [366, 440] on select "Select Item... Yes No" at bounding box center [802, 432] width 1065 height 29
click at [270, 418] on select "Select Item... Yes No" at bounding box center [802, 432] width 1065 height 29
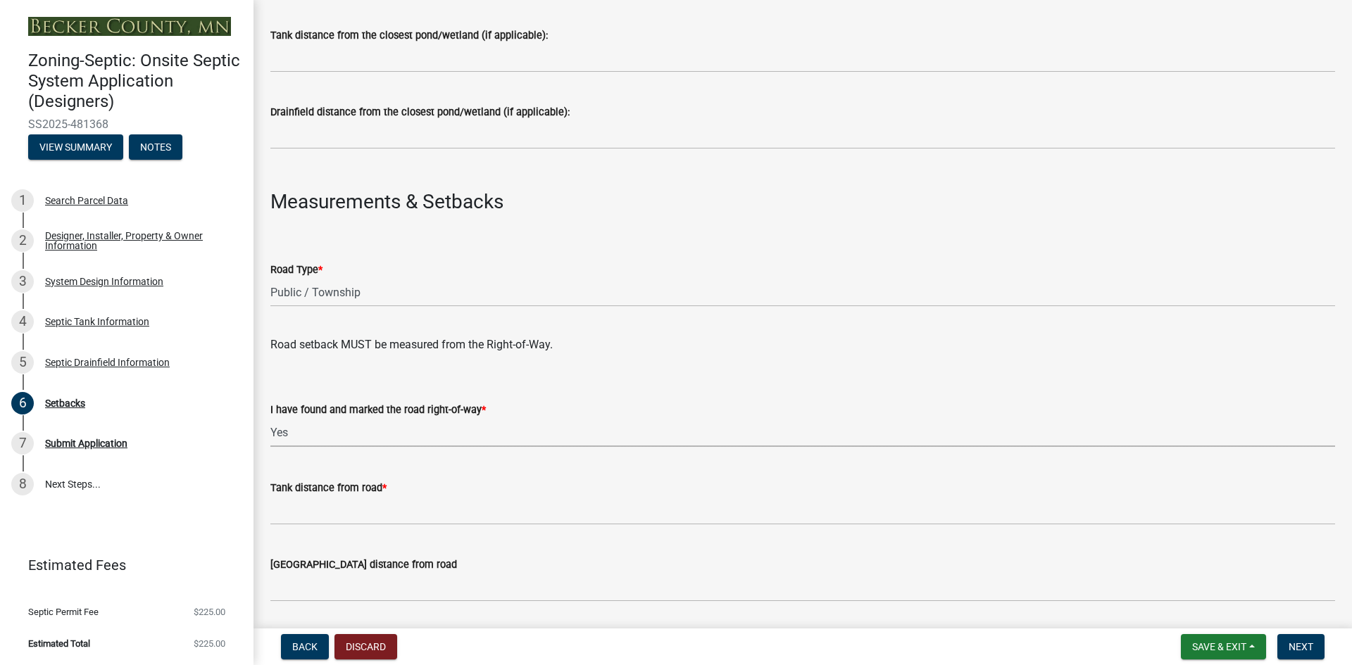
select select "a3ce498e-f8b1-44e2-889e-c4968ac74b5a"
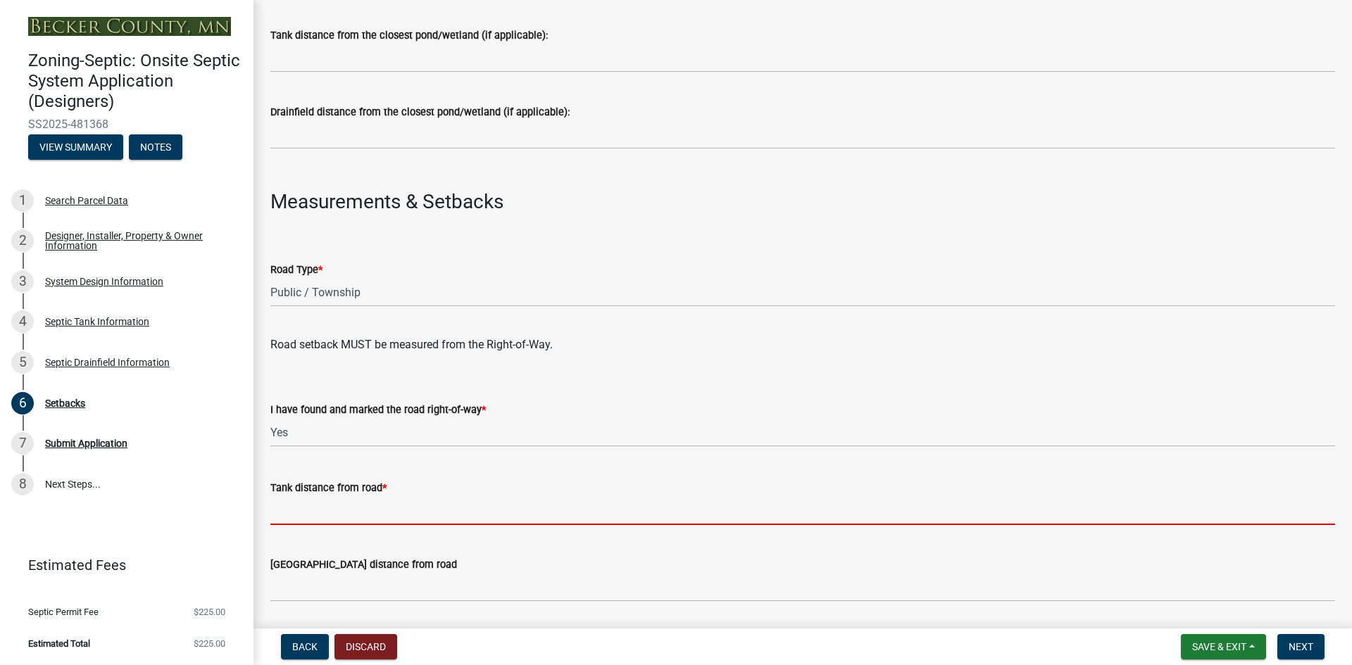
click at [332, 519] on input "Tank distance from road *" at bounding box center [802, 510] width 1065 height 29
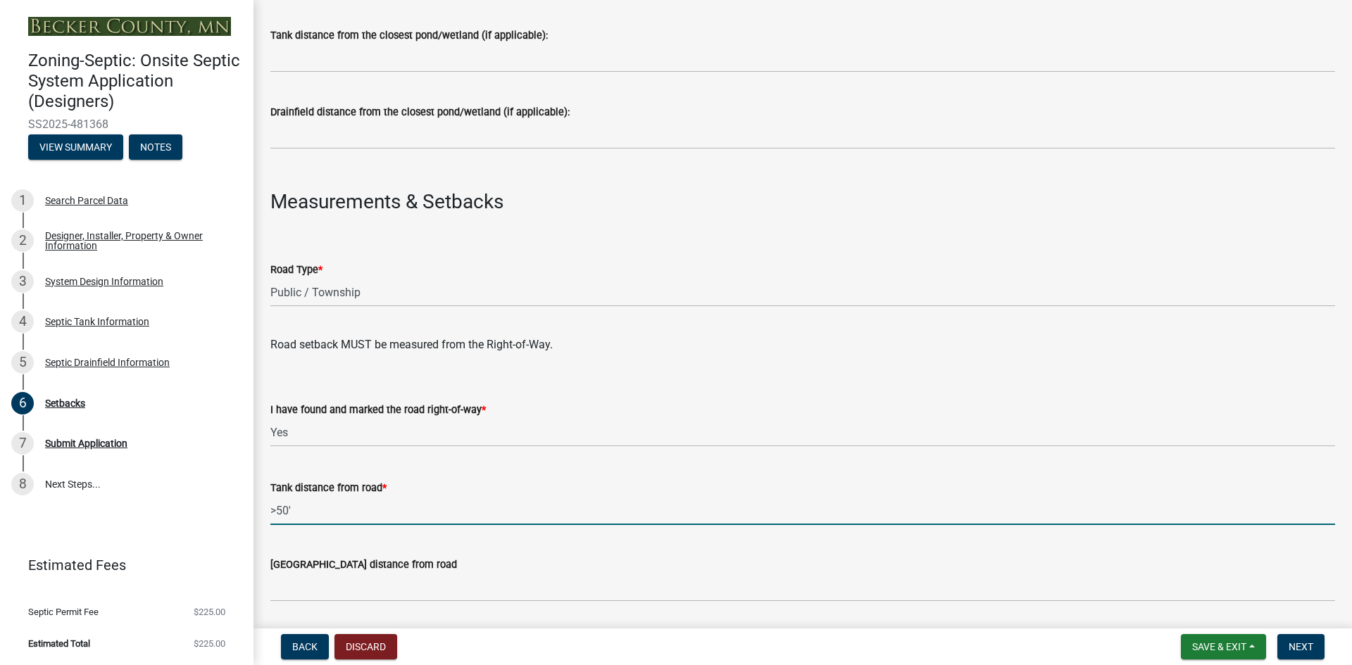
type input ">50'"
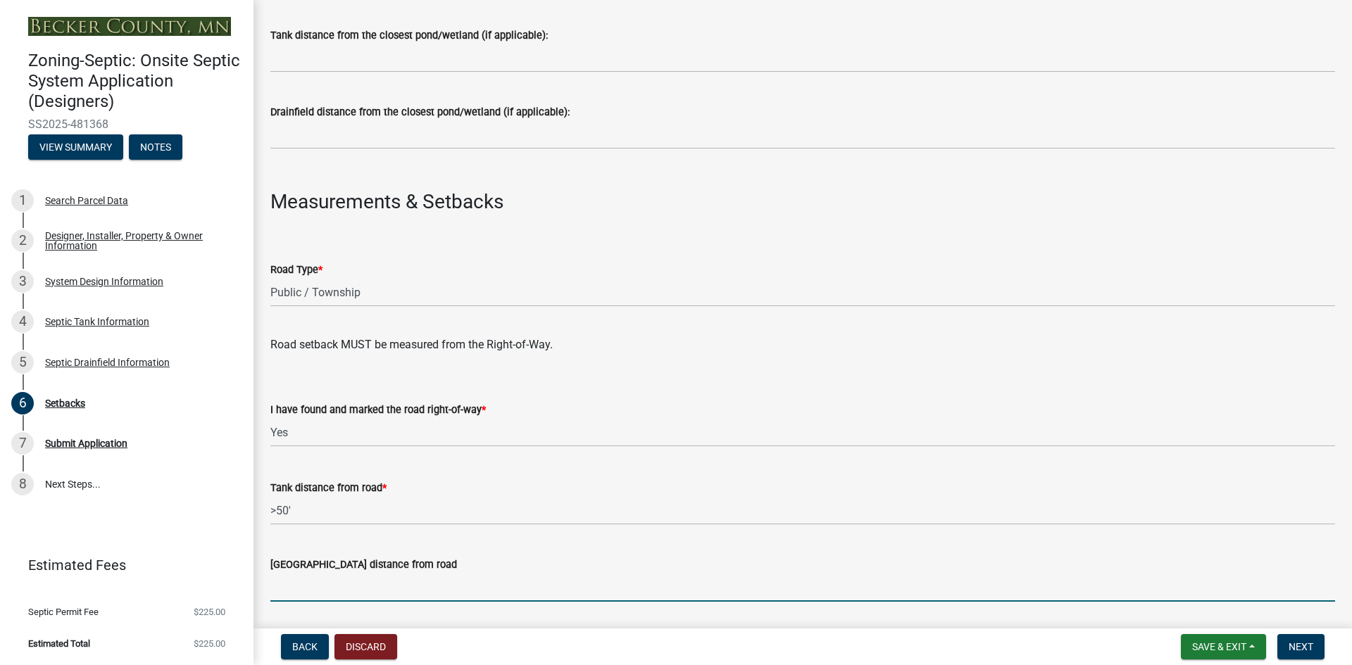
click at [311, 584] on input "[GEOGRAPHIC_DATA] distance from road" at bounding box center [802, 587] width 1065 height 29
paste input ">50'"
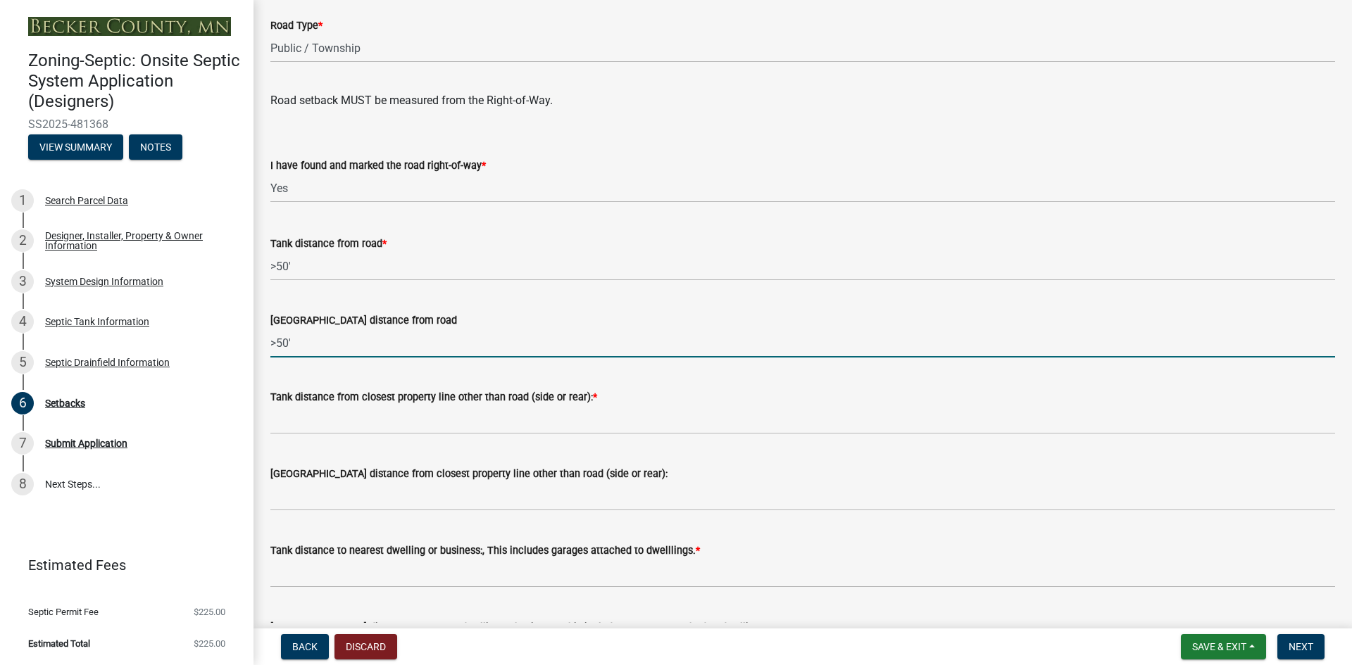
scroll to position [968, 0]
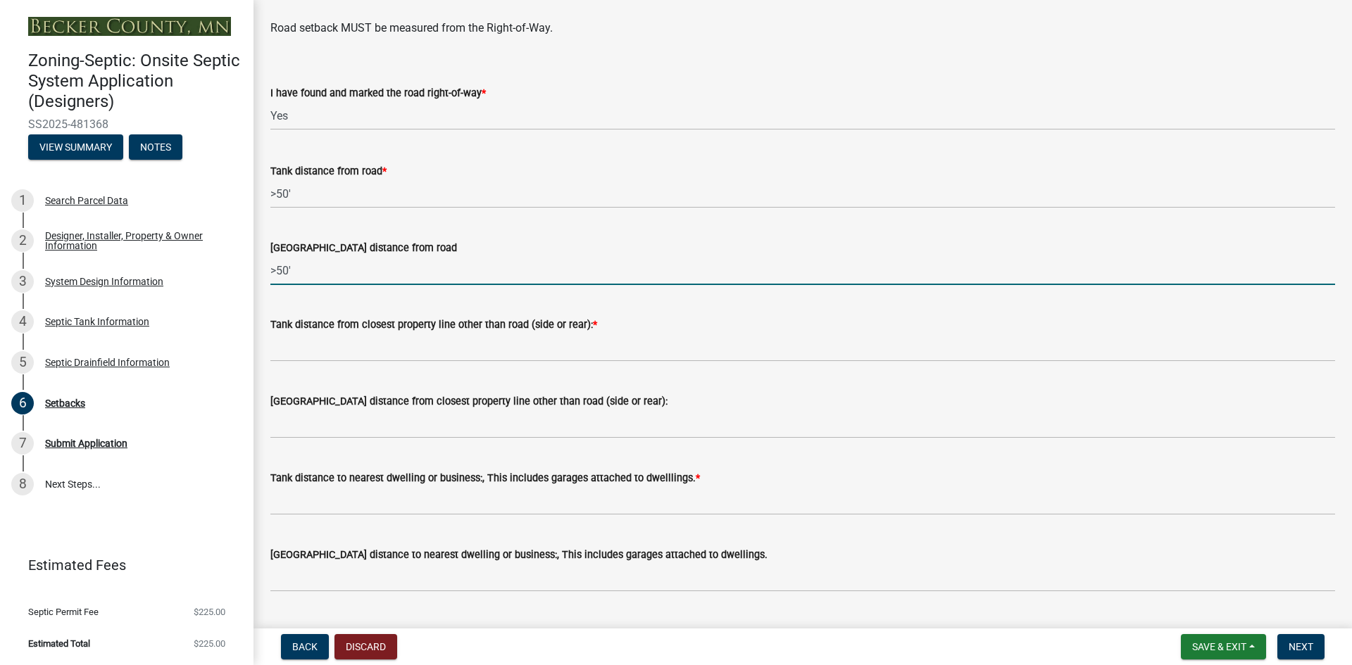
type input ">50'"
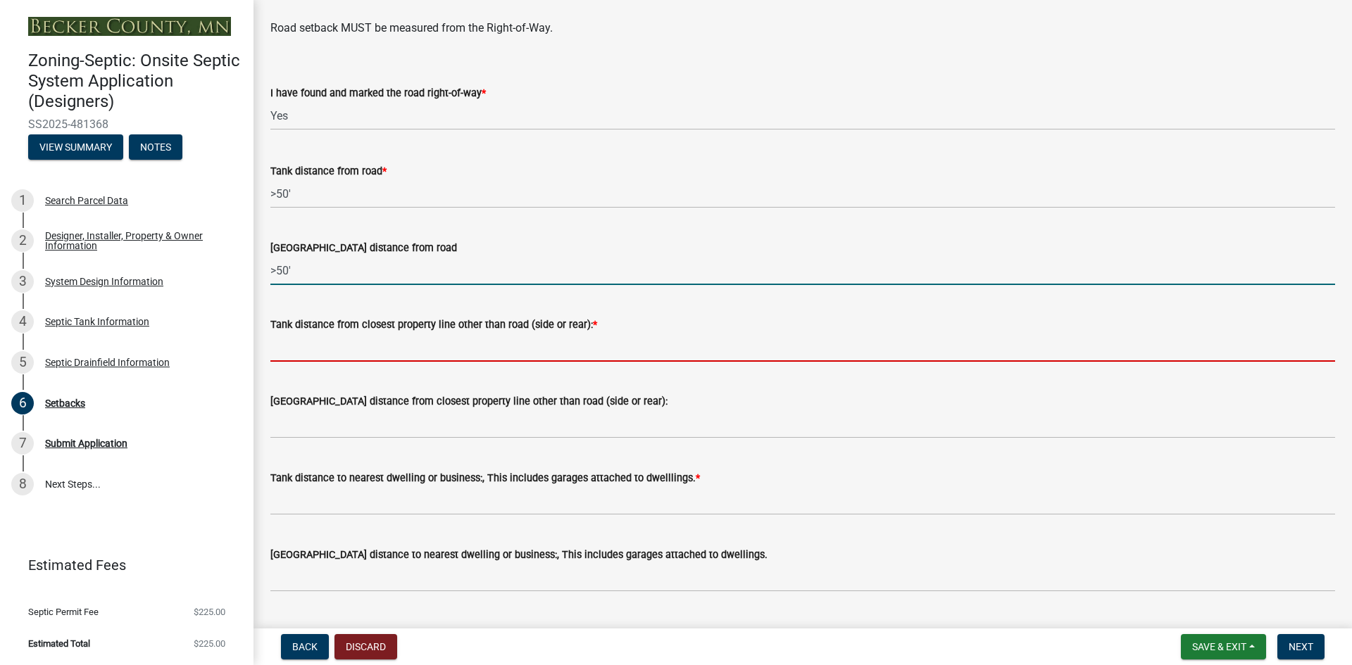
click at [360, 349] on input "Tank distance from closest property line other than road (side or rear): *" at bounding box center [802, 347] width 1065 height 29
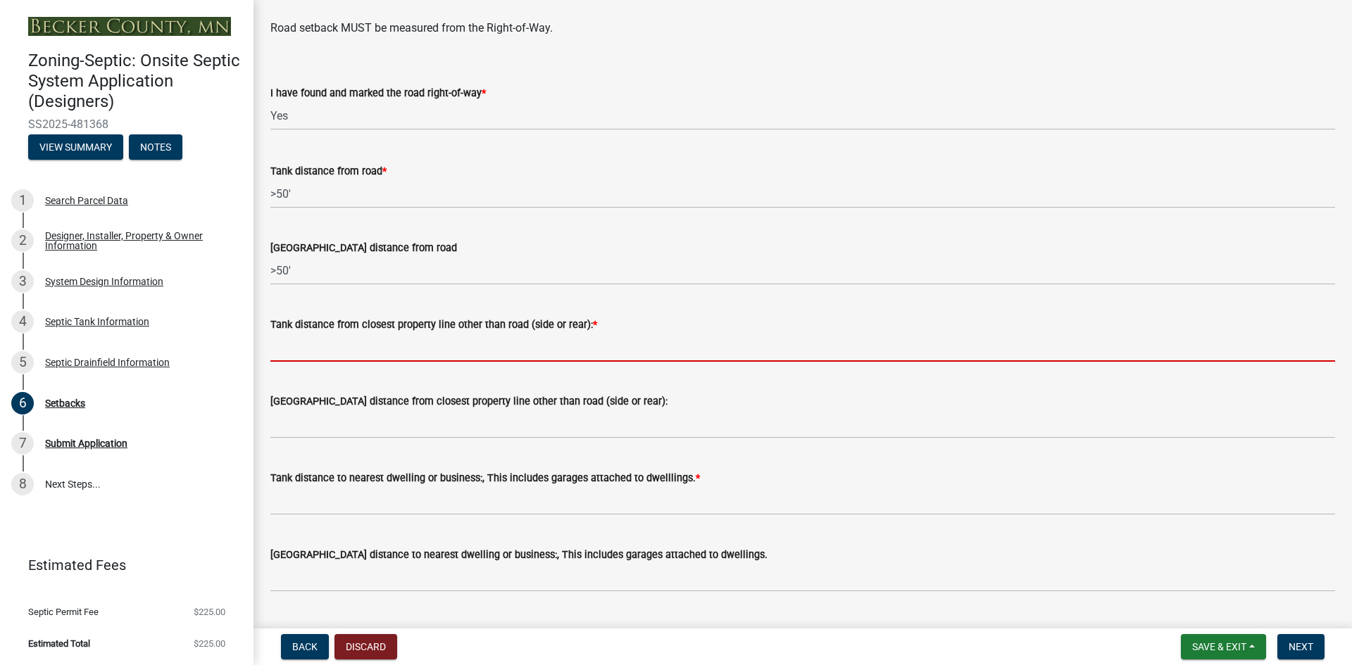
paste input ">50'"
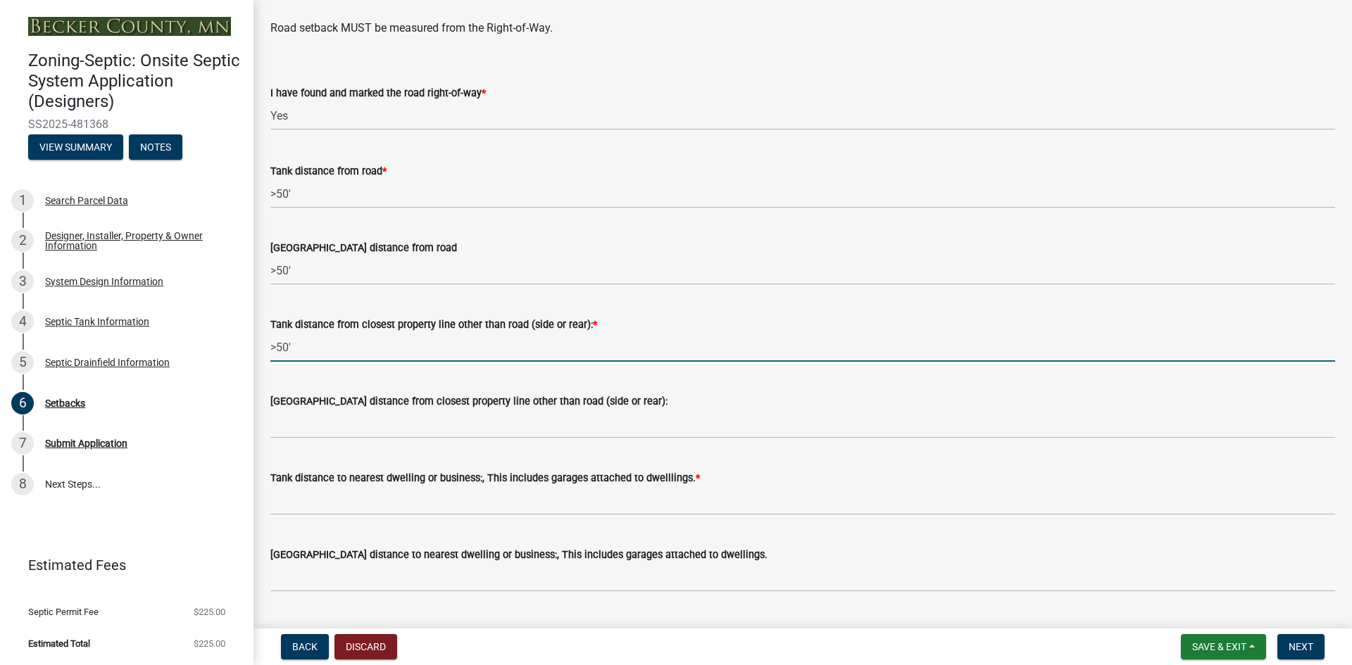
click at [278, 348] on input ">50'" at bounding box center [802, 347] width 1065 height 29
drag, startPoint x: 294, startPoint y: 347, endPoint x: 261, endPoint y: 344, distance: 33.3
click at [261, 344] on div "Tank distance from closest property line other than road (side or rear): * >20'" at bounding box center [803, 328] width 1086 height 65
type input ">20'"
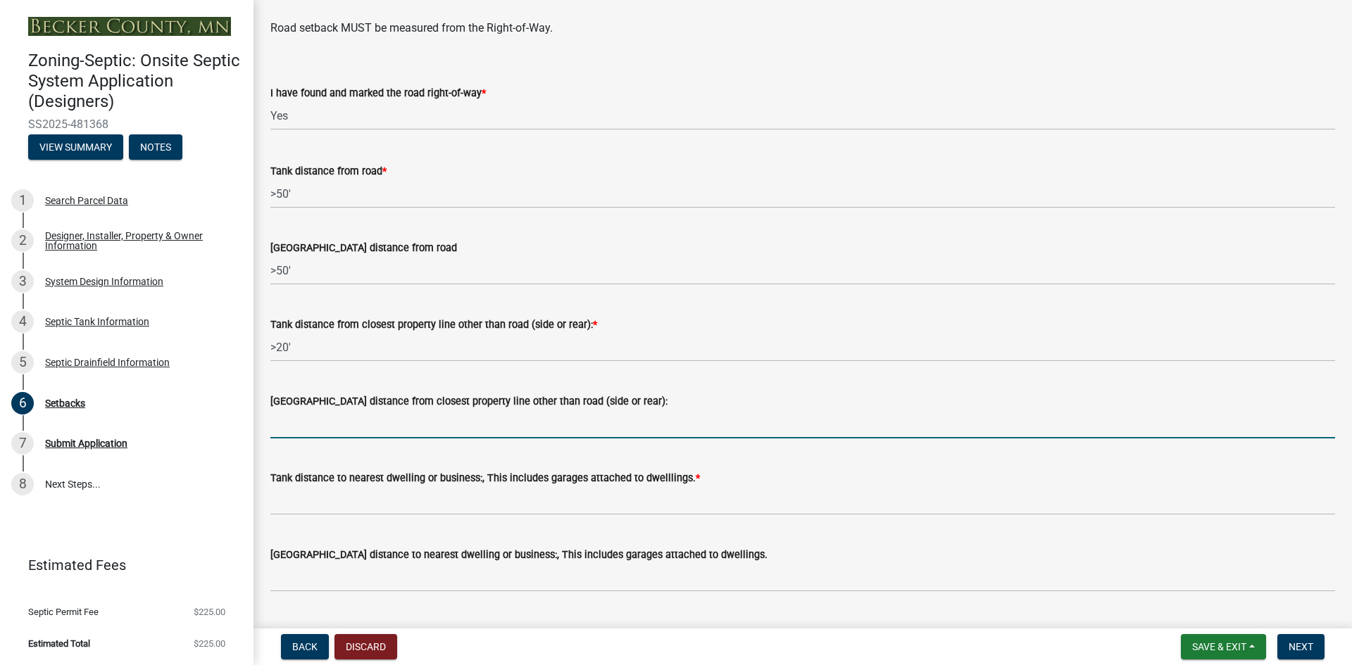
click at [295, 425] on input "[GEOGRAPHIC_DATA] distance from closest property line other than road (side or …" at bounding box center [802, 424] width 1065 height 29
paste input ">20'"
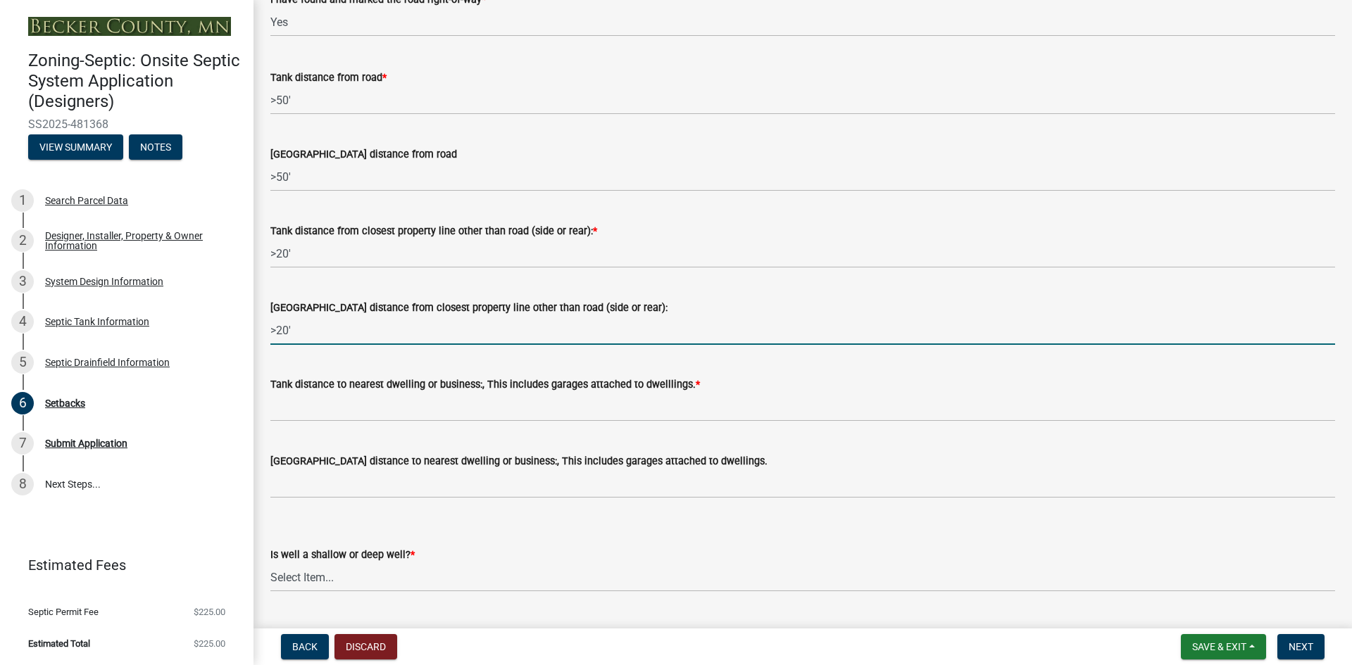
scroll to position [1074, 0]
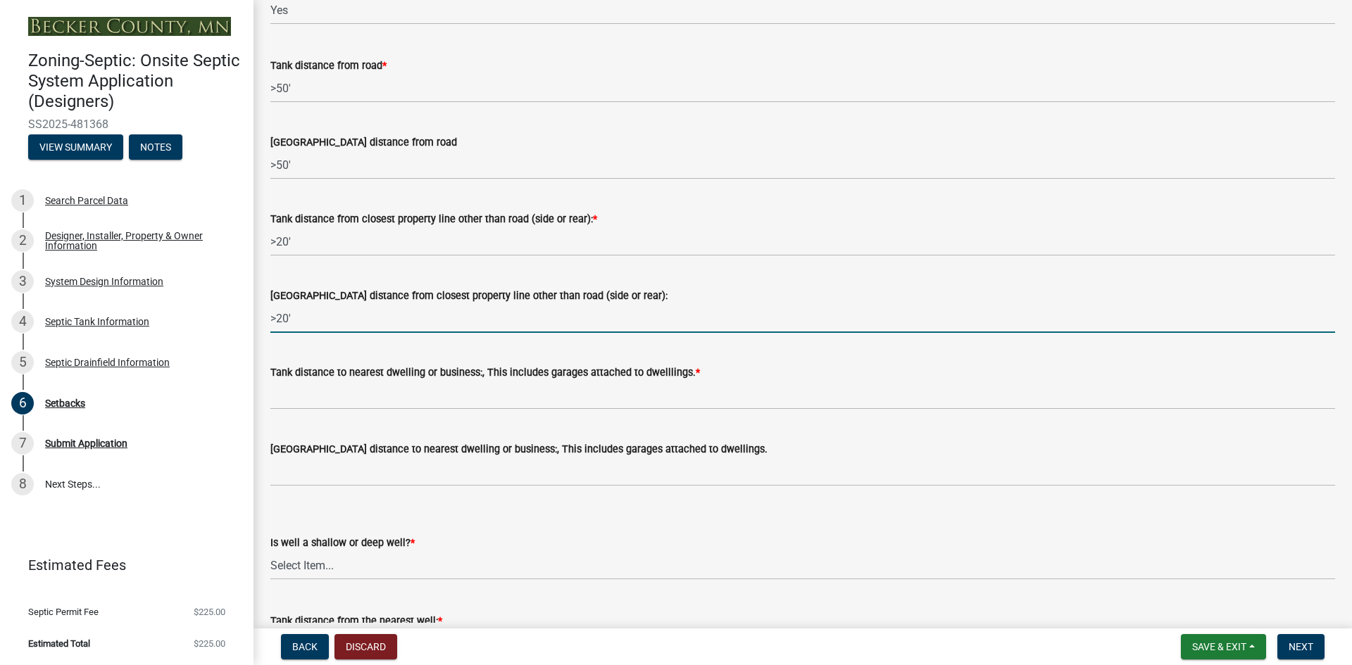
type input ">20'"
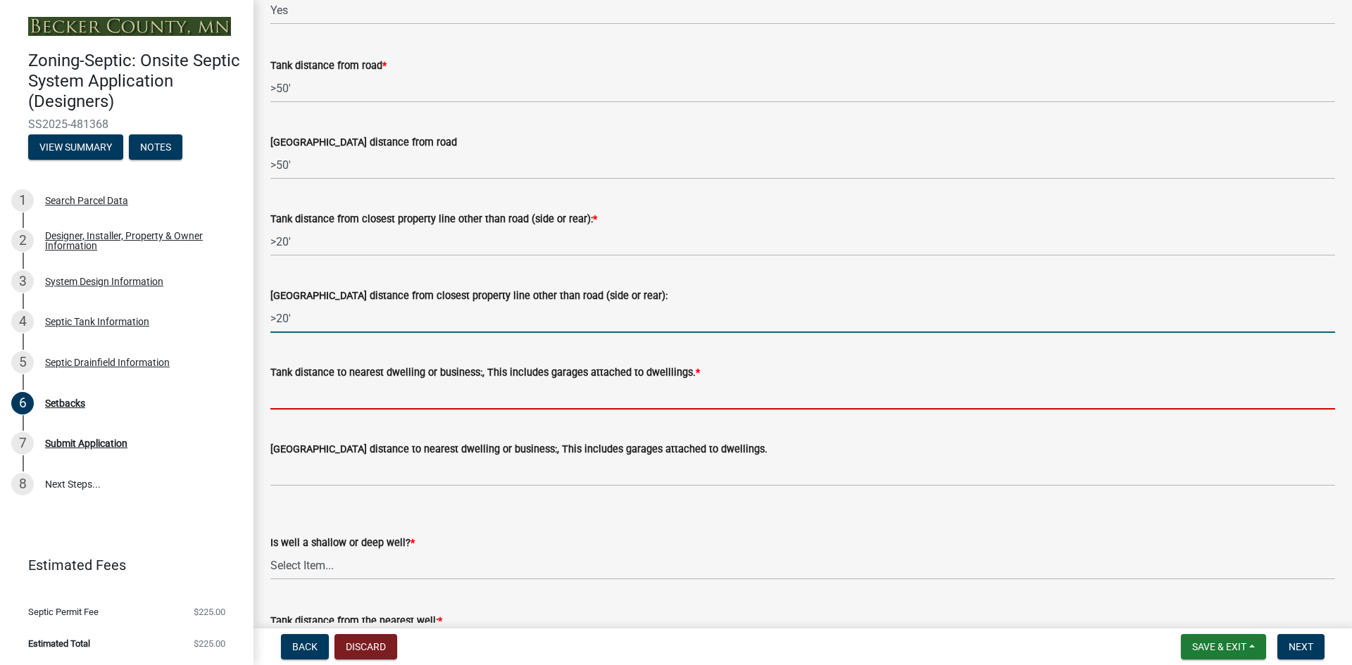
click at [356, 399] on input "Tank distance to nearest dwelling or business:, This includes garages attached …" at bounding box center [802, 395] width 1065 height 29
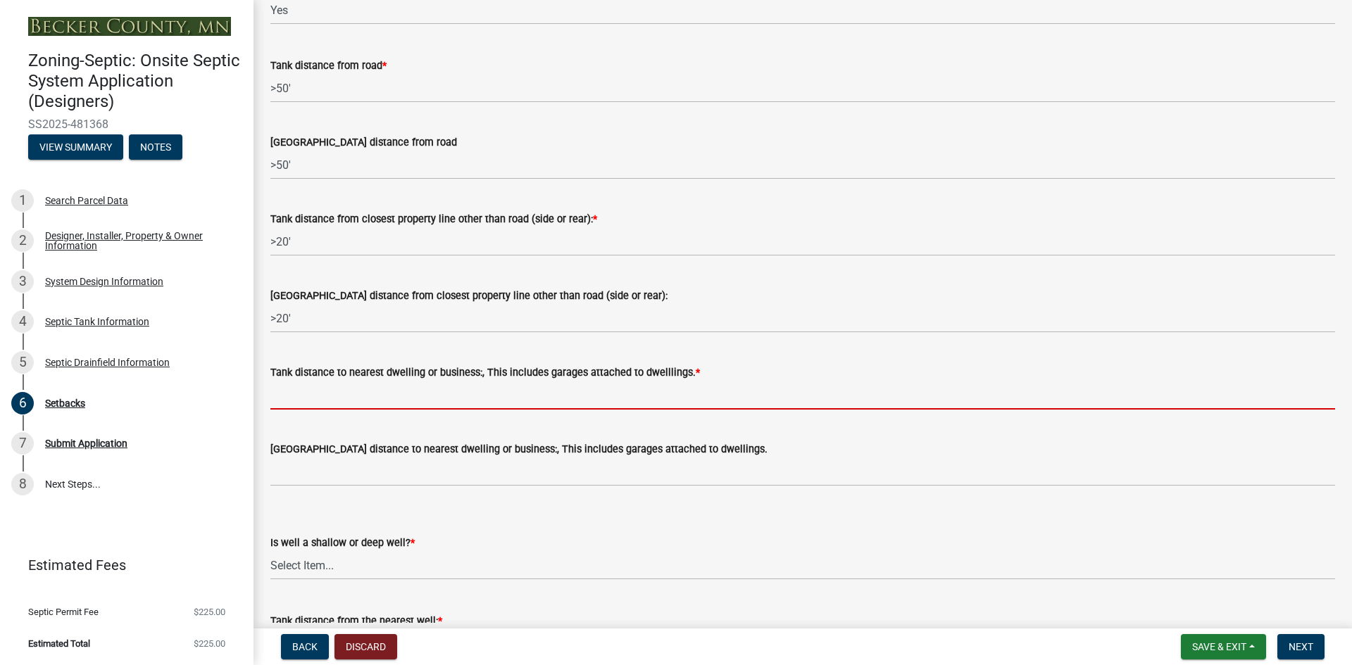
paste input ">20'"
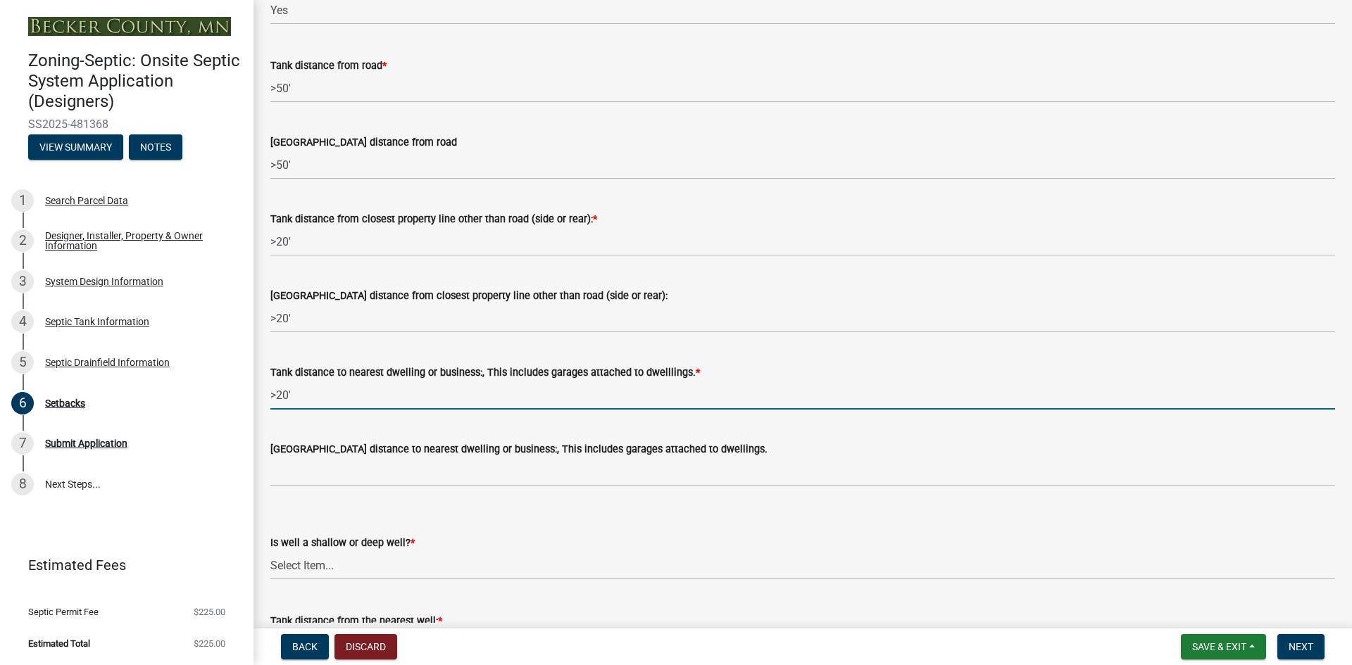
type input ">20'"
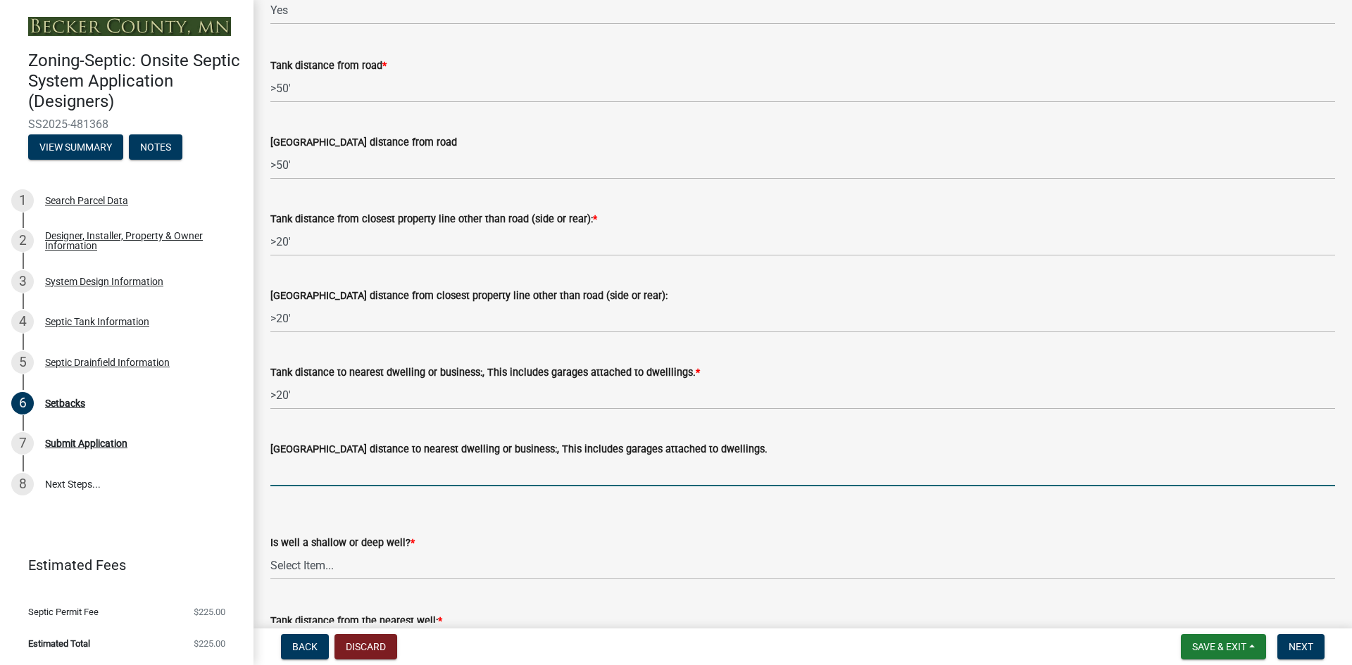
click at [335, 475] on input "[GEOGRAPHIC_DATA] distance to nearest dwelling or business:, This includes gara…" at bounding box center [802, 472] width 1065 height 29
paste input ">20'"
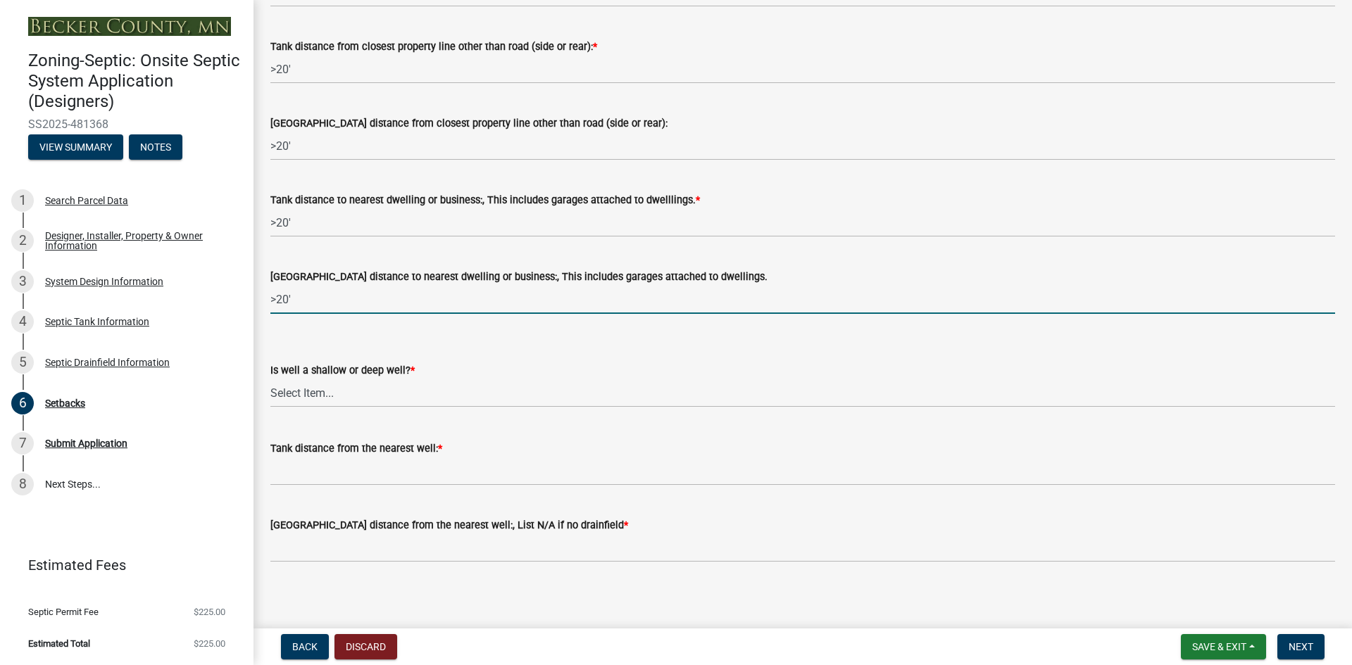
scroll to position [1252, 0]
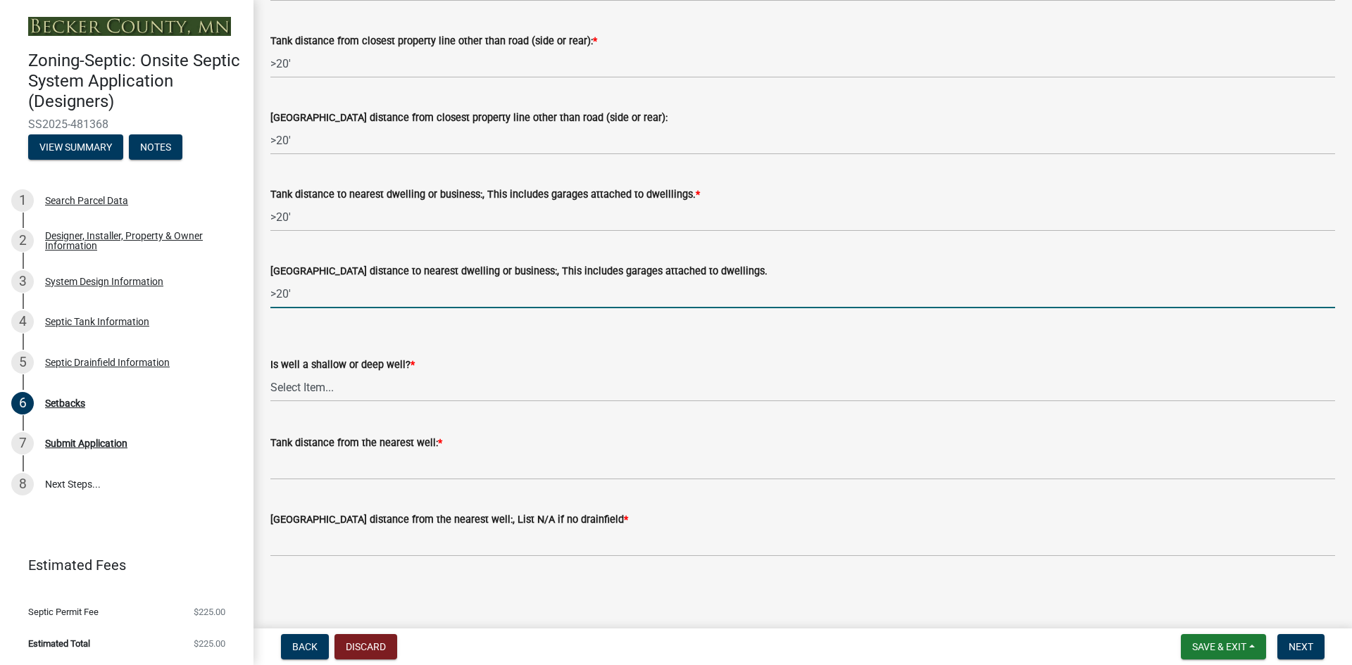
type input ">20'"
click at [321, 389] on select "Select Item... Deep Well Shallow Well No Well - Connected or to be connected to…" at bounding box center [802, 387] width 1065 height 29
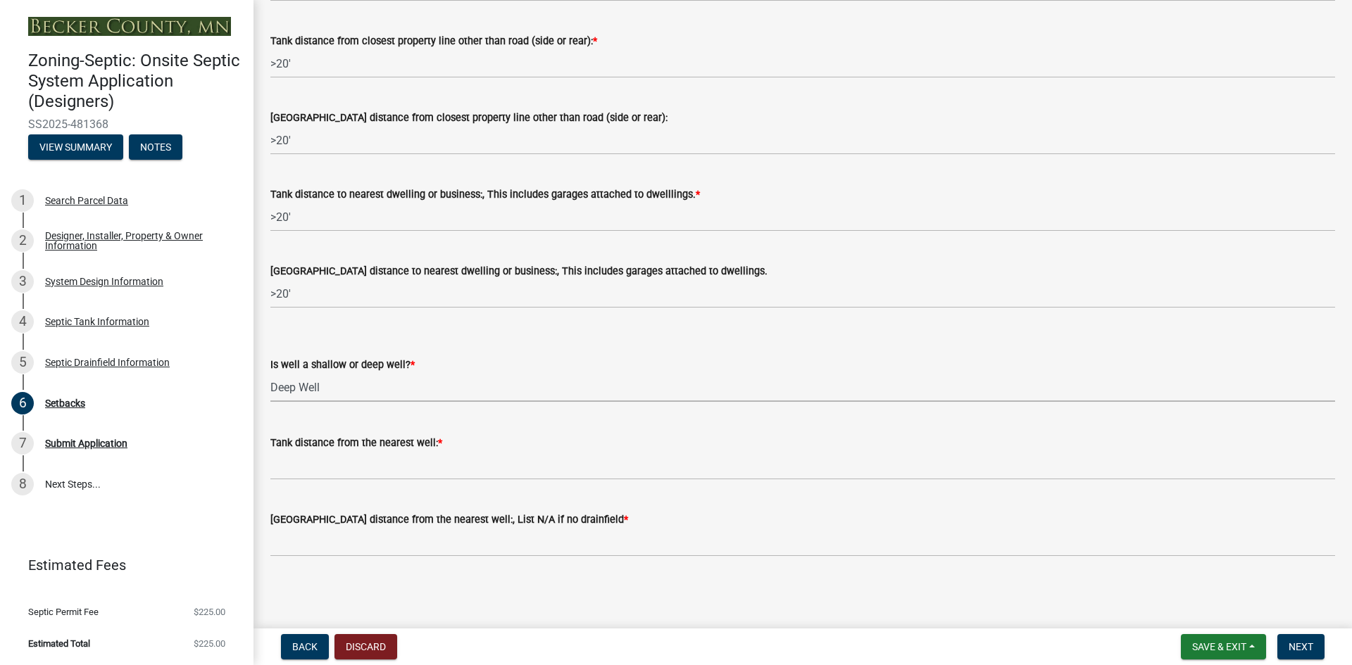
click at [270, 373] on select "Select Item... Deep Well Shallow Well No Well - Connected or to be connected to…" at bounding box center [802, 387] width 1065 height 29
select select "cf78f1da-f066-4305-88a2-864abad1fa52"
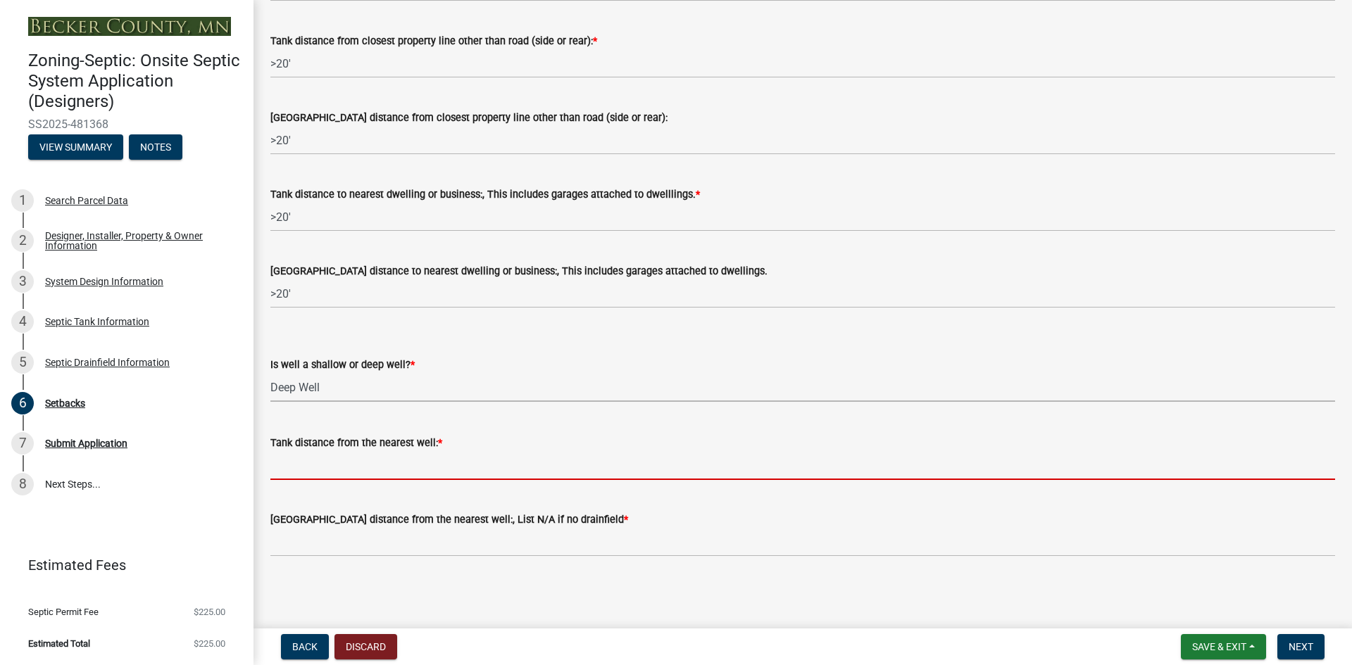
click at [342, 473] on input "Tank distance from the nearest well: *" at bounding box center [802, 465] width 1065 height 29
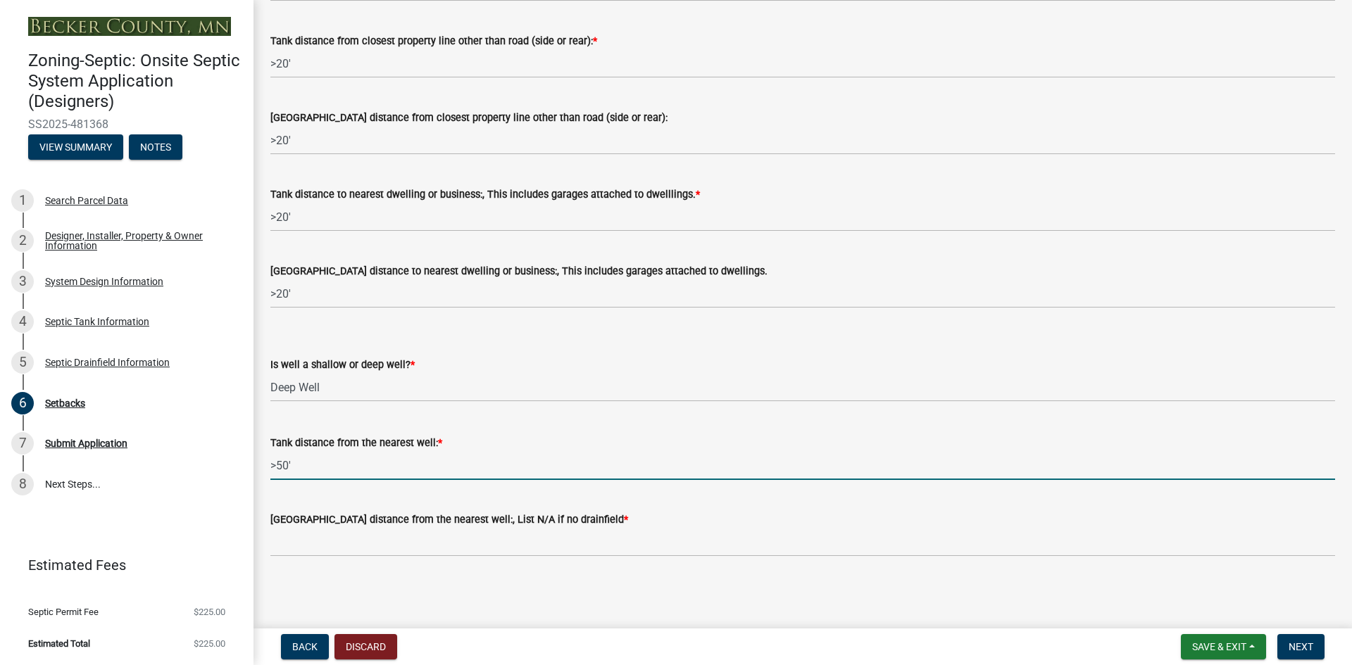
drag, startPoint x: 308, startPoint y: 468, endPoint x: 267, endPoint y: 465, distance: 41.6
click at [267, 465] on div "Tank distance from the nearest well: * >50'" at bounding box center [803, 447] width 1086 height 65
type input ">50'"
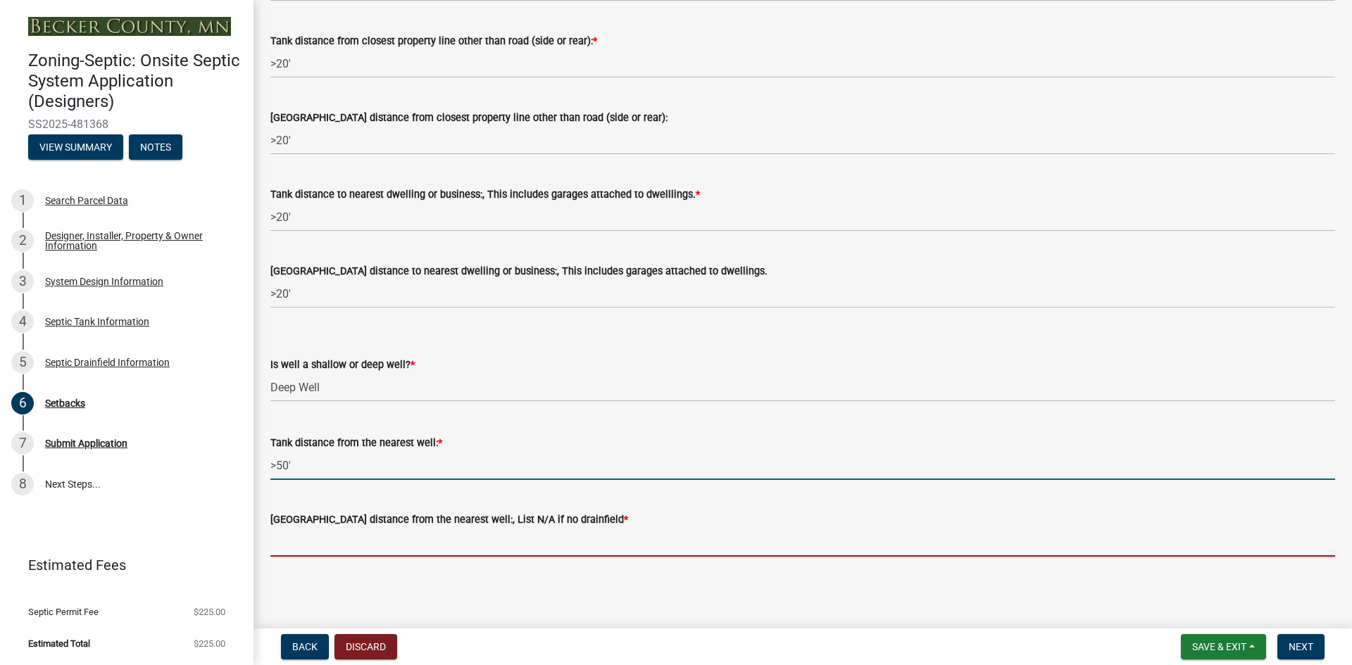
click at [330, 541] on input "[GEOGRAPHIC_DATA] distance from the nearest well:, List N/A if no drainfield *" at bounding box center [802, 542] width 1065 height 29
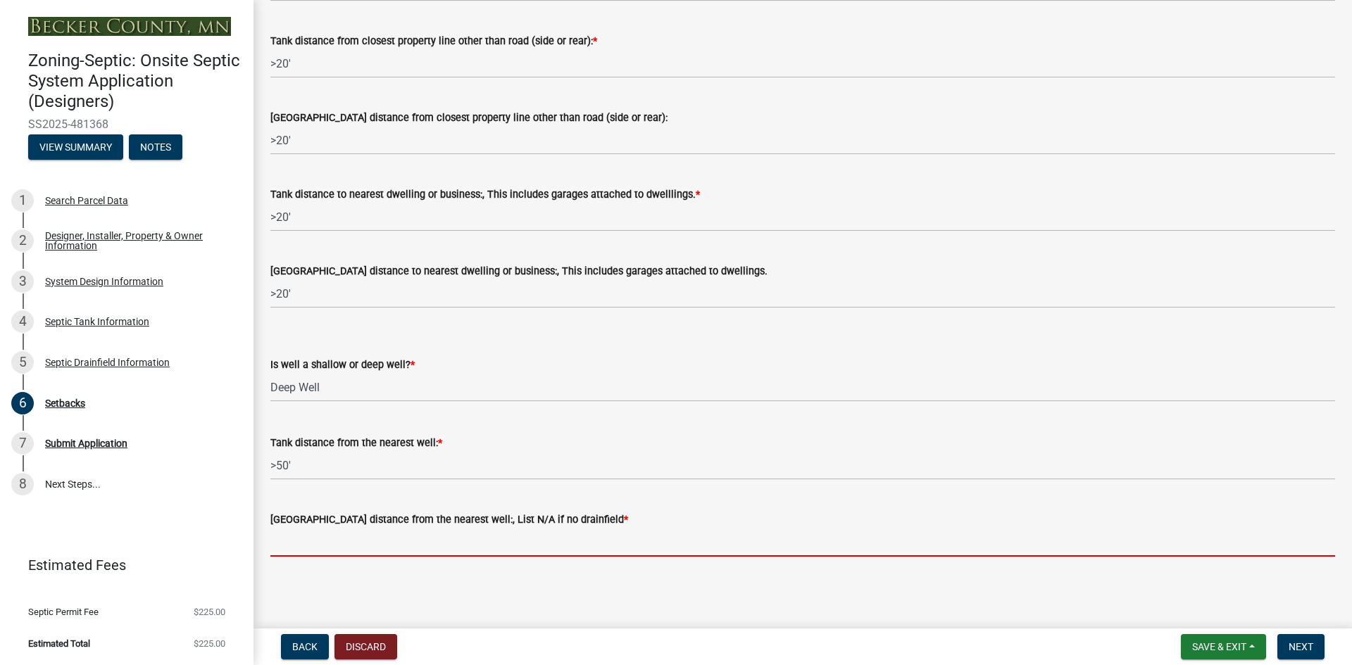
paste input ">50'"
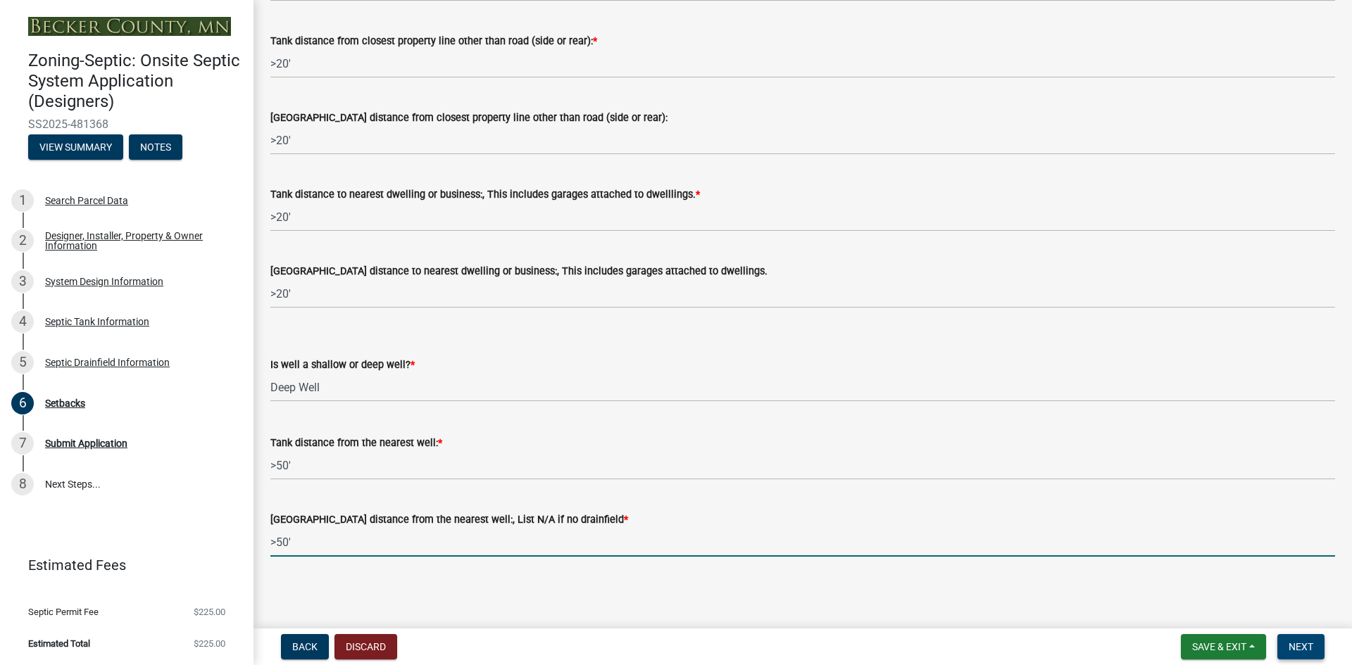
type input ">50'"
click at [1284, 649] on button "Next" at bounding box center [1300, 646] width 47 height 25
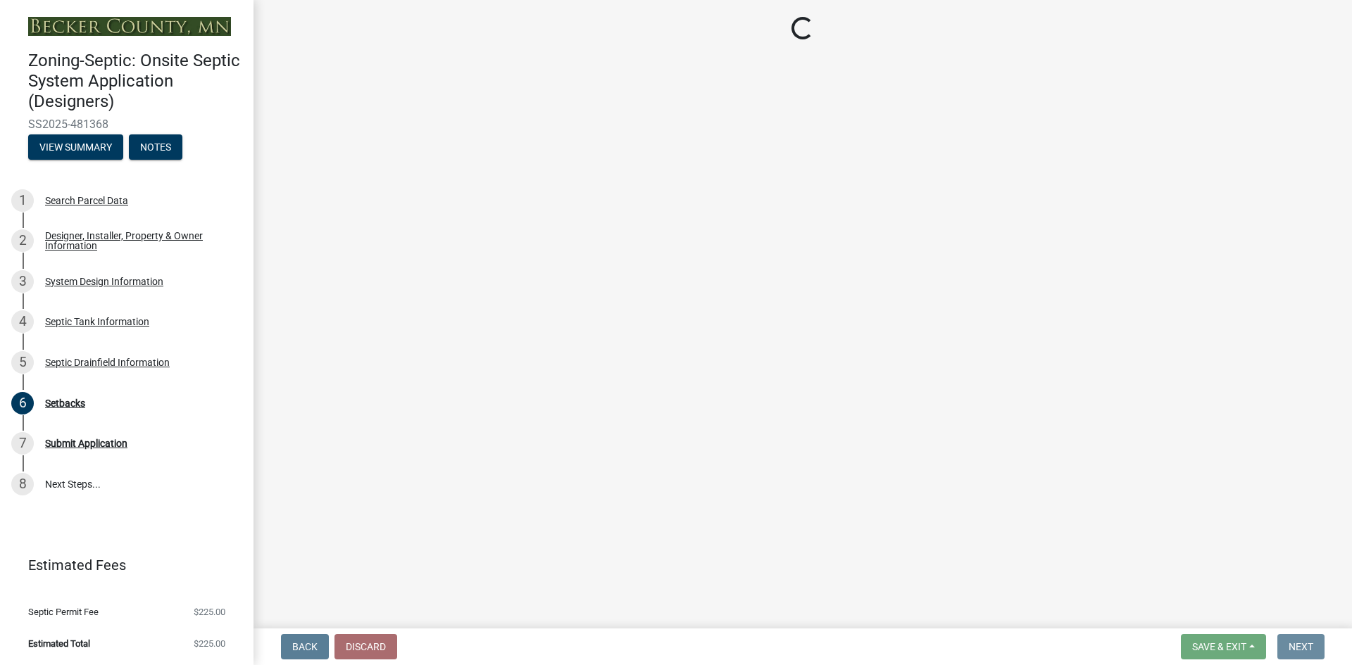
scroll to position [0, 0]
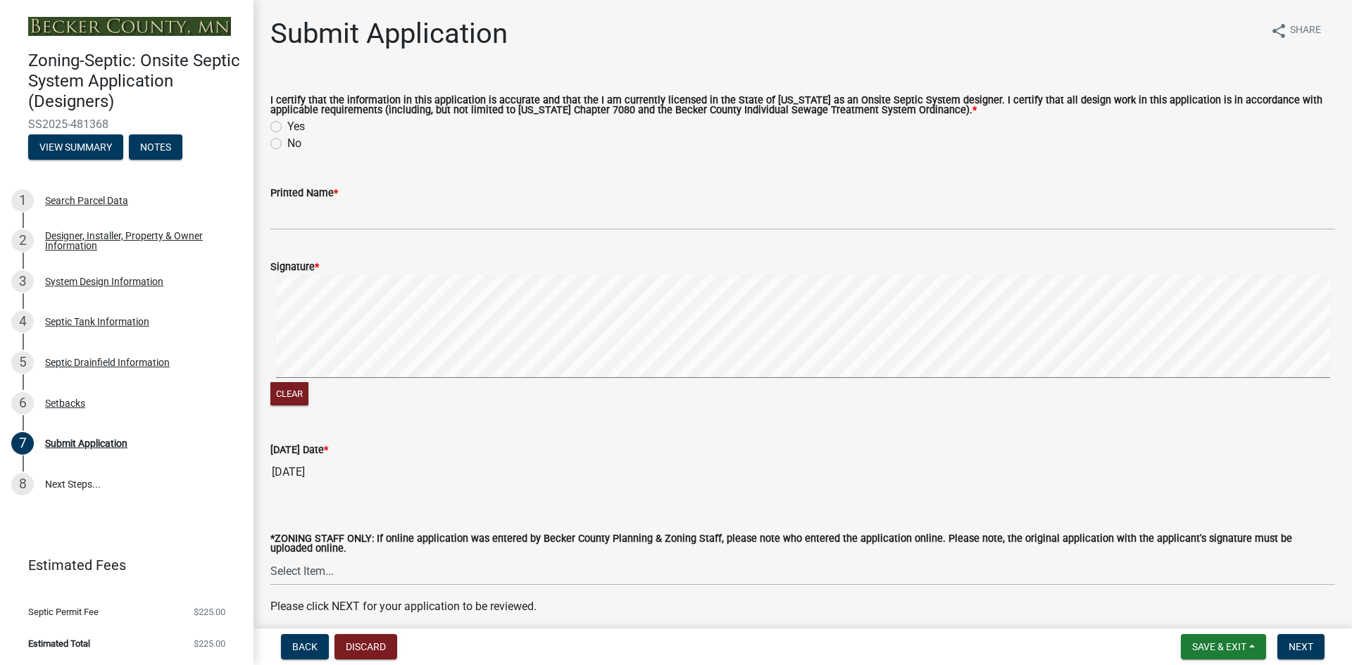
click at [287, 127] on label "Yes" at bounding box center [296, 126] width 18 height 17
click at [287, 127] on input "Yes" at bounding box center [291, 122] width 9 height 9
radio input "true"
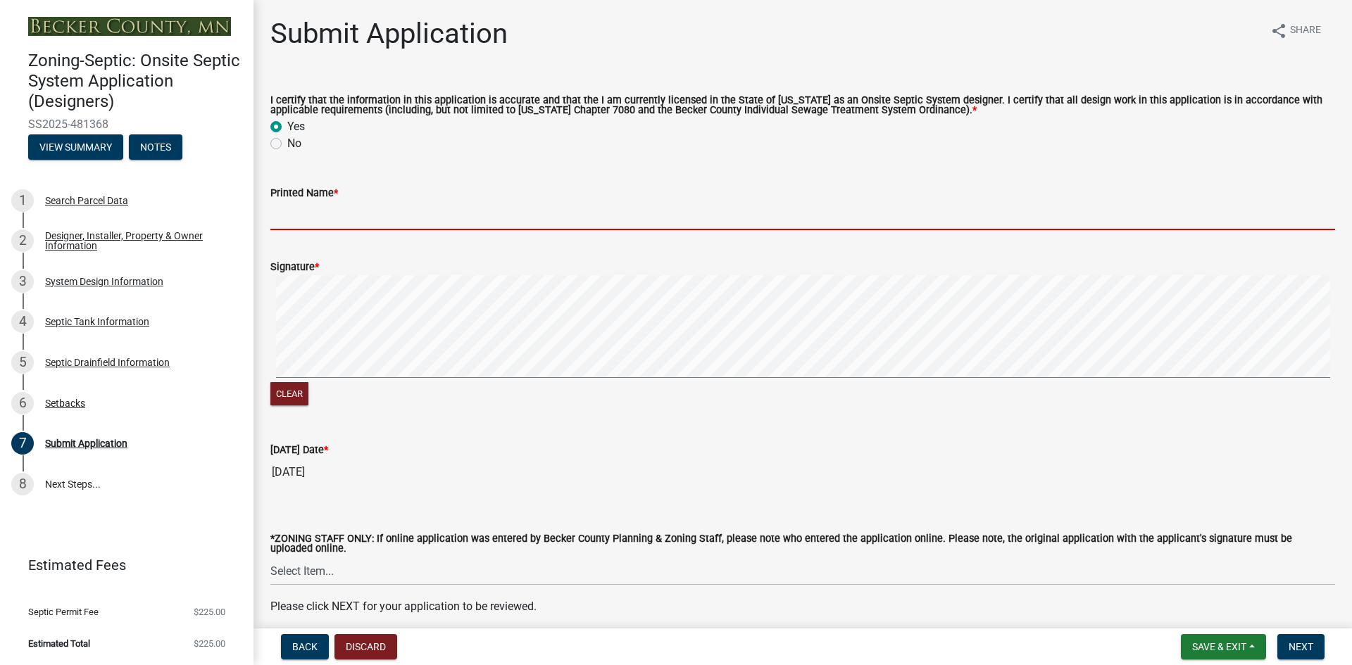
click at [302, 222] on input "Printed Name *" at bounding box center [802, 215] width 1065 height 29
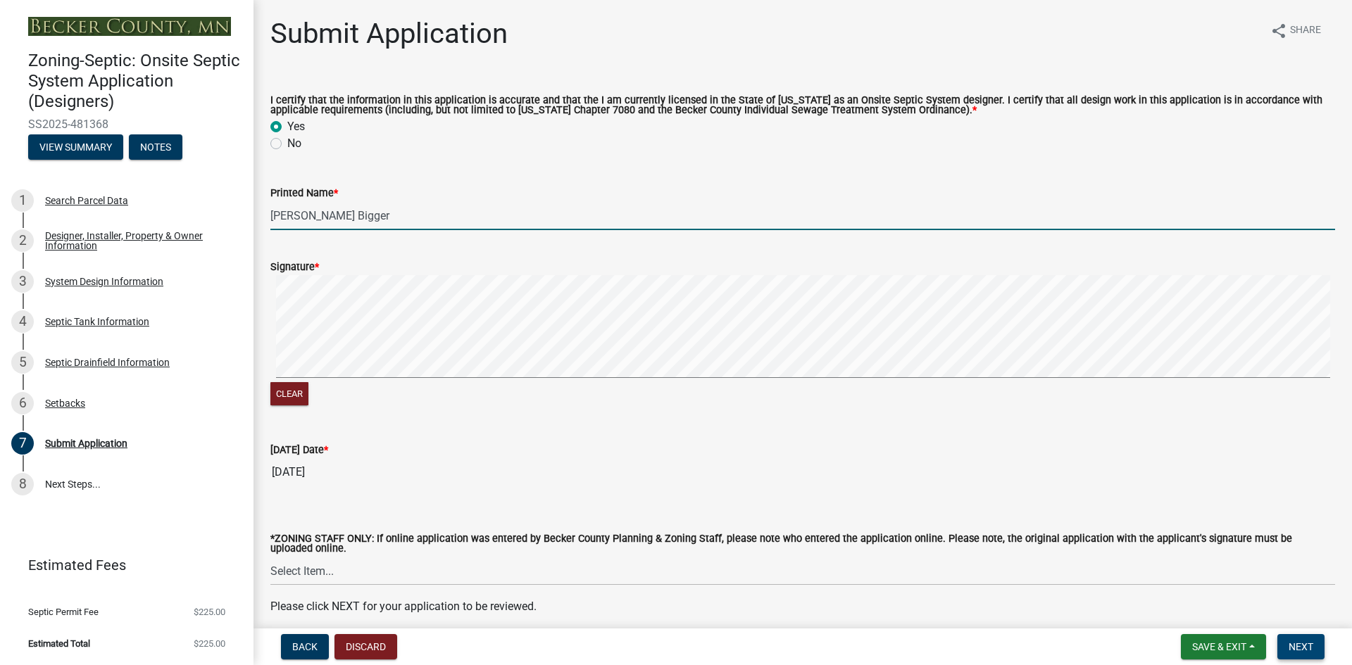
type input "[PERSON_NAME] Bigger"
click at [1285, 644] on button "Next" at bounding box center [1300, 646] width 47 height 25
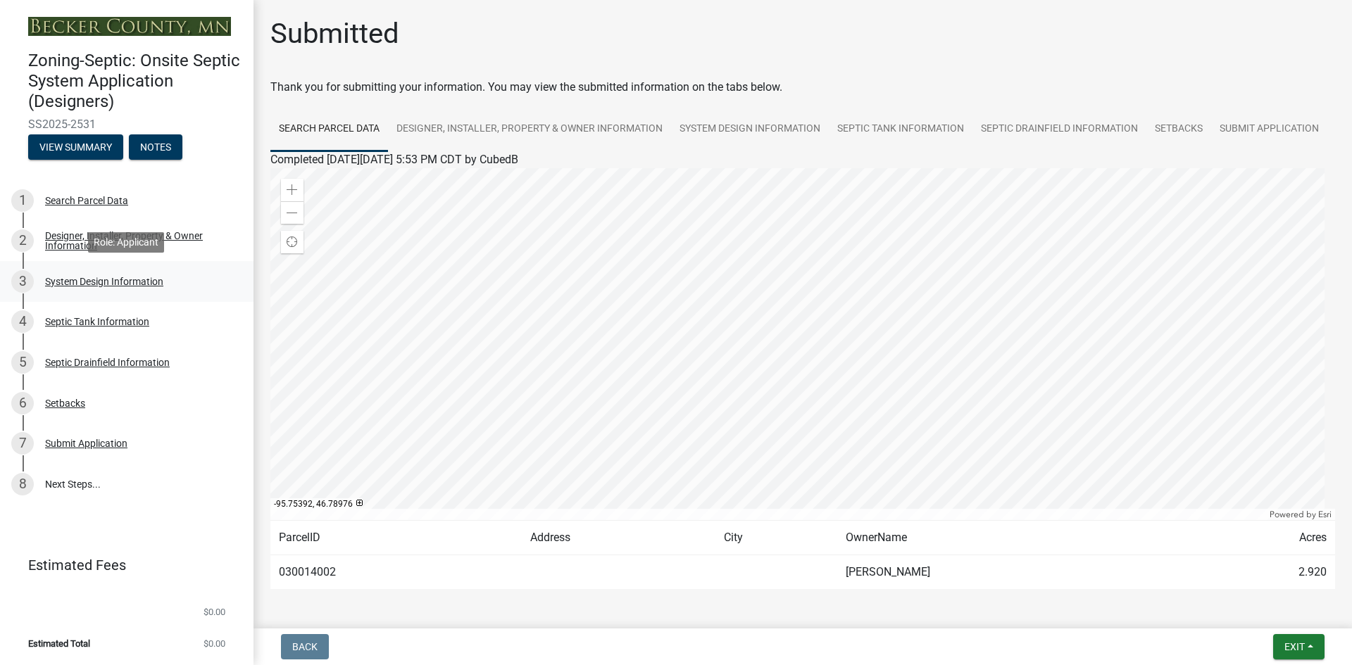
click at [71, 277] on div "System Design Information" at bounding box center [104, 282] width 118 height 10
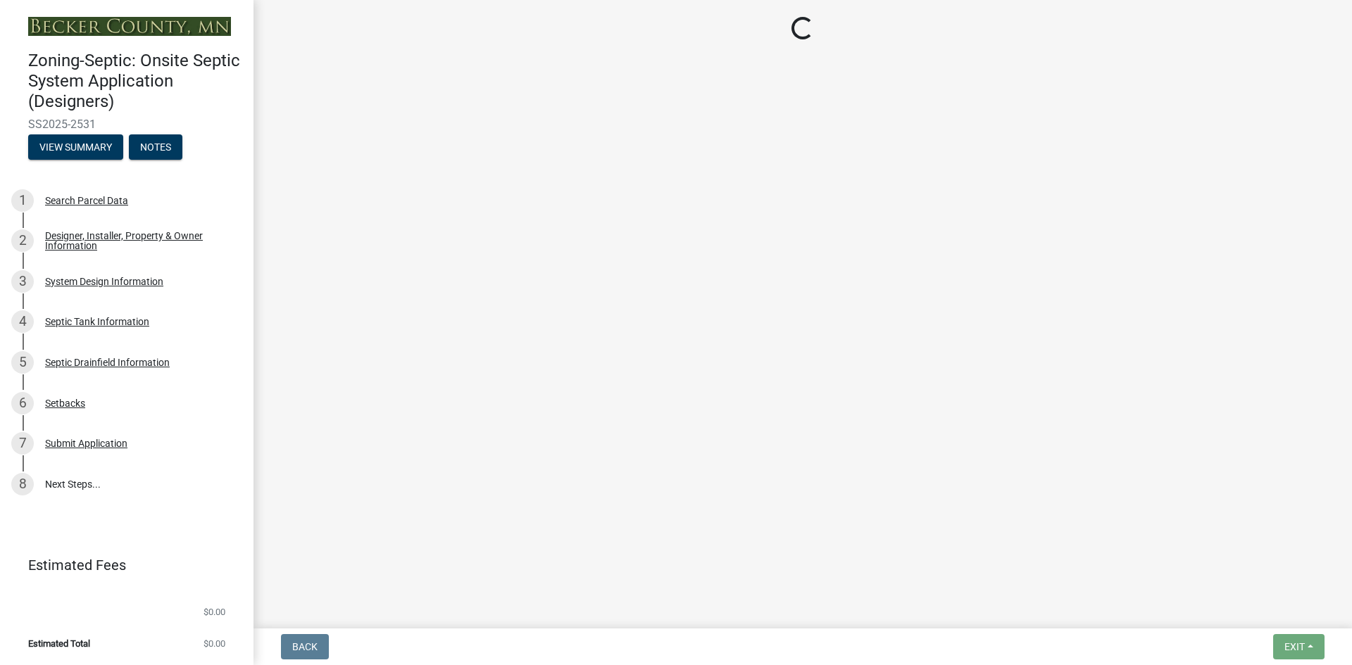
select select "8ba21533-2acf-4cc6-95e5-280e4aabd5a3"
select select "25258e87-3ef9-4f1c-a5f1-75a1d463abfb"
select select "011fbff4-a41d-4a75-9bd8-71c7e6c69e0d"
select select "85fdfef2-2683-4311-b5d5-5505f6411127"
select select "d95a9312-c8a1-4ec7-8581-25dbcf440a1f"
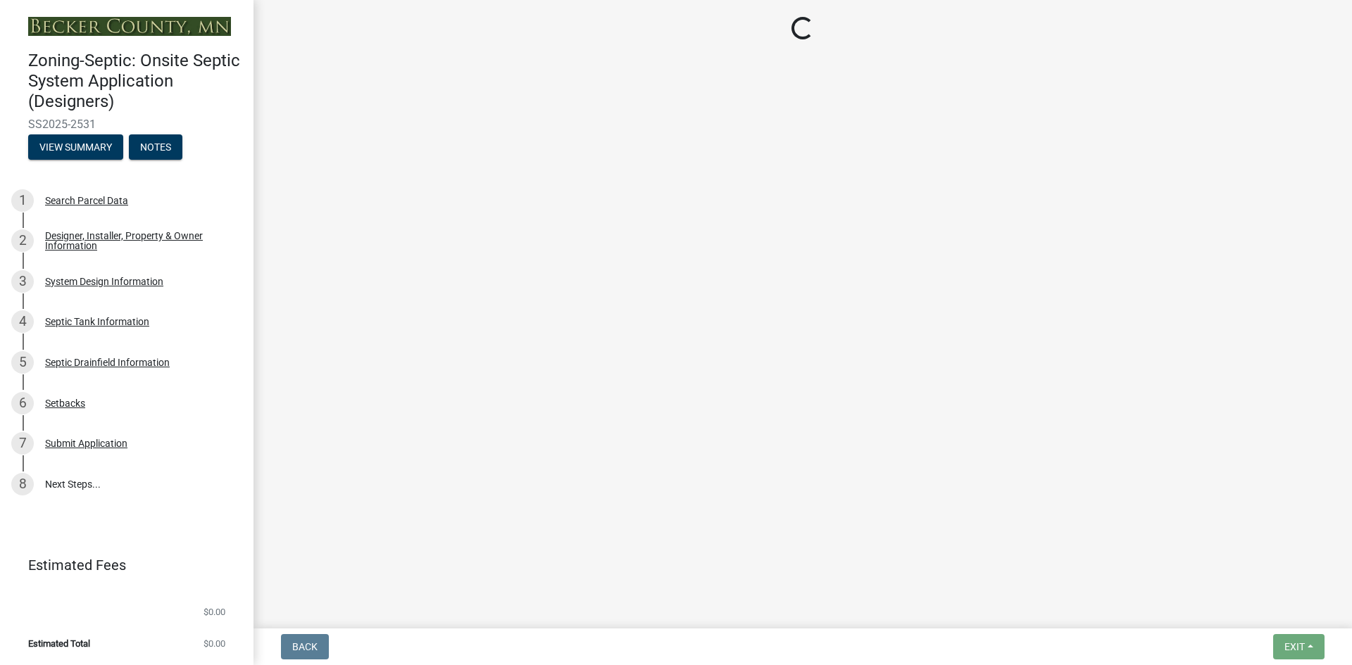
select select "1002d2f5-04ee-41f0-9277-2fadb170a736"
select select "ef698bf5-6172-44c1-9ffb-522c07469aed"
select select "384fc250-a67e-4e5e-a6e0-19116deb63e7"
select select "a0c59fcd-b61c-4c3a-90a8-e70849750c47"
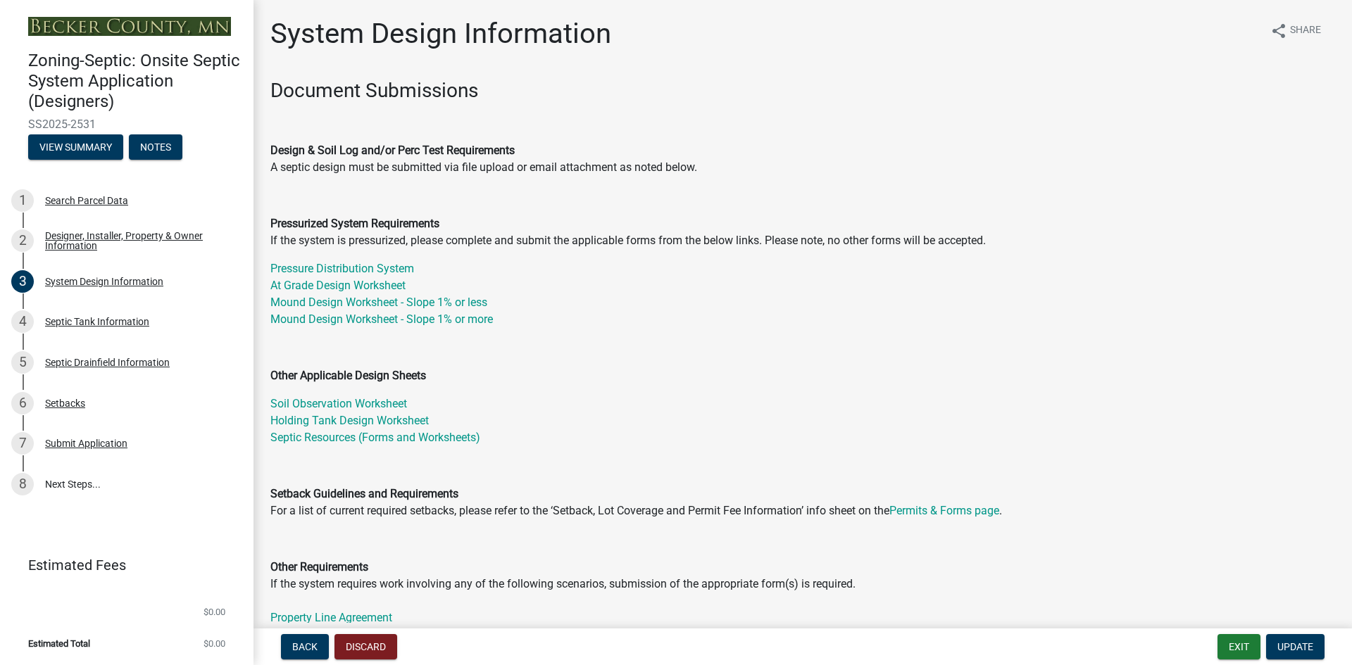
drag, startPoint x: 80, startPoint y: 124, endPoint x: 27, endPoint y: 123, distance: 53.5
click at [27, 123] on div "Zoning-Septic: Onsite Septic System Application (Designers) SS2025-2531 View Su…" at bounding box center [126, 100] width 231 height 123
copy span "SS2025-2531"
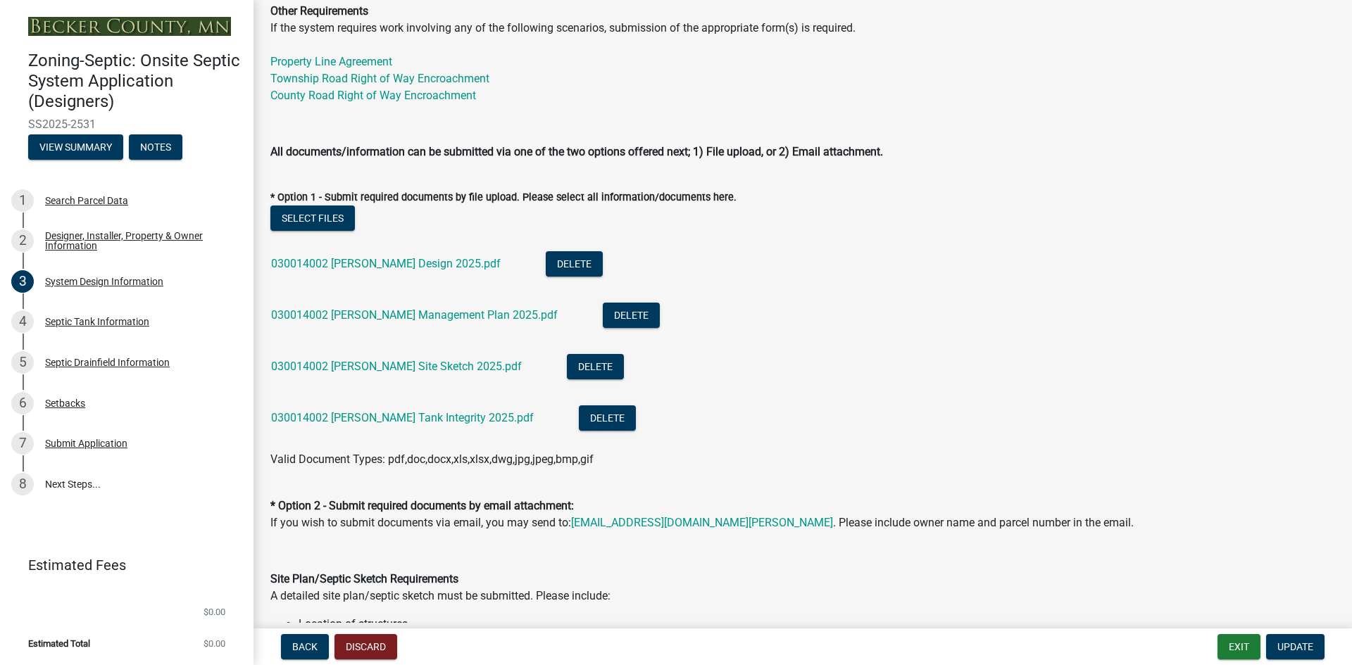
scroll to position [563, 0]
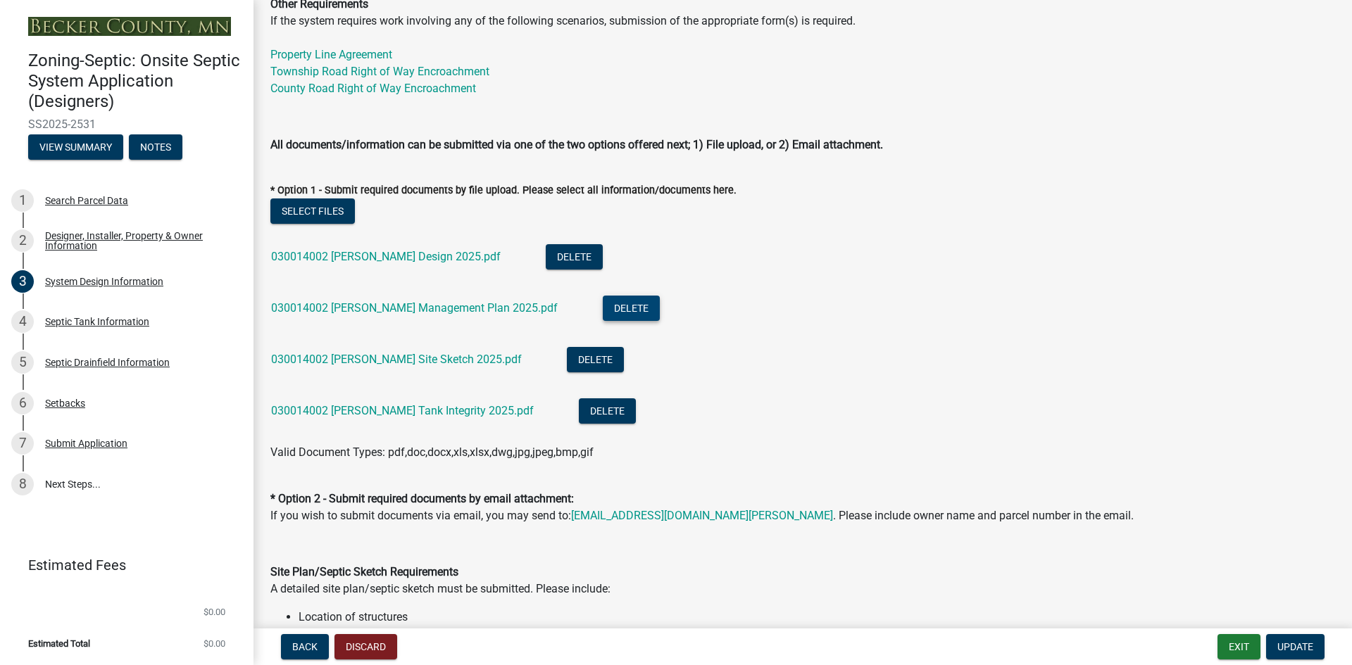
click at [603, 309] on button "Delete" at bounding box center [631, 308] width 57 height 25
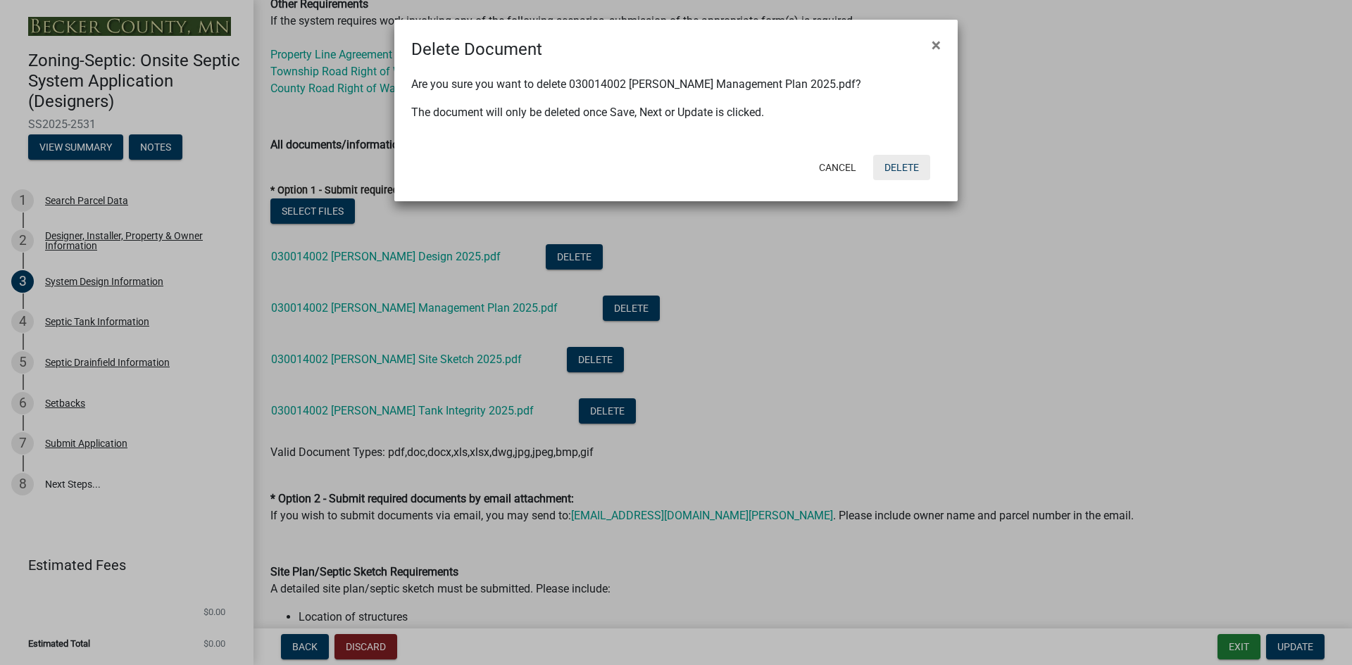
click at [892, 163] on button "Delete" at bounding box center [901, 167] width 57 height 25
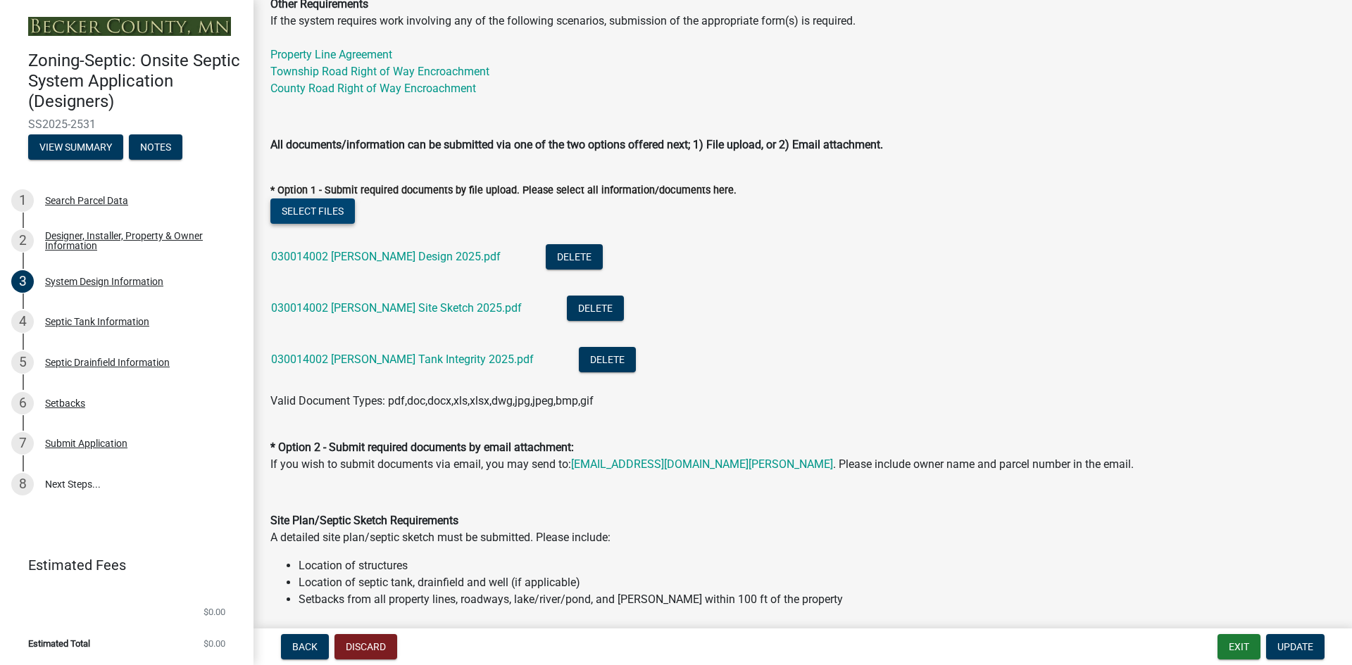
click at [325, 216] on button "Select files" at bounding box center [312, 211] width 84 height 25
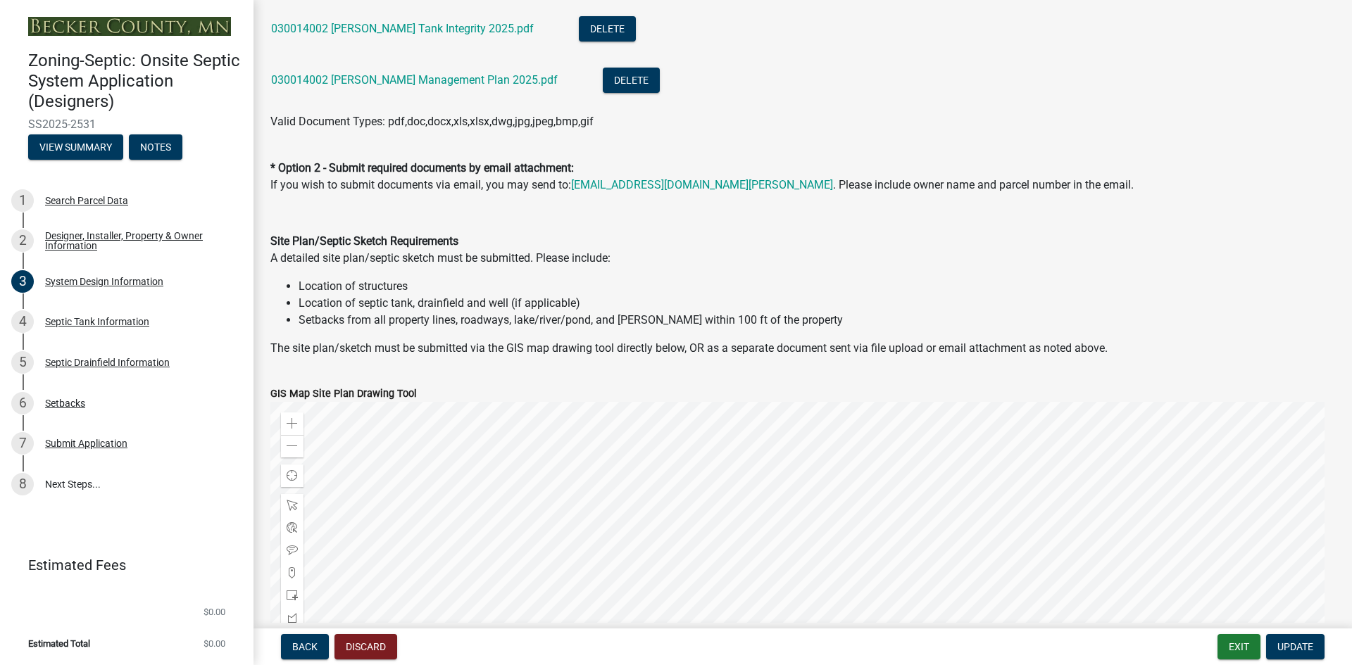
scroll to position [898, 0]
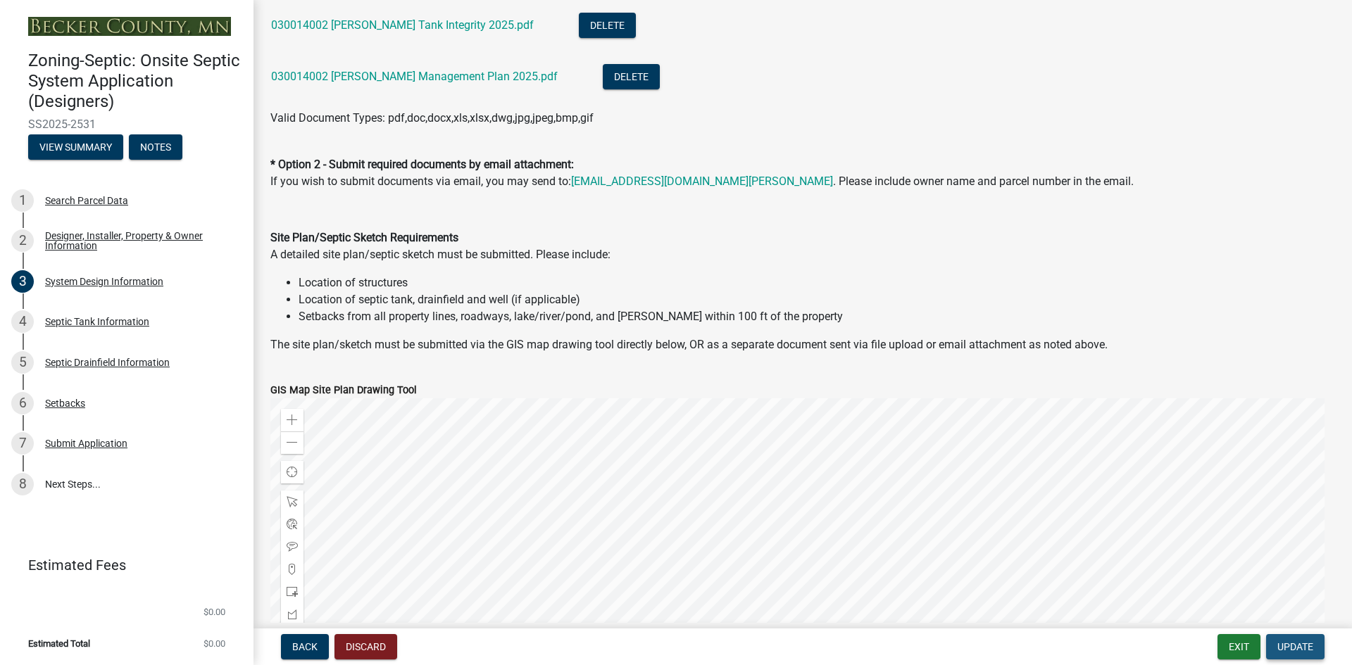
click at [1282, 649] on span "Update" at bounding box center [1295, 646] width 36 height 11
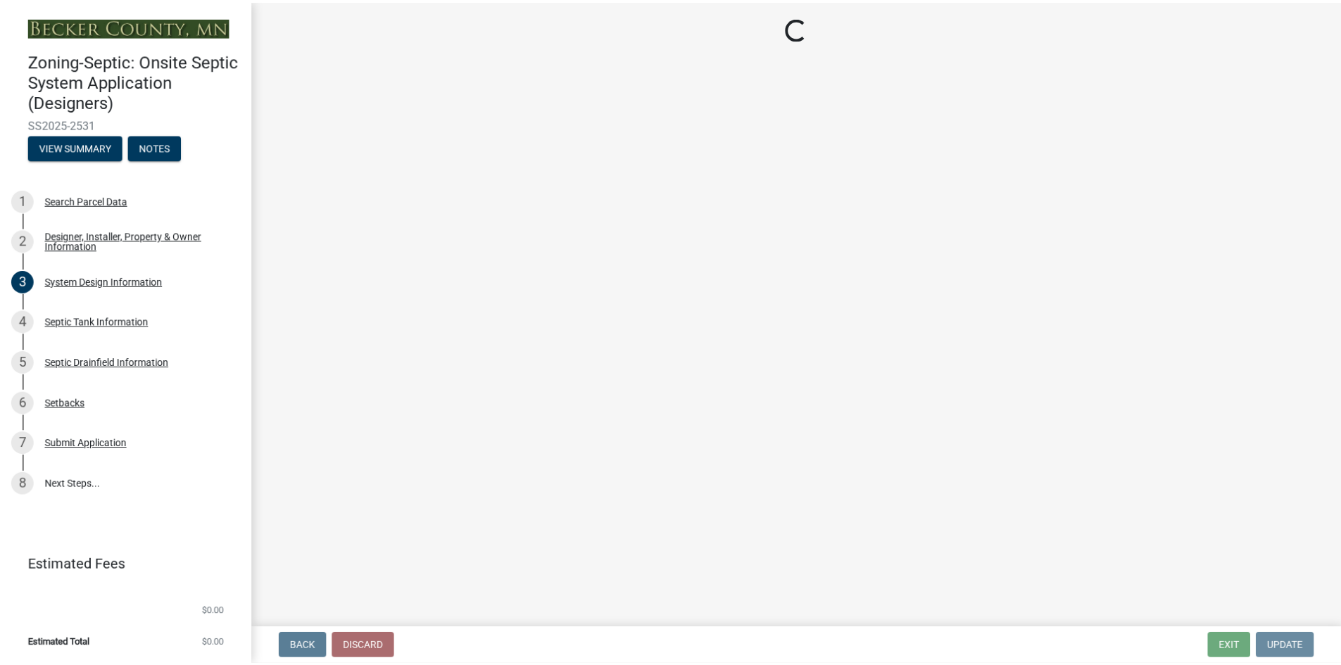
scroll to position [0, 0]
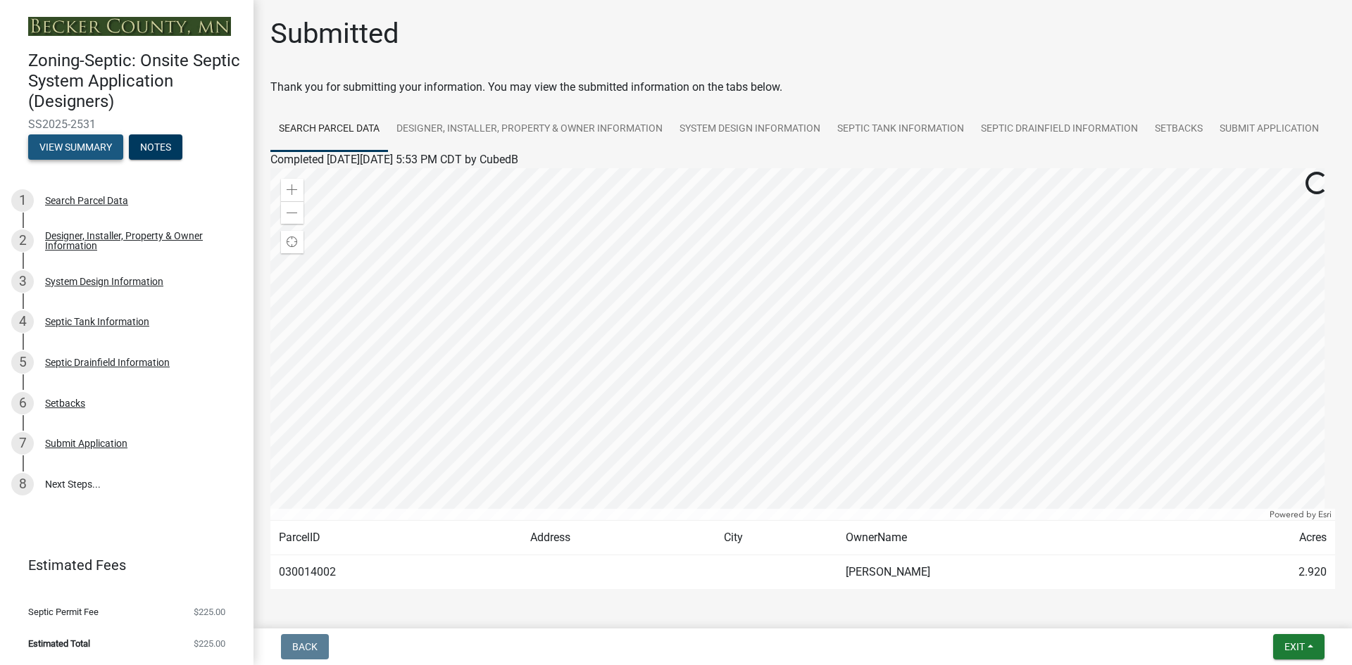
click at [65, 145] on button "View Summary" at bounding box center [75, 146] width 95 height 25
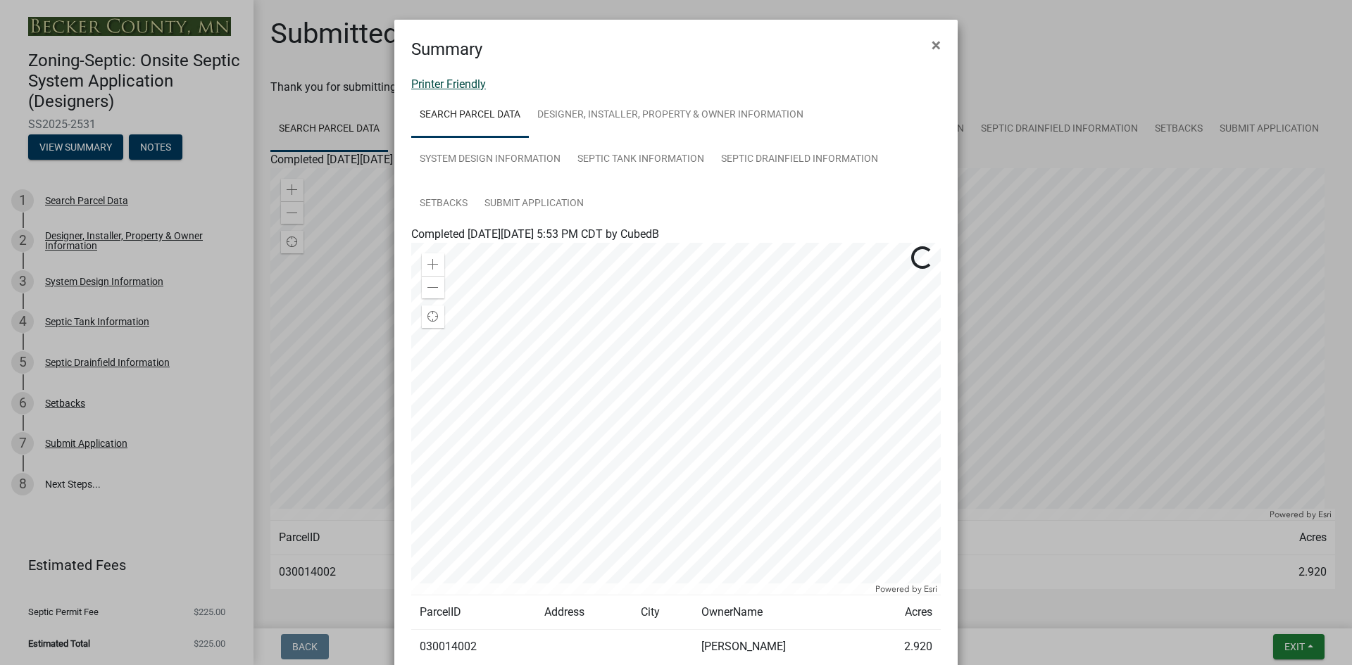
click at [469, 84] on link "Printer Friendly" at bounding box center [448, 83] width 75 height 13
click at [934, 45] on span "×" at bounding box center [936, 45] width 9 height 20
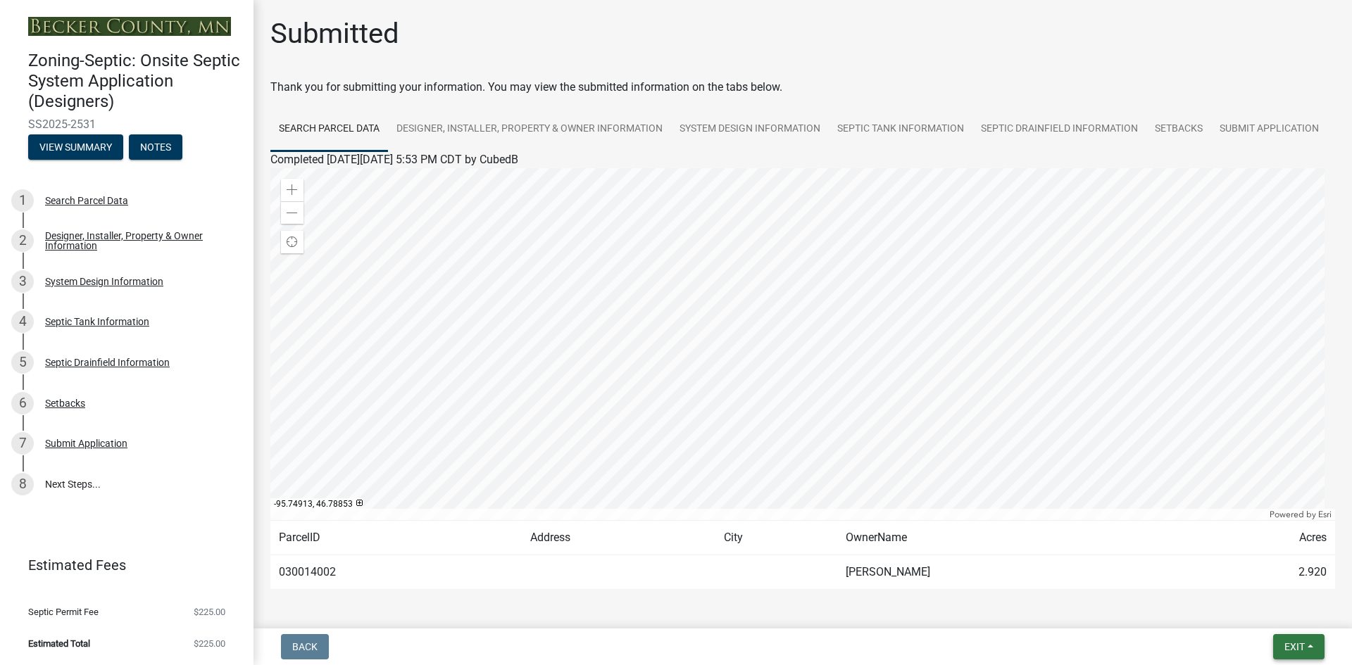
click at [1294, 649] on span "Exit" at bounding box center [1294, 646] width 20 height 11
click at [1253, 614] on button "Save & Exit" at bounding box center [1268, 611] width 113 height 34
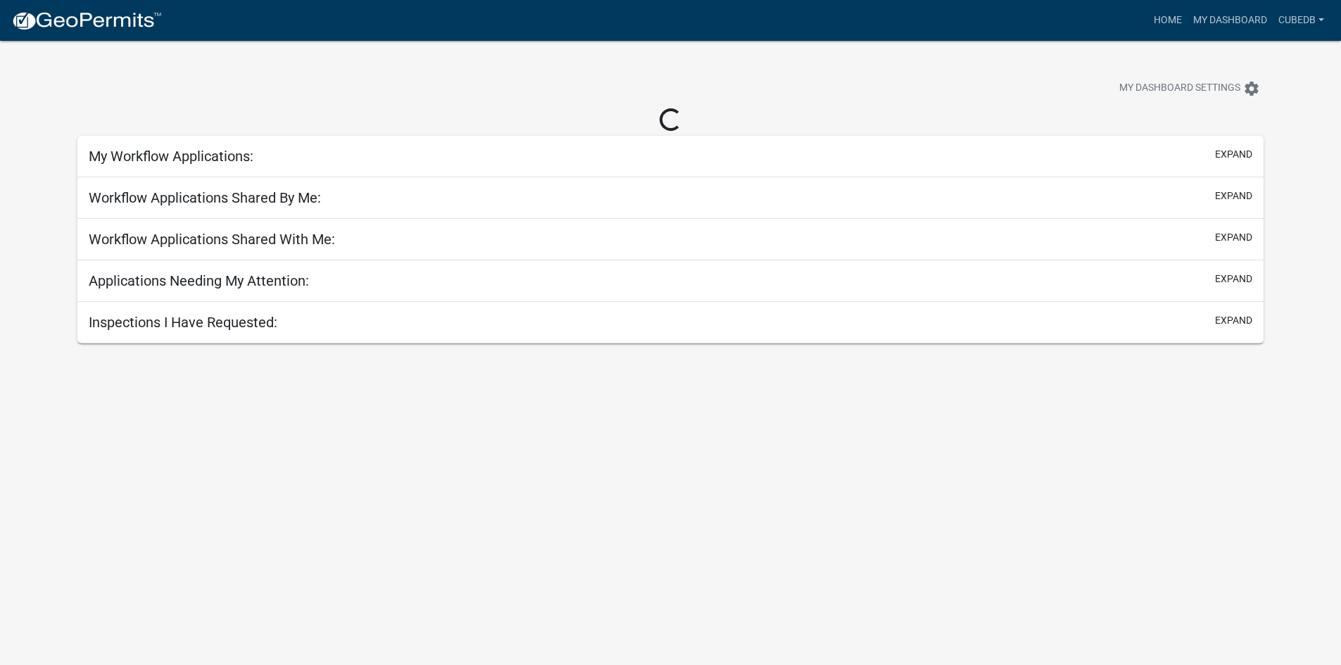
select select "3: 100"
